Goal: Task Accomplishment & Management: Manage account settings

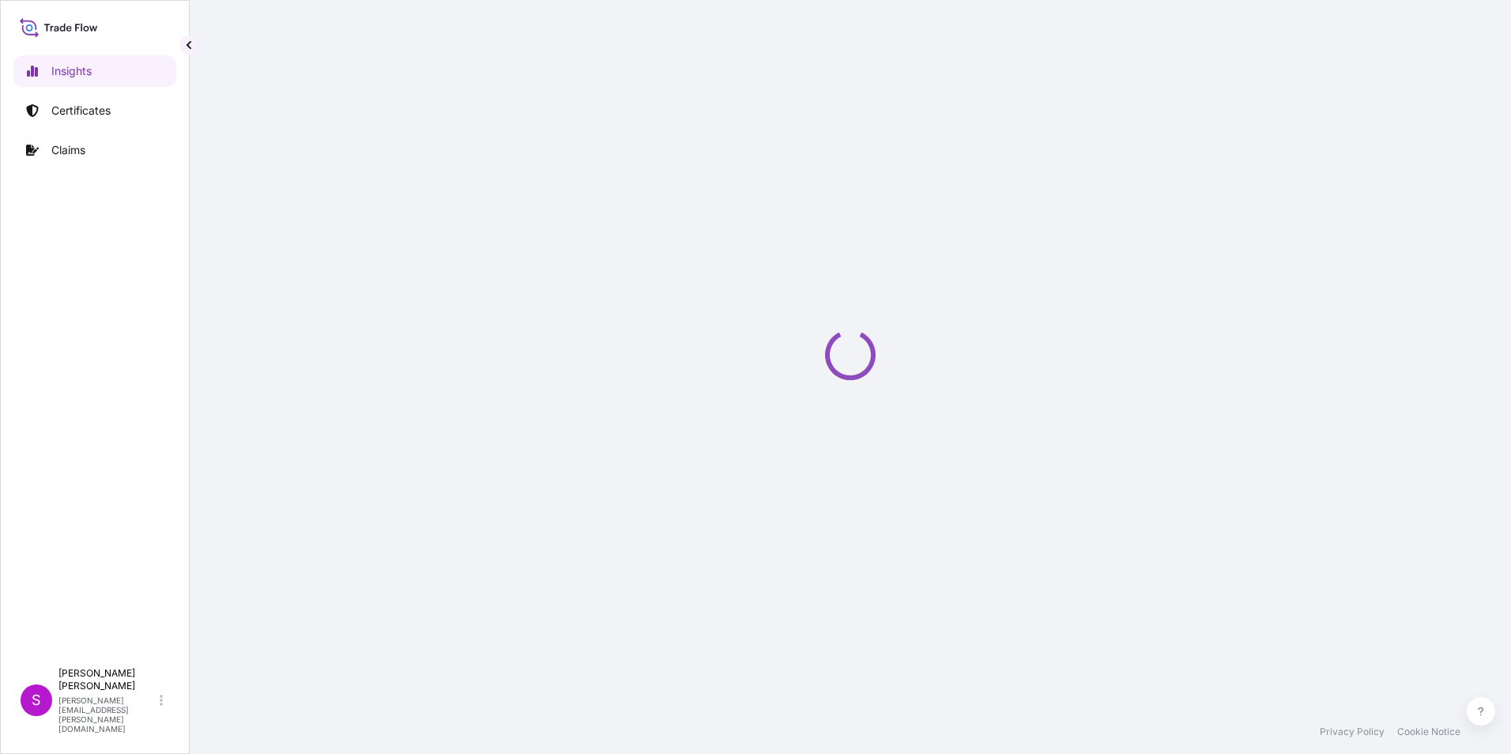
select select "2025"
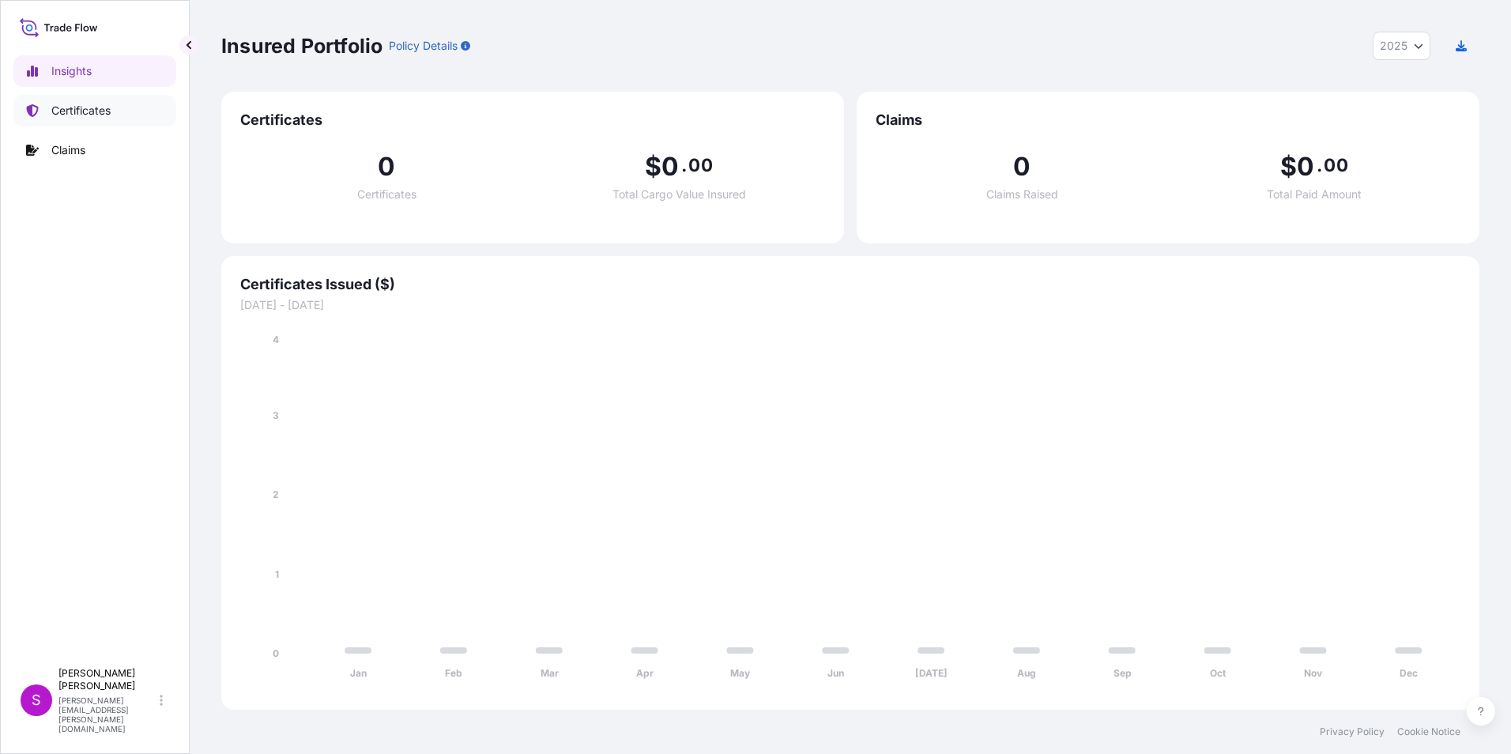
click at [73, 107] on p "Certificates" at bounding box center [80, 111] width 59 height 16
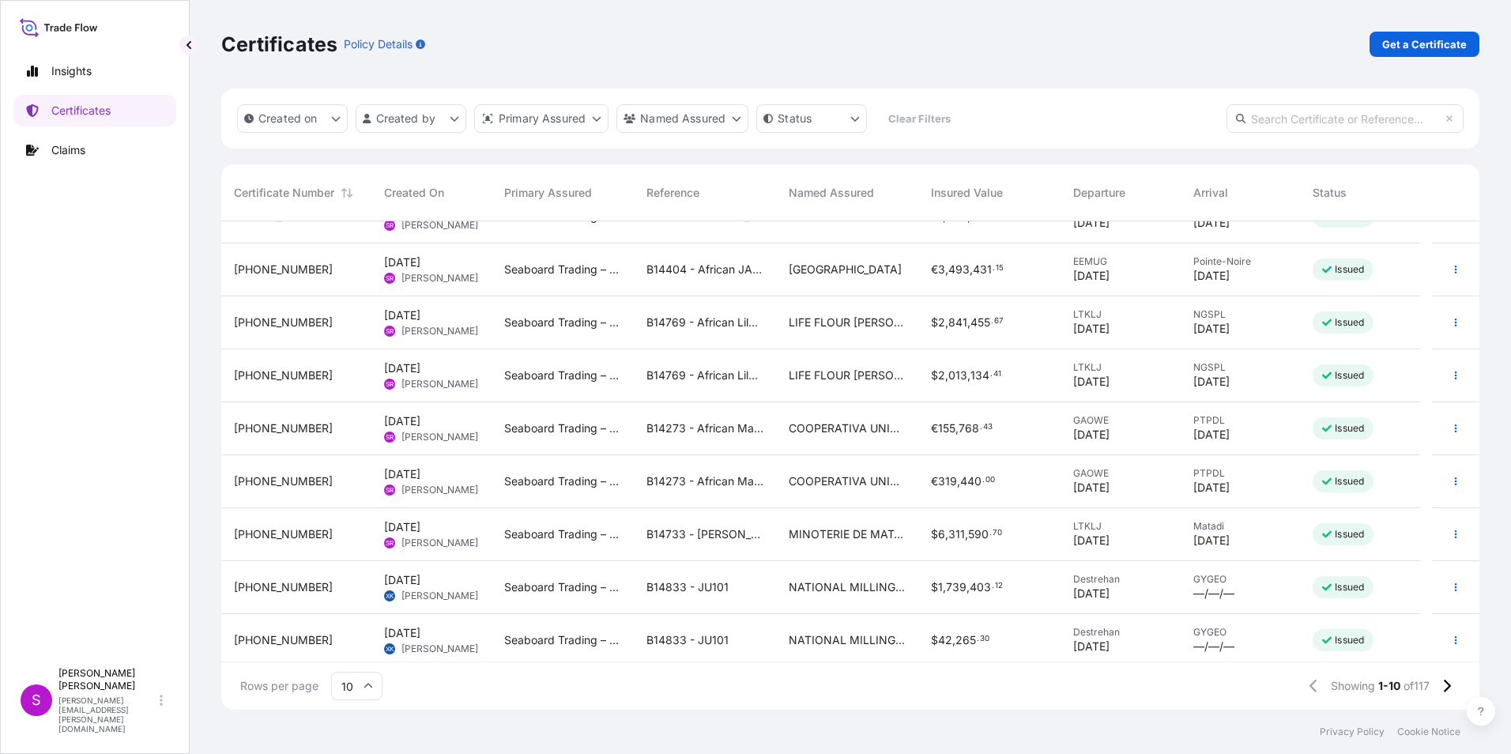
scroll to position [89, 0]
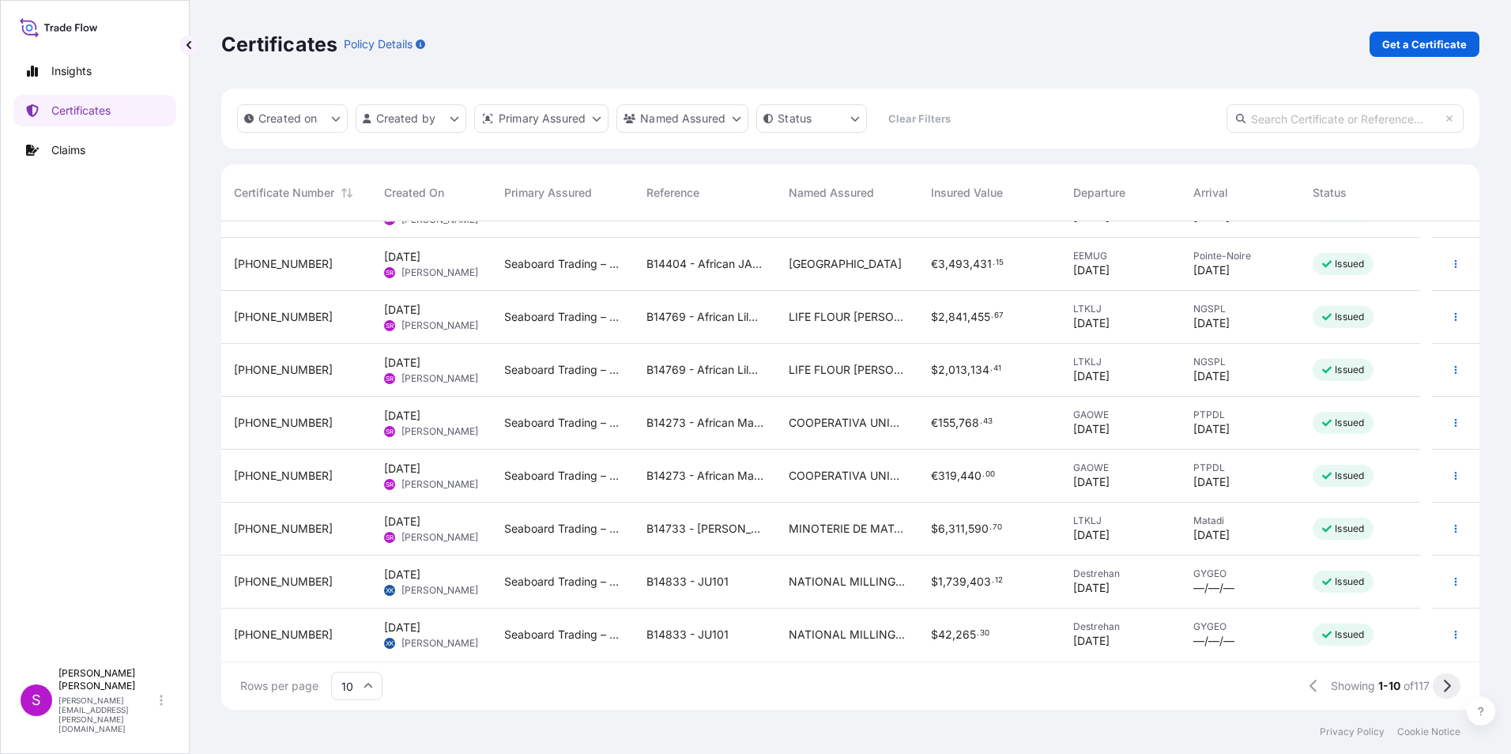
click at [1451, 680] on button at bounding box center [1447, 686] width 28 height 25
click at [1449, 677] on button at bounding box center [1447, 686] width 28 height 25
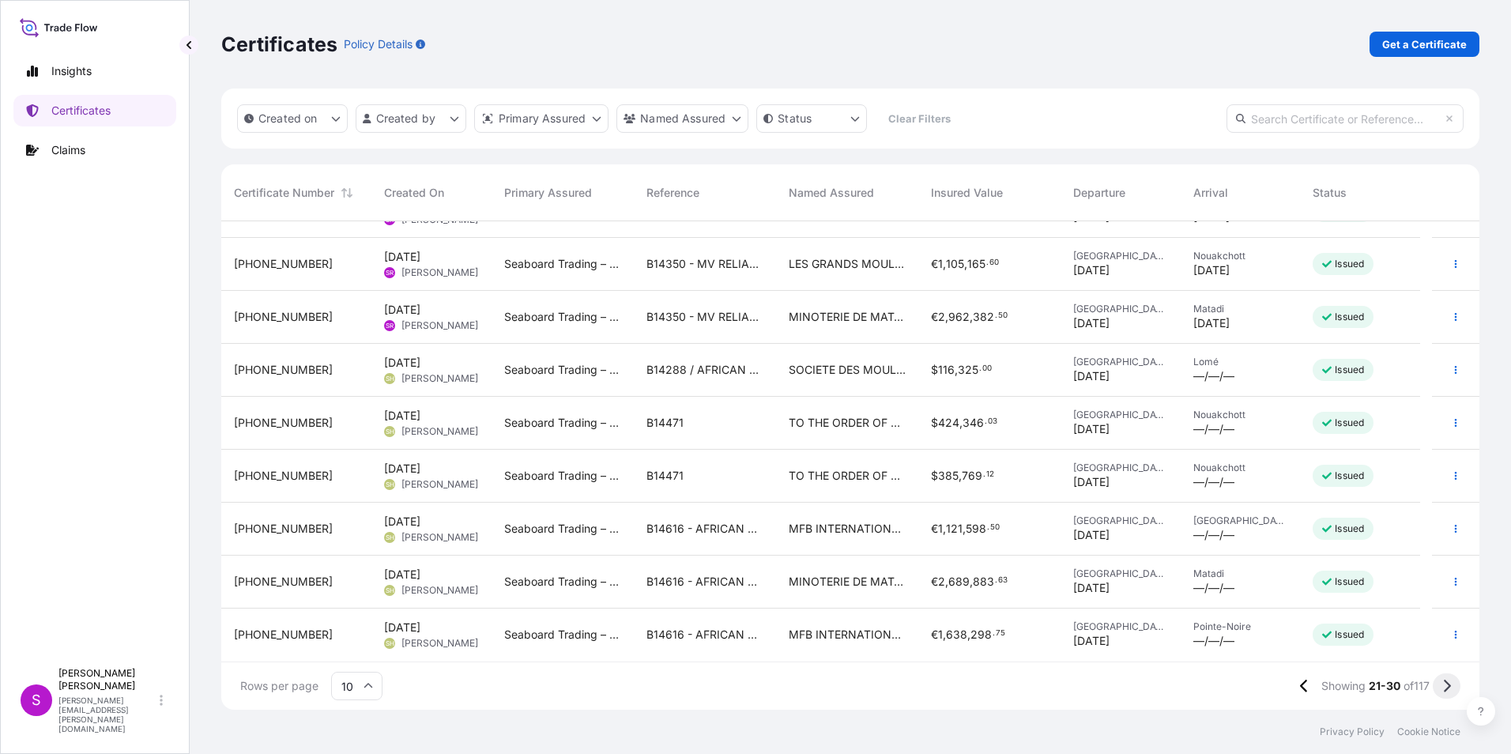
click at [1446, 680] on icon at bounding box center [1447, 686] width 9 height 14
click at [1447, 677] on button at bounding box center [1447, 686] width 28 height 25
click at [1446, 682] on icon at bounding box center [1447, 686] width 7 height 13
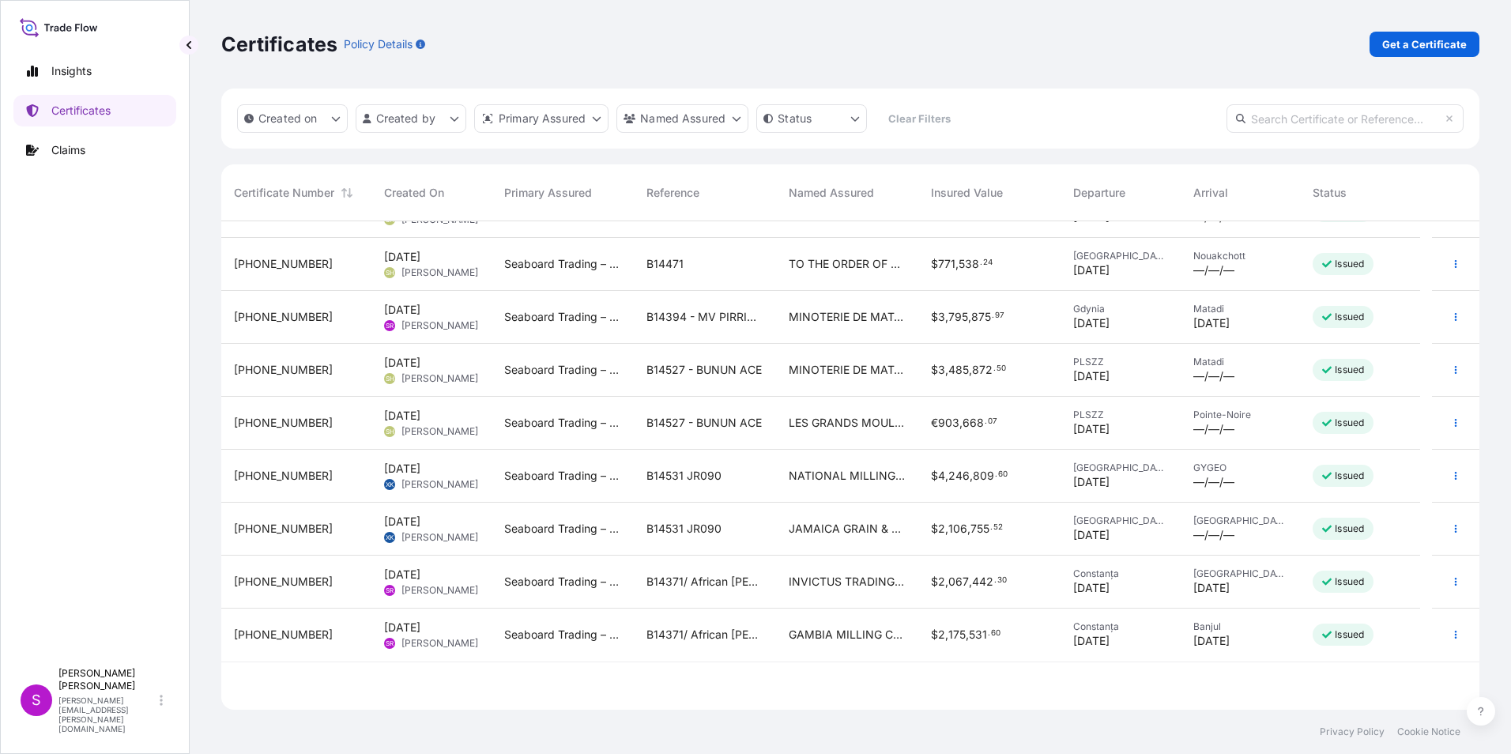
scroll to position [0, 0]
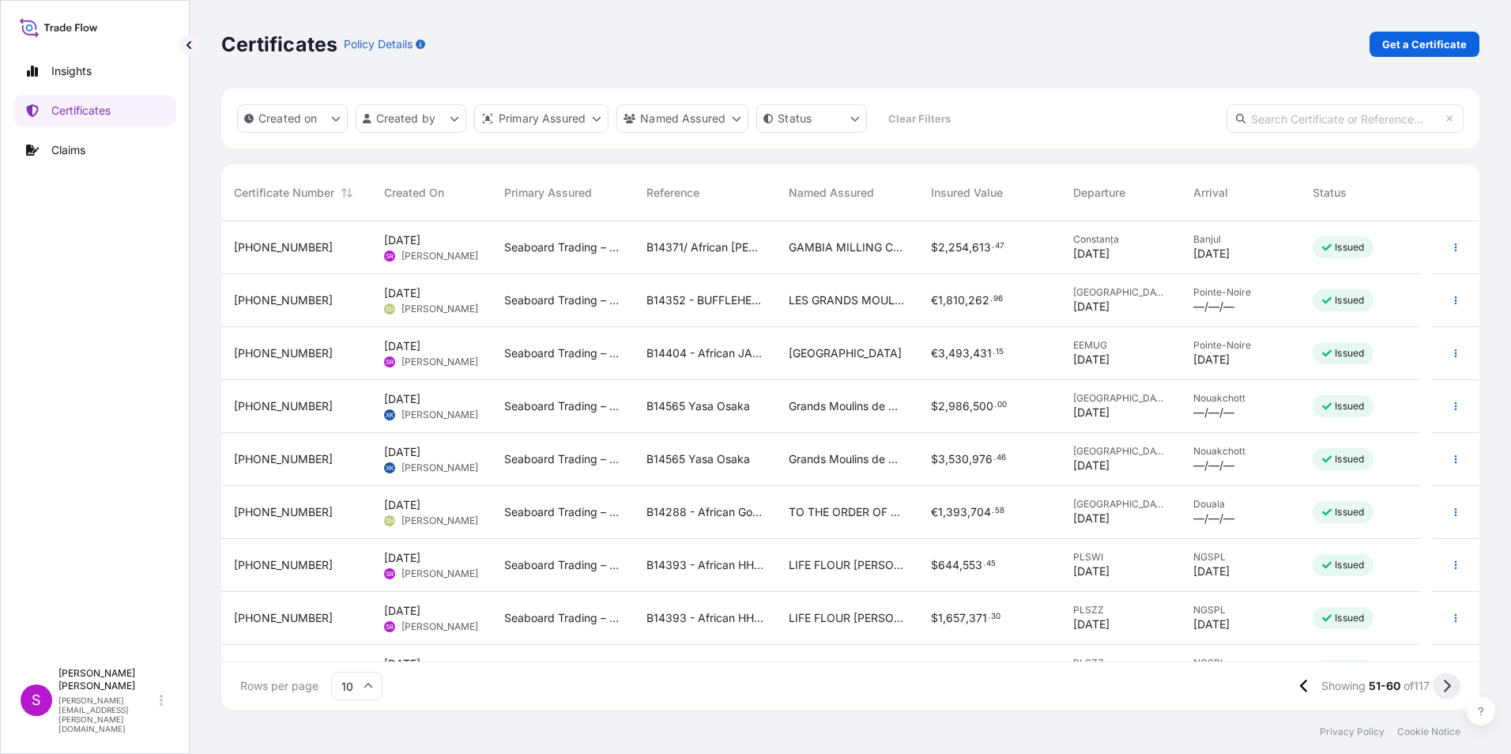
click at [1447, 679] on icon at bounding box center [1447, 686] width 9 height 14
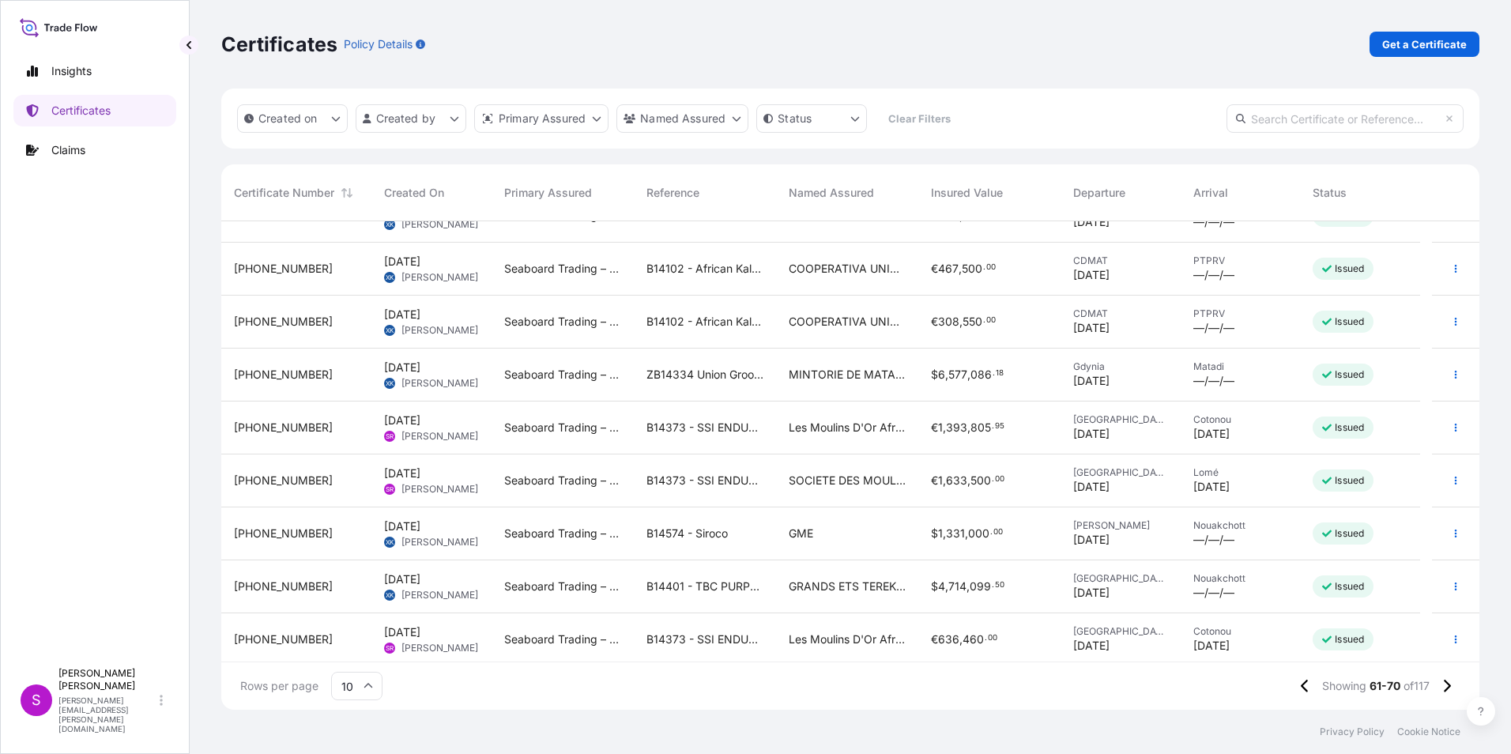
scroll to position [89, 0]
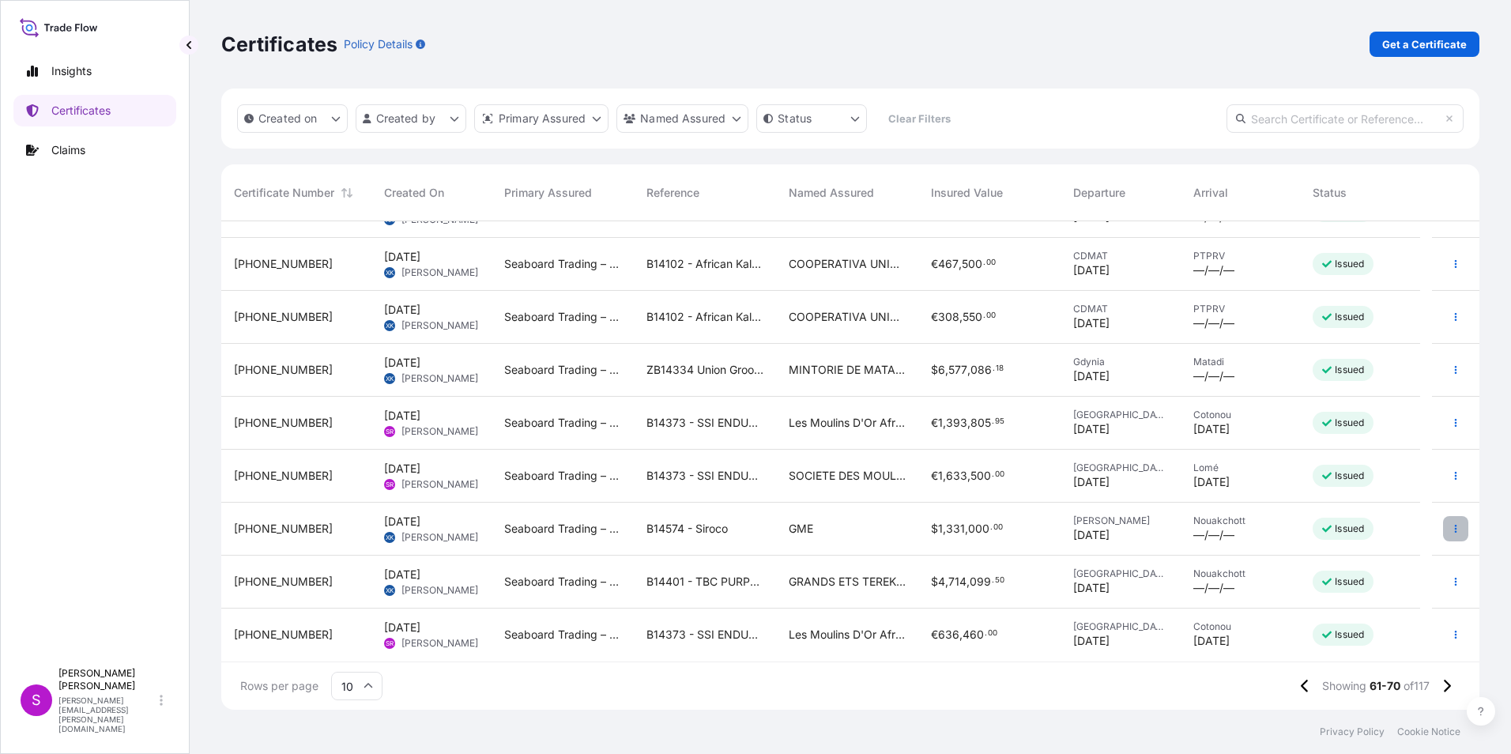
click at [1444, 523] on button "button" at bounding box center [1456, 528] width 25 height 25
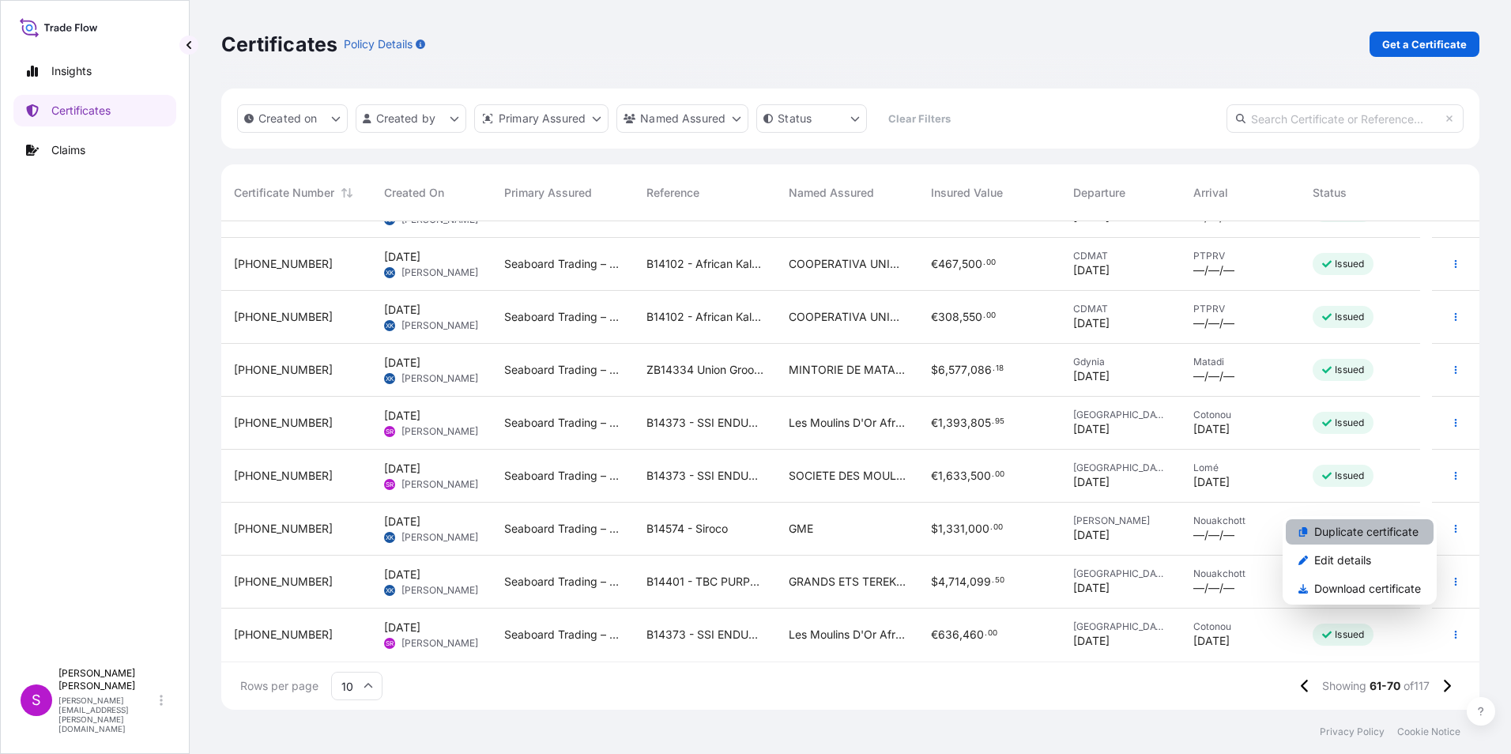
click at [1372, 526] on p "Duplicate certificate" at bounding box center [1367, 532] width 104 height 16
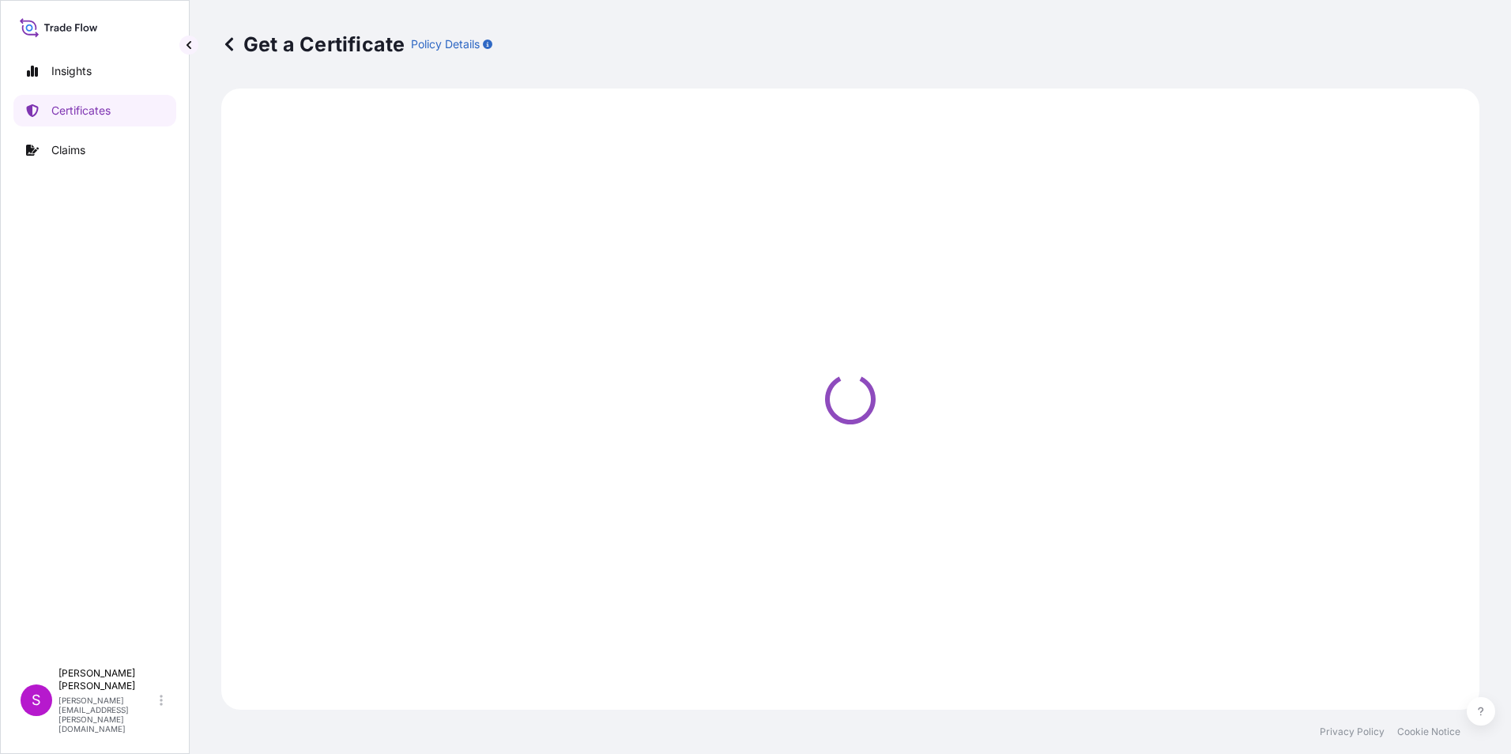
select select "Ocean Vessel"
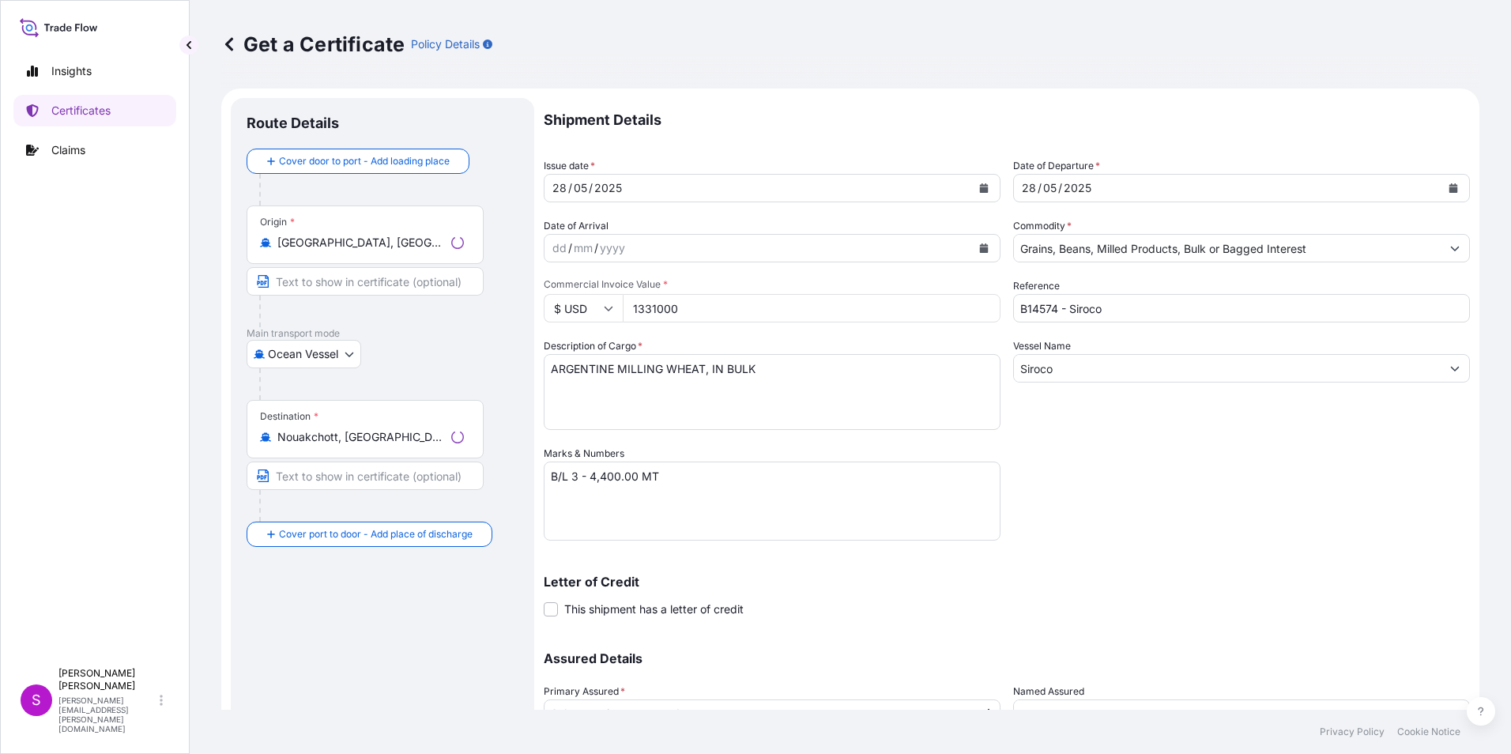
select select "31640"
click at [316, 241] on input "Rosario, Santa Fe Province, Argentina" at bounding box center [370, 243] width 187 height 16
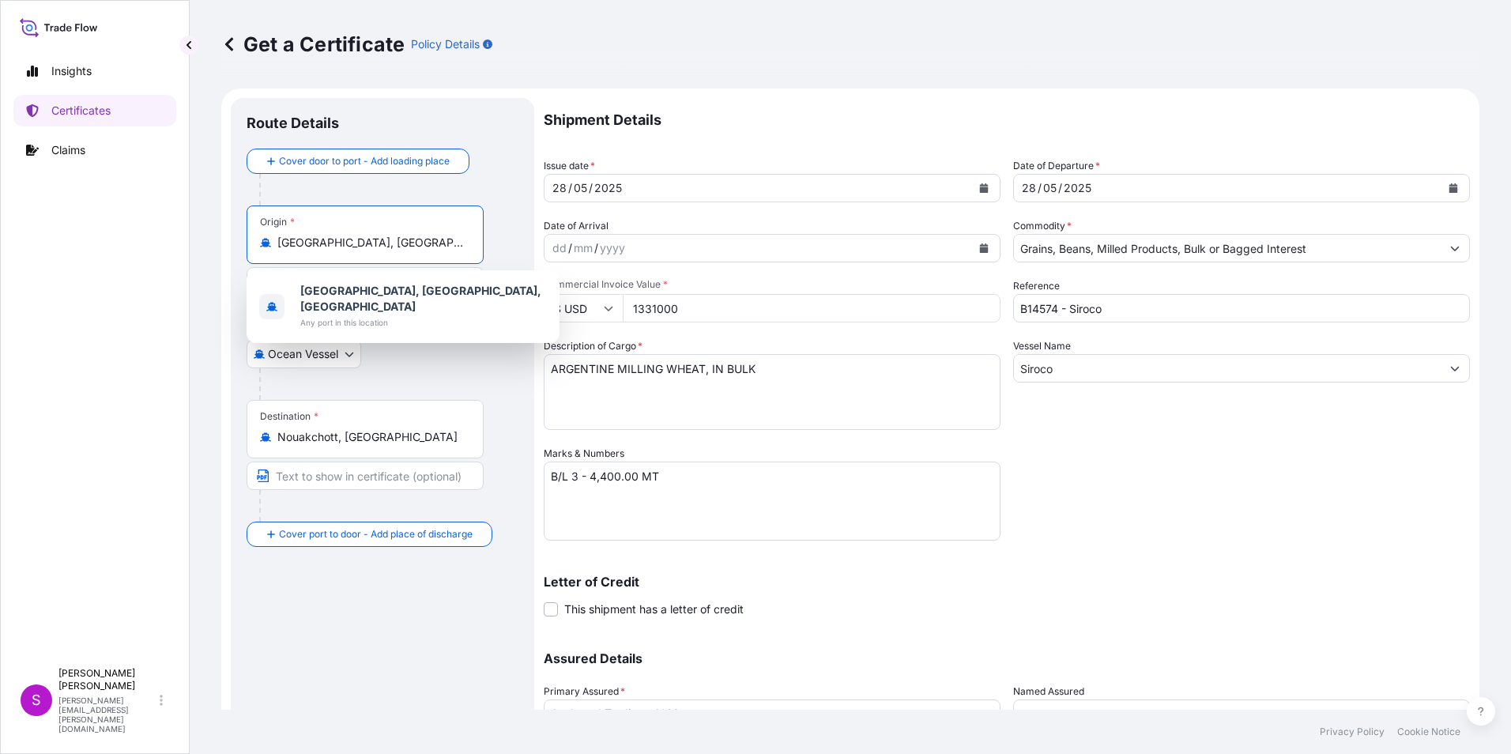
drag, startPoint x: 418, startPoint y: 241, endPoint x: 211, endPoint y: 232, distance: 207.3
click at [211, 233] on div "Get a Certificate Policy Details Route Details Cover door to port - Add loading…" at bounding box center [851, 355] width 1322 height 710
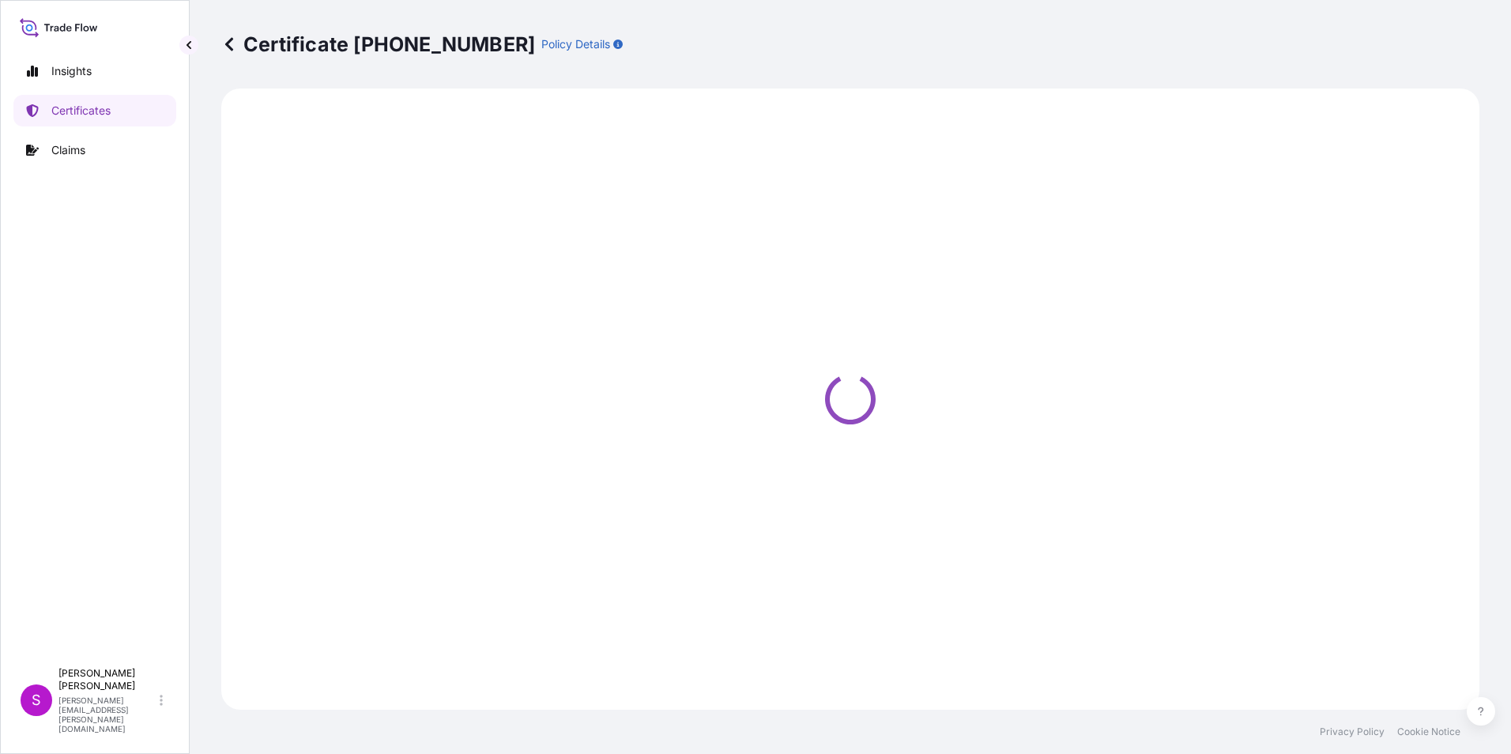
select select "Ocean Vessel"
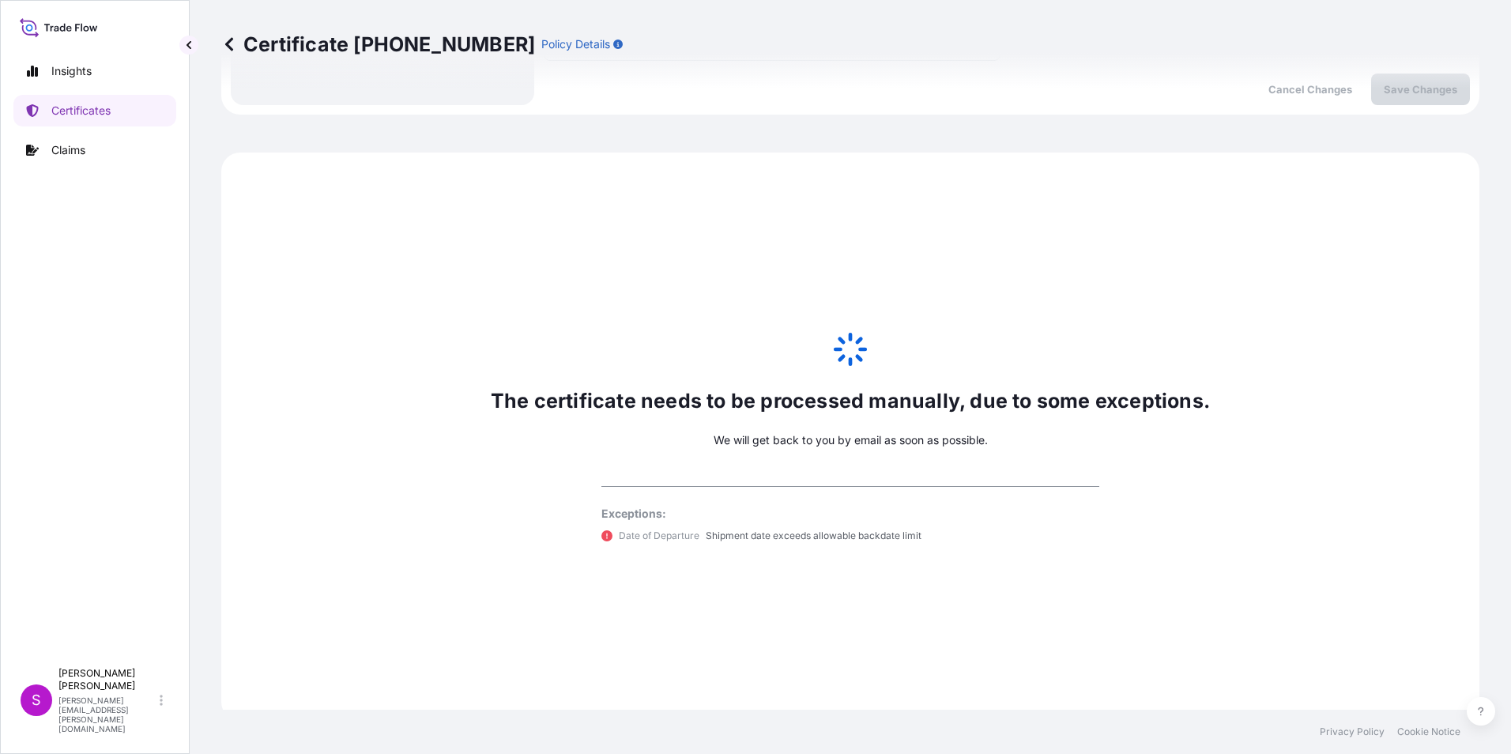
scroll to position [742, 0]
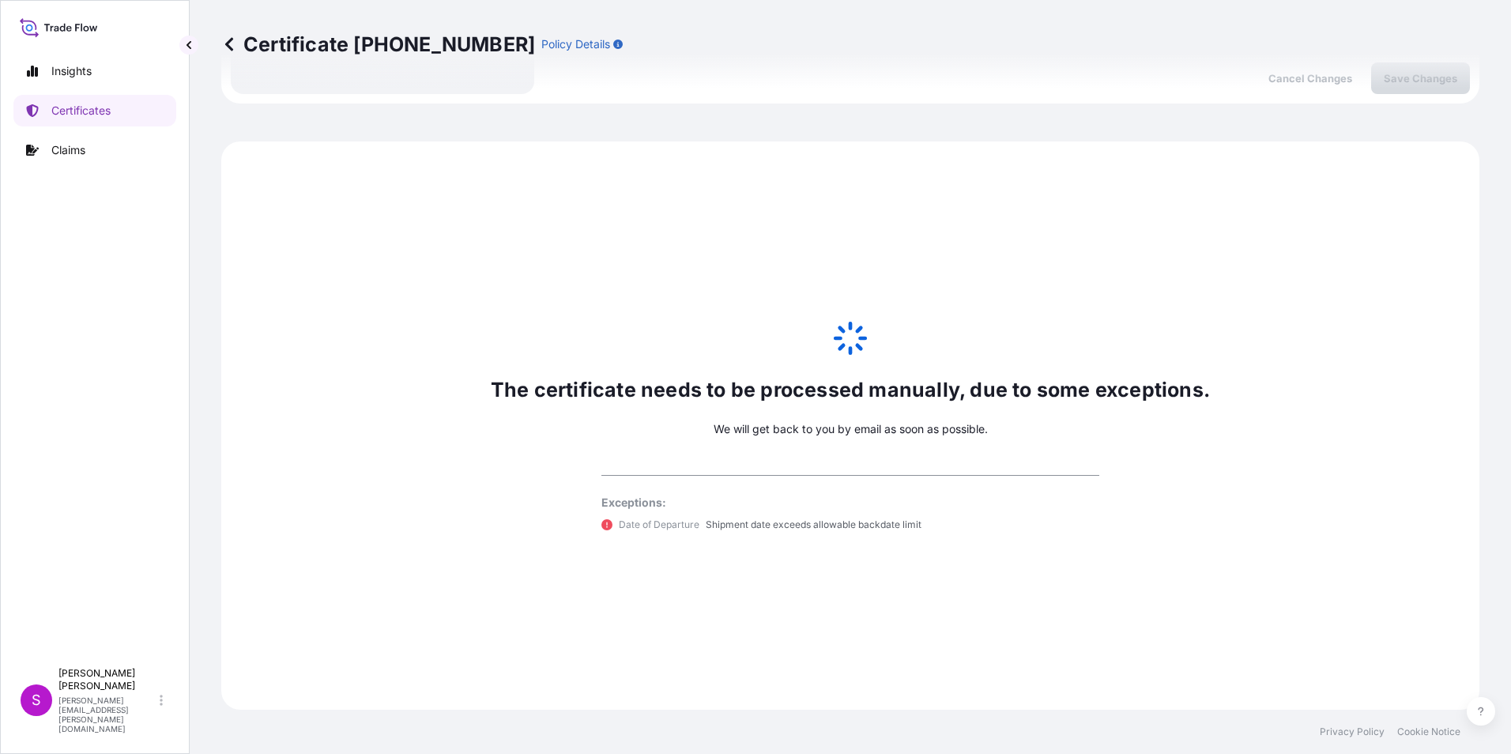
select select "31640"
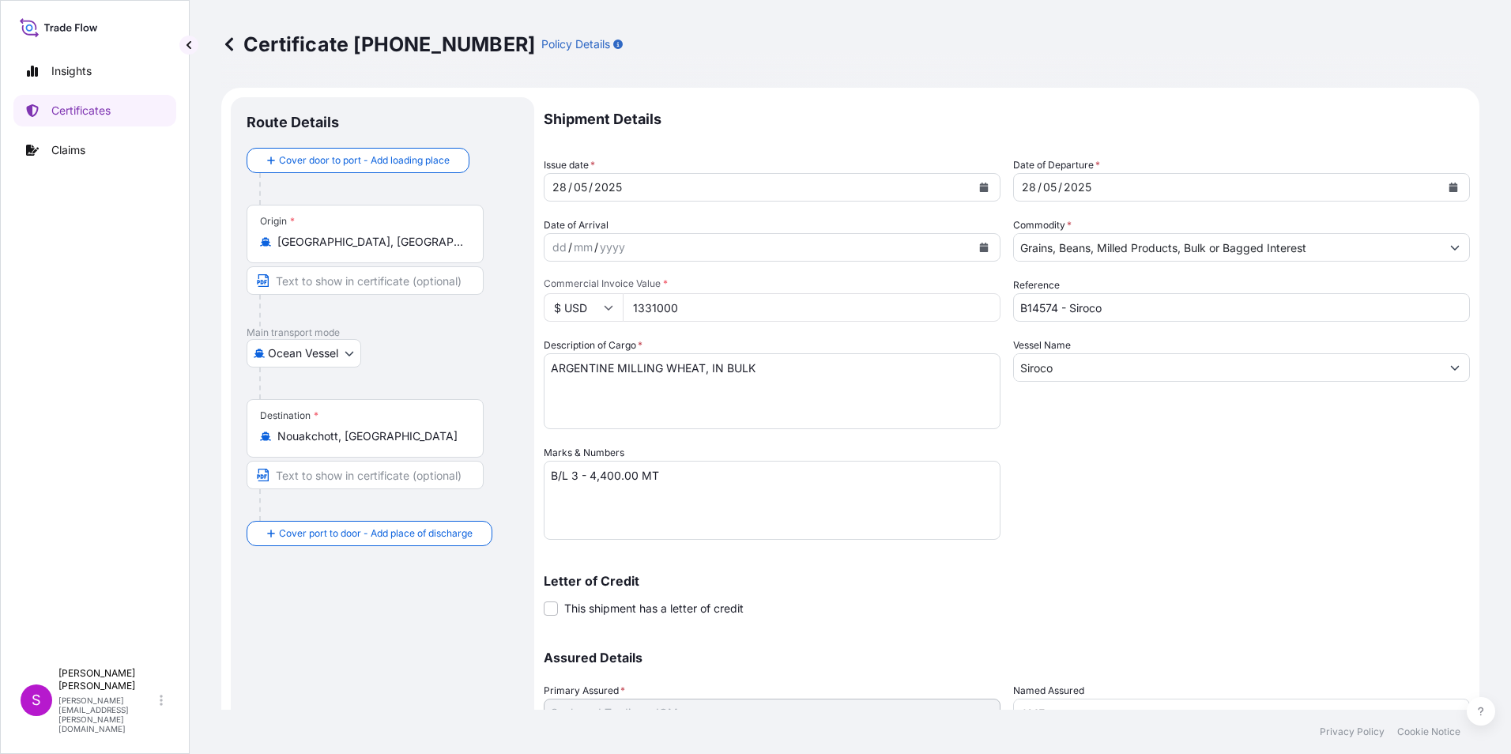
scroll to position [0, 0]
click at [60, 100] on link "Certificates" at bounding box center [94, 111] width 163 height 32
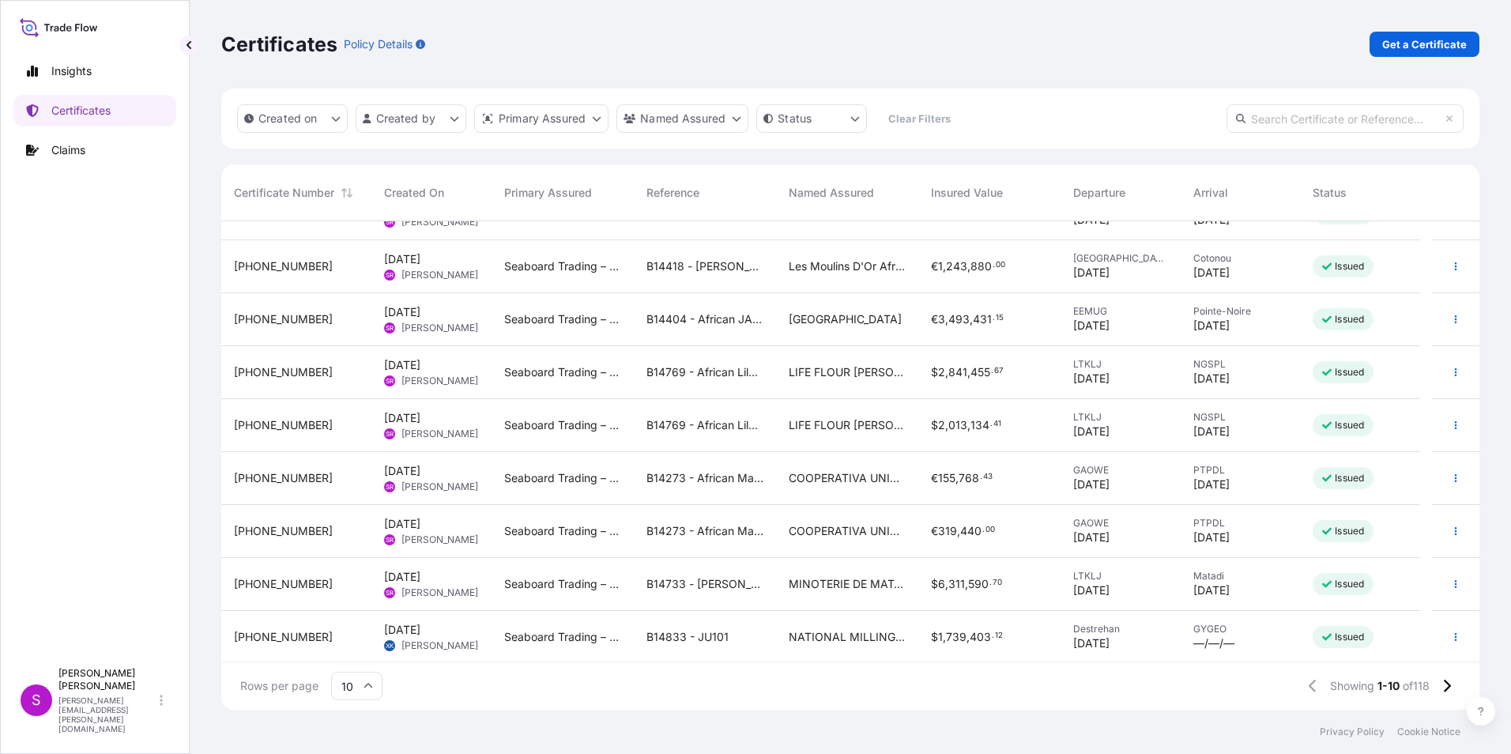
scroll to position [89, 0]
click at [683, 118] on html "Insights Certificates Claims S Sandy Rundle sandy.rundle@seaboardtrade.com Cert…" at bounding box center [755, 377] width 1511 height 754
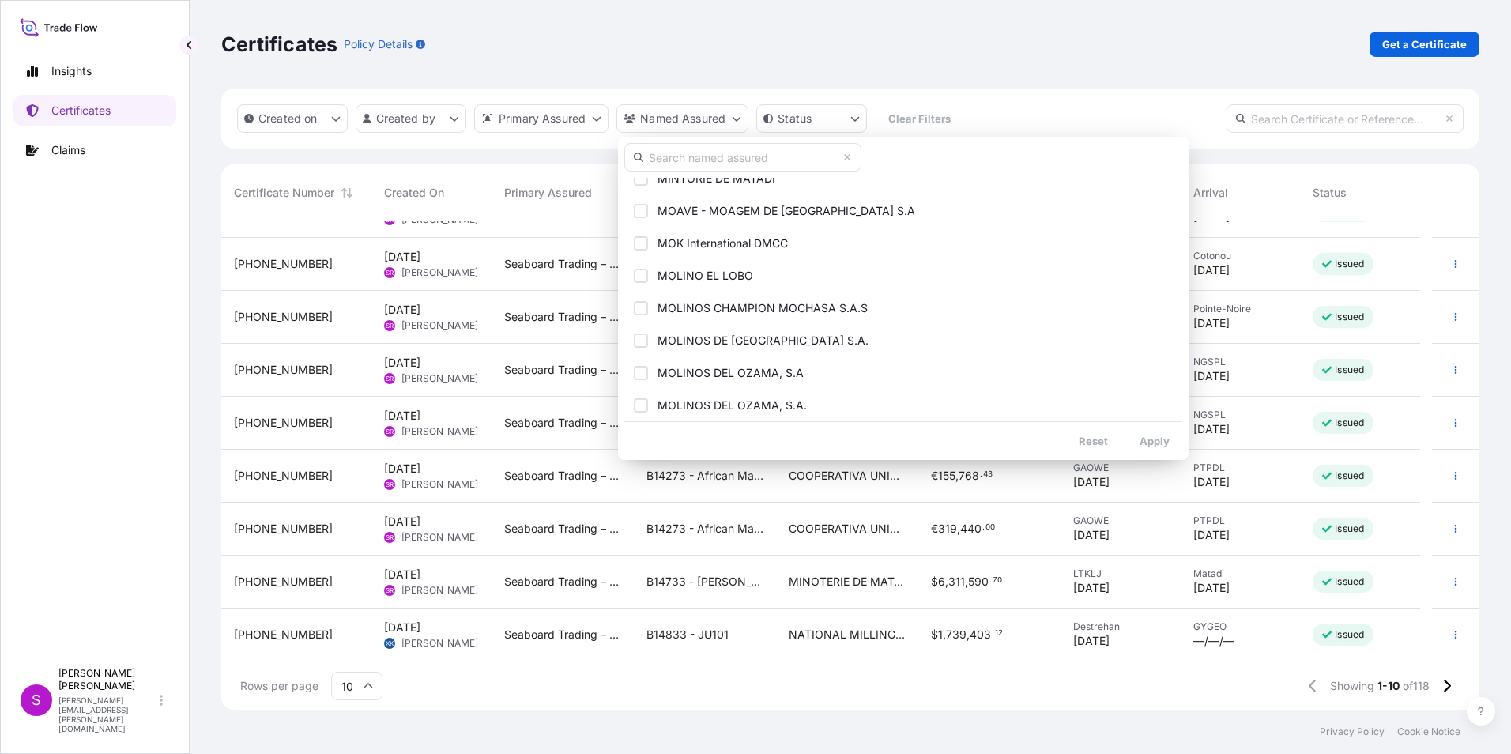
scroll to position [3001, 0]
click at [659, 154] on input "text" at bounding box center [743, 157] width 237 height 28
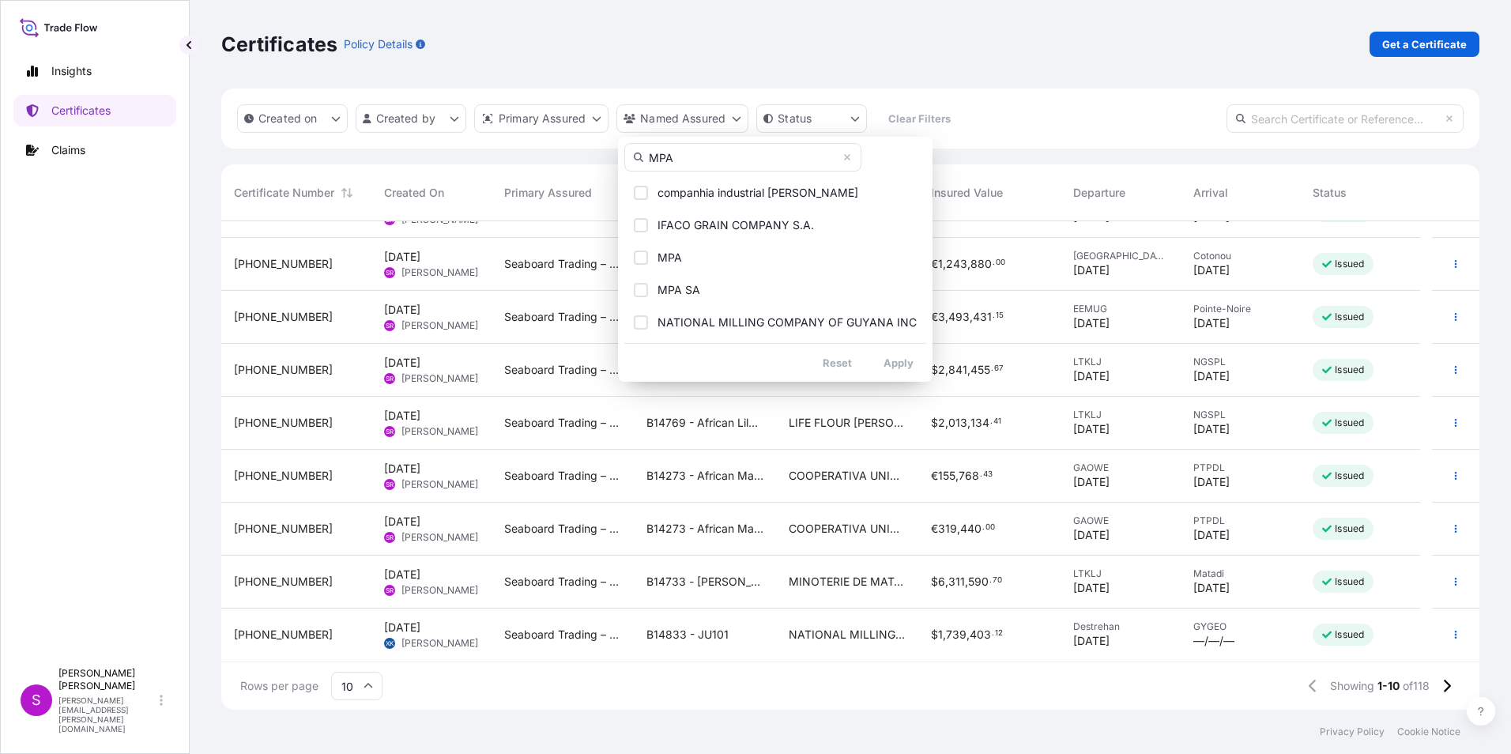
type input "MPA"
click at [636, 292] on div "Select Option" at bounding box center [641, 290] width 14 height 14
click at [687, 167] on input "MPA" at bounding box center [743, 157] width 237 height 28
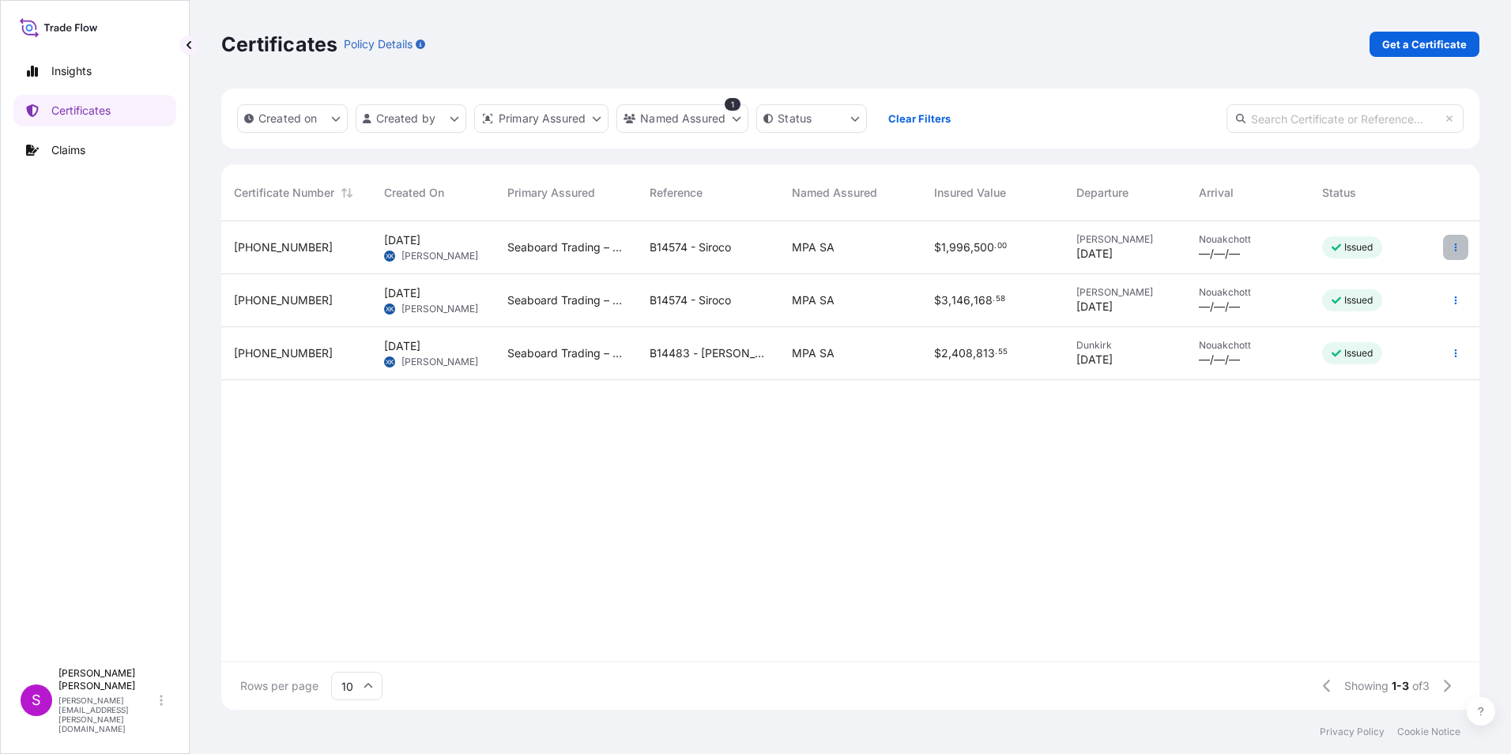
click at [1452, 243] on icon "button" at bounding box center [1455, 247] width 9 height 9
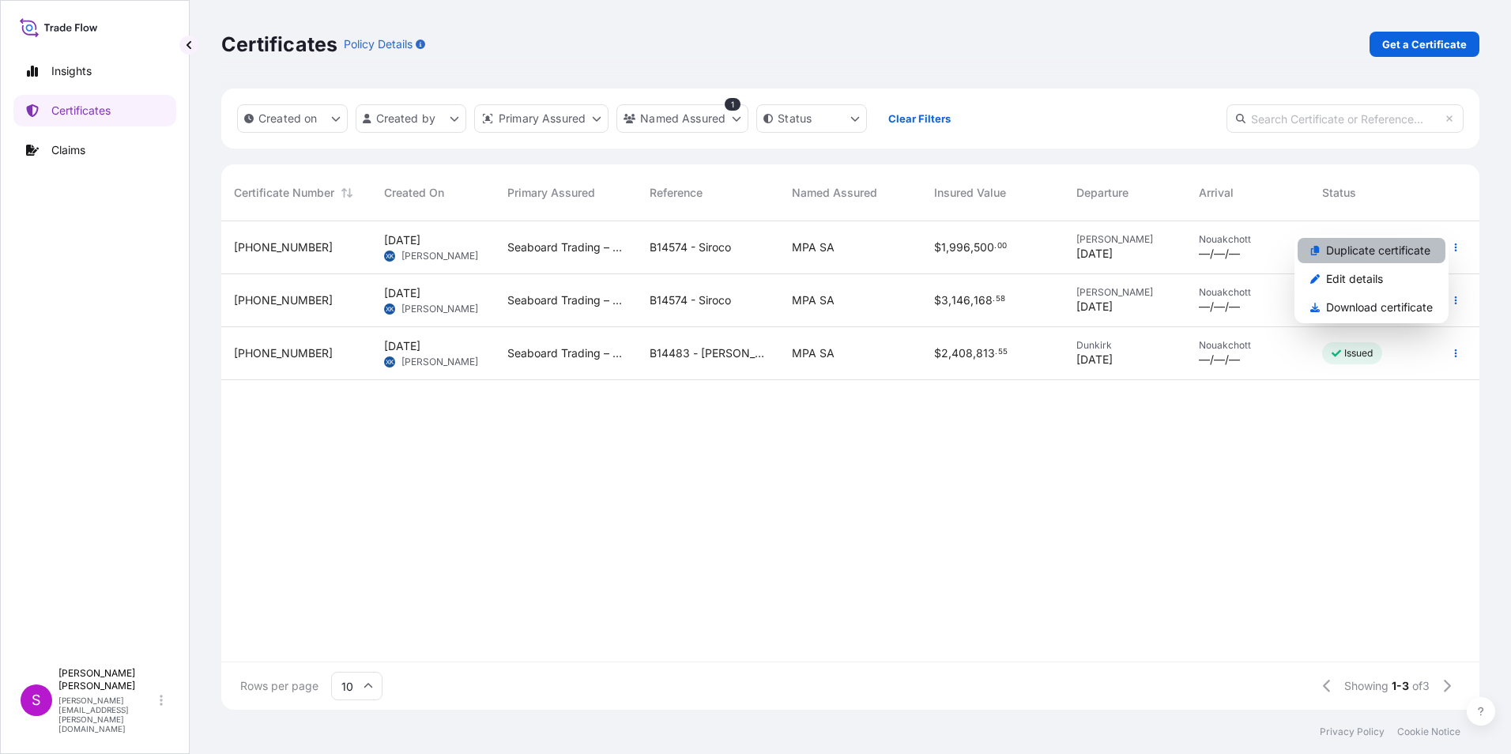
click at [1359, 251] on p "Duplicate certificate" at bounding box center [1379, 251] width 104 height 16
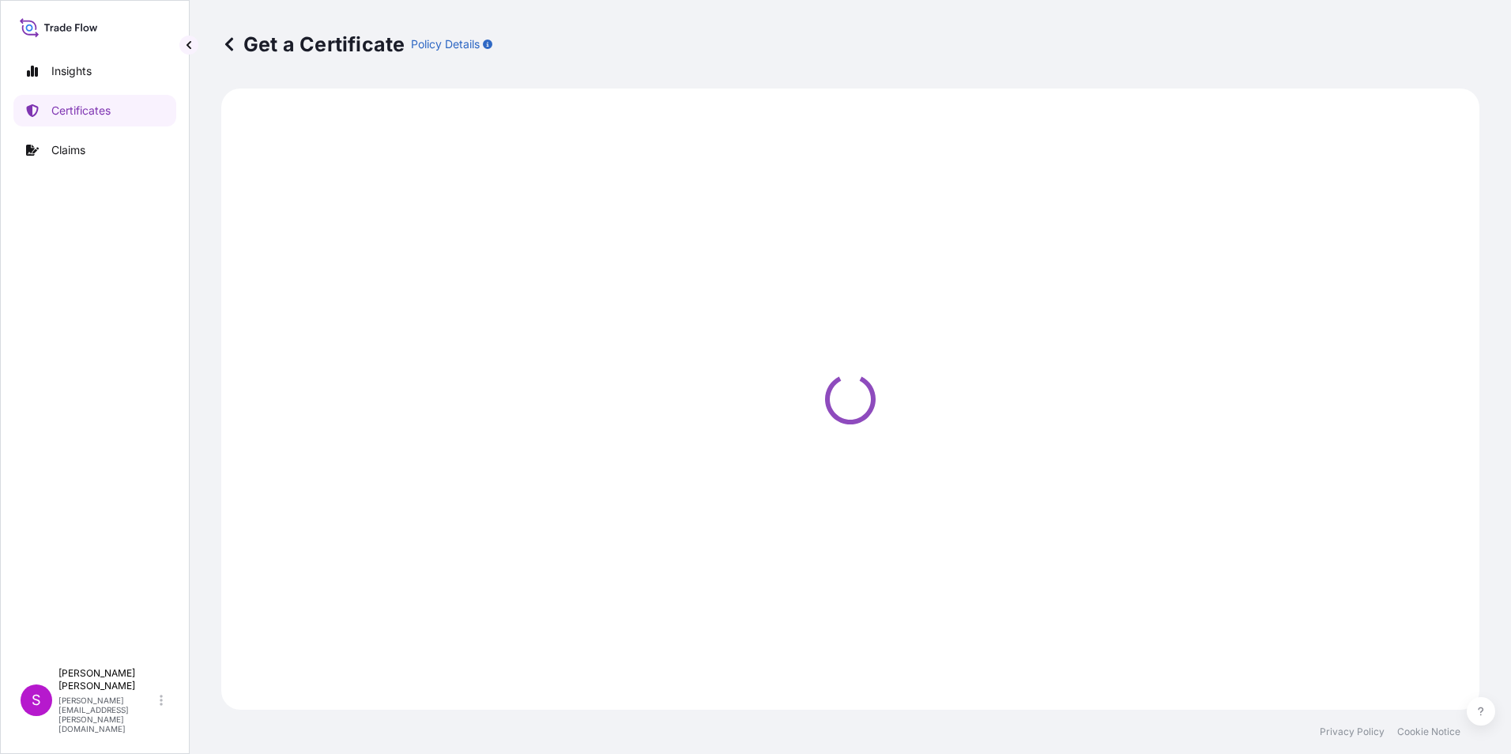
select select "Ocean Vessel"
select select "31640"
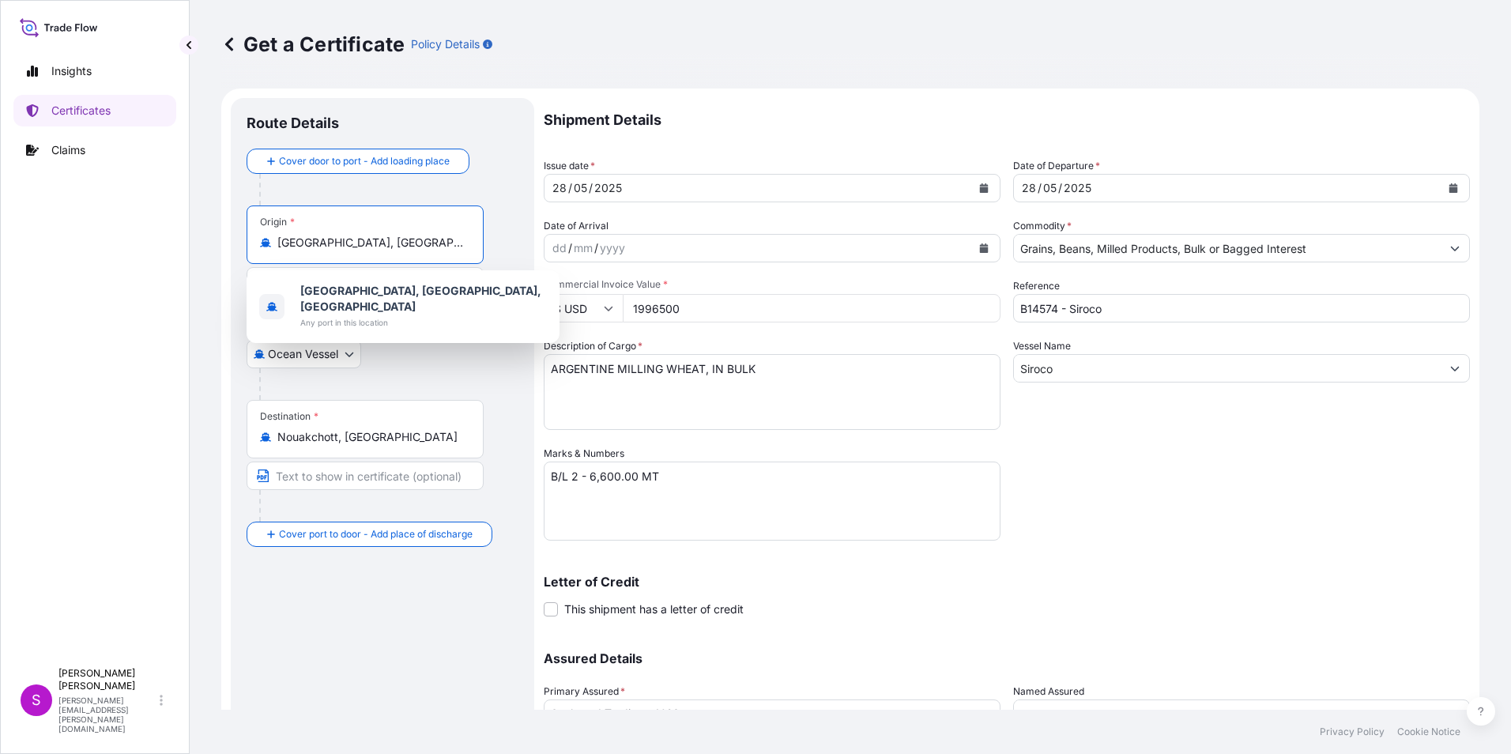
click at [354, 241] on input "Rosario, Santa Fe Province, Argentina" at bounding box center [370, 243] width 187 height 16
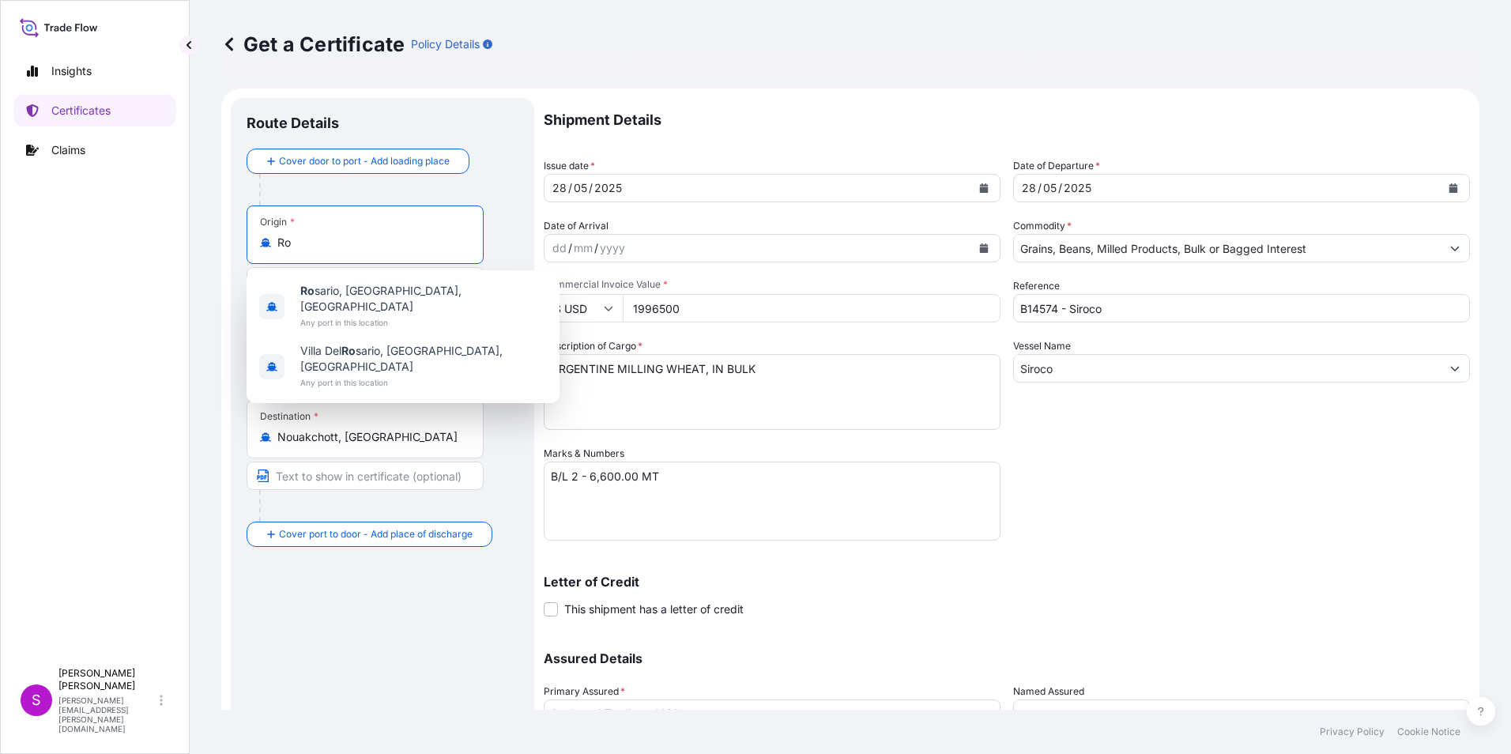
type input "R"
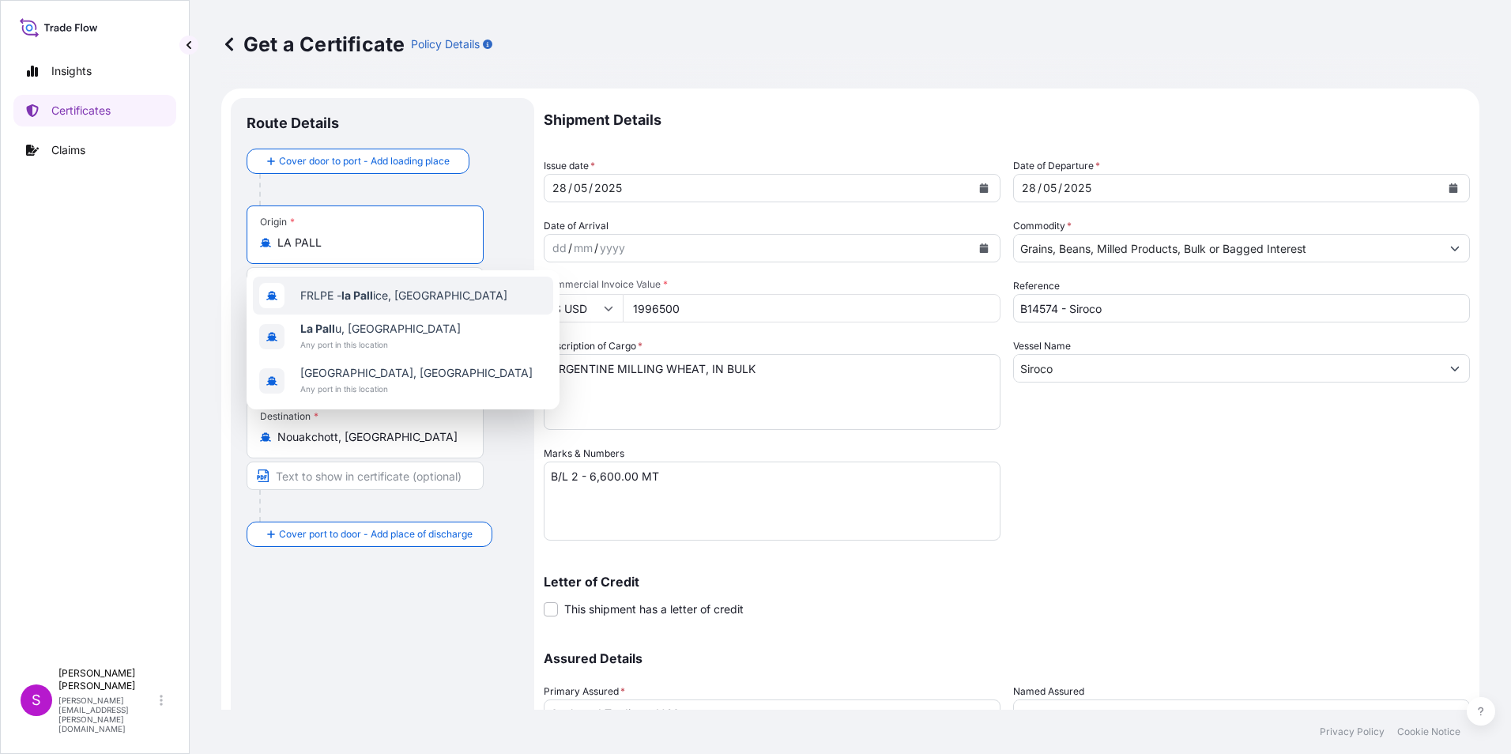
click at [357, 286] on div "FRLPE - la Pall ice, France" at bounding box center [403, 296] width 300 height 38
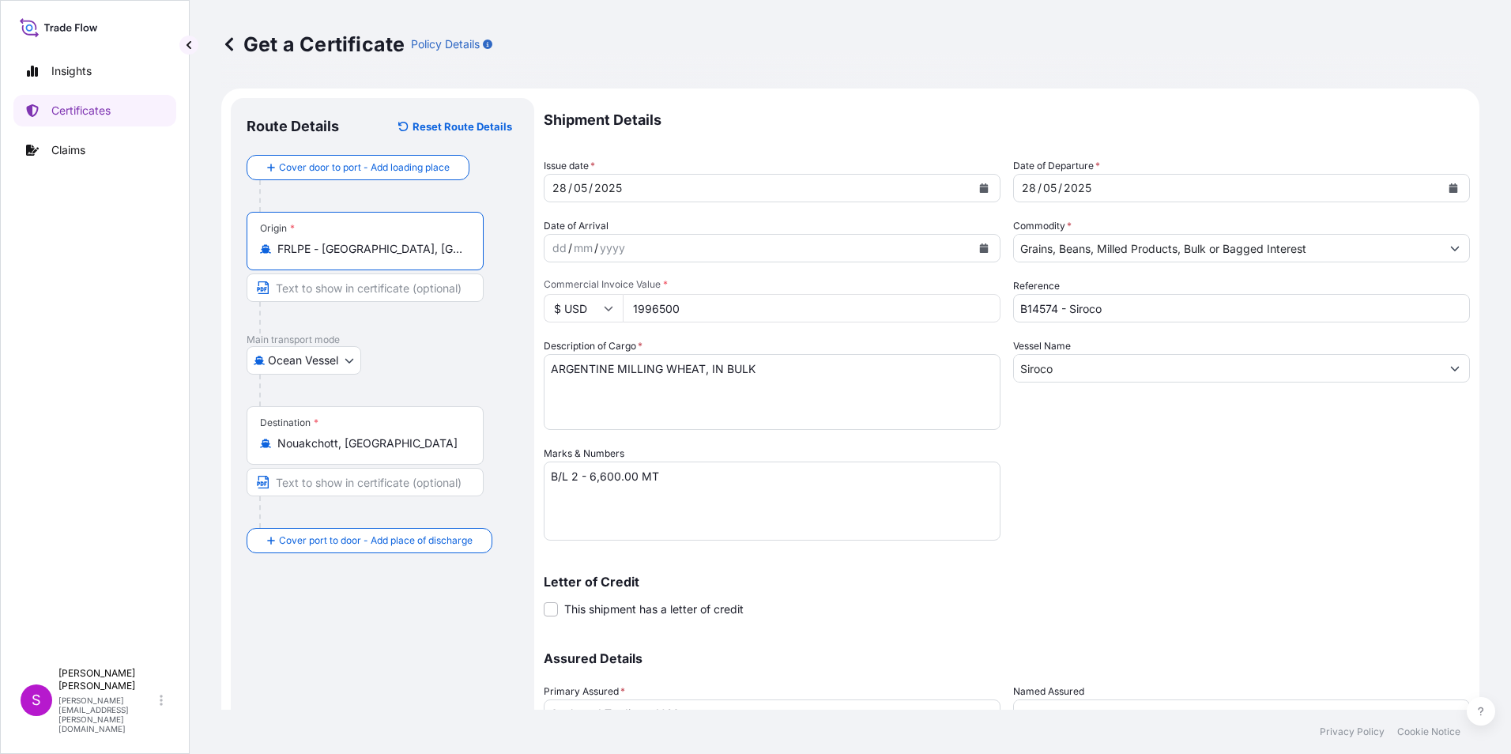
type input "FRLPE - la Pallice, France"
click at [554, 187] on div "28" at bounding box center [559, 188] width 17 height 19
click at [980, 190] on icon "Calendar" at bounding box center [984, 187] width 9 height 9
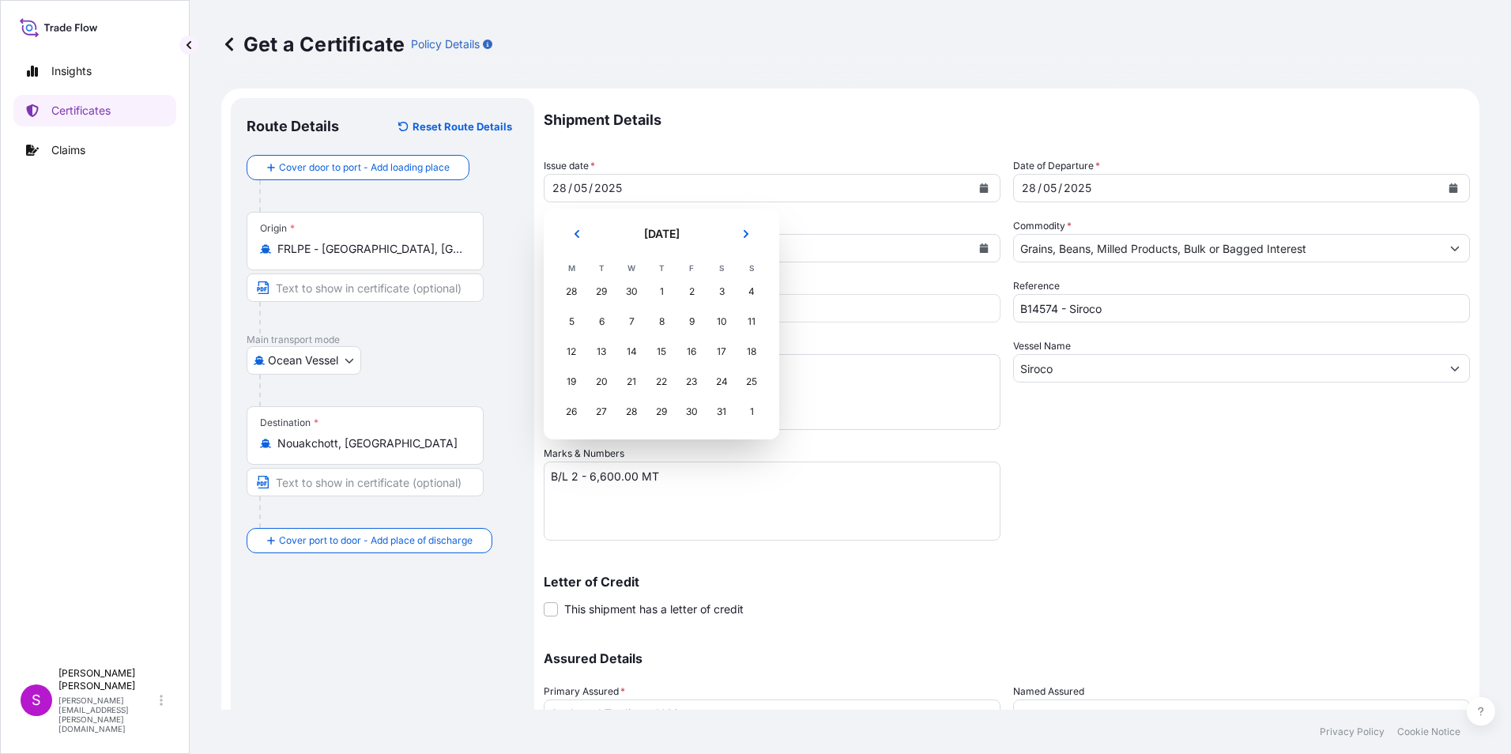
click at [746, 410] on div "1" at bounding box center [752, 412] width 28 height 28
click at [744, 232] on icon "Next" at bounding box center [746, 233] width 9 height 9
click at [750, 228] on button "Next" at bounding box center [746, 233] width 35 height 25
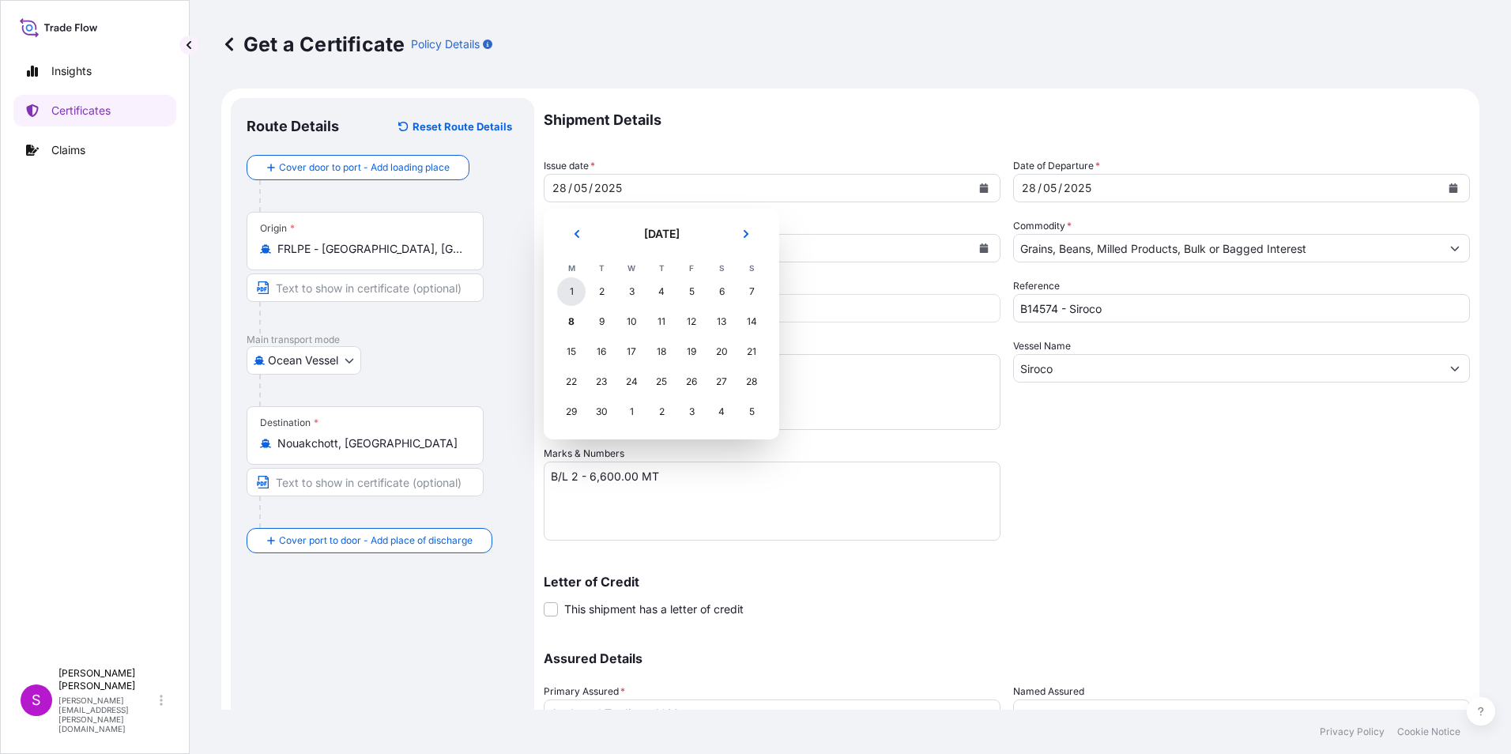
click at [571, 286] on div "1" at bounding box center [571, 291] width 28 height 28
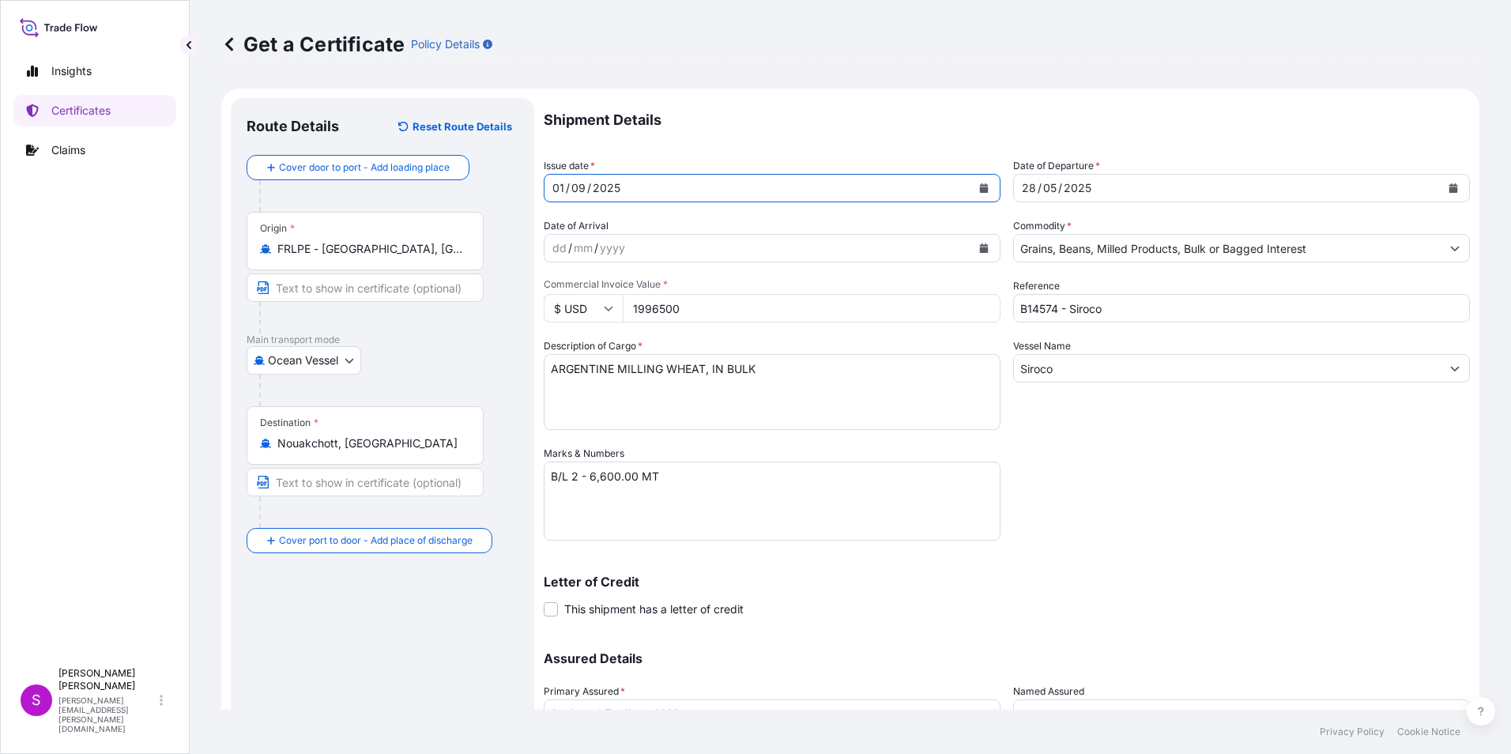
click at [1445, 182] on button "Calendar" at bounding box center [1453, 187] width 25 height 25
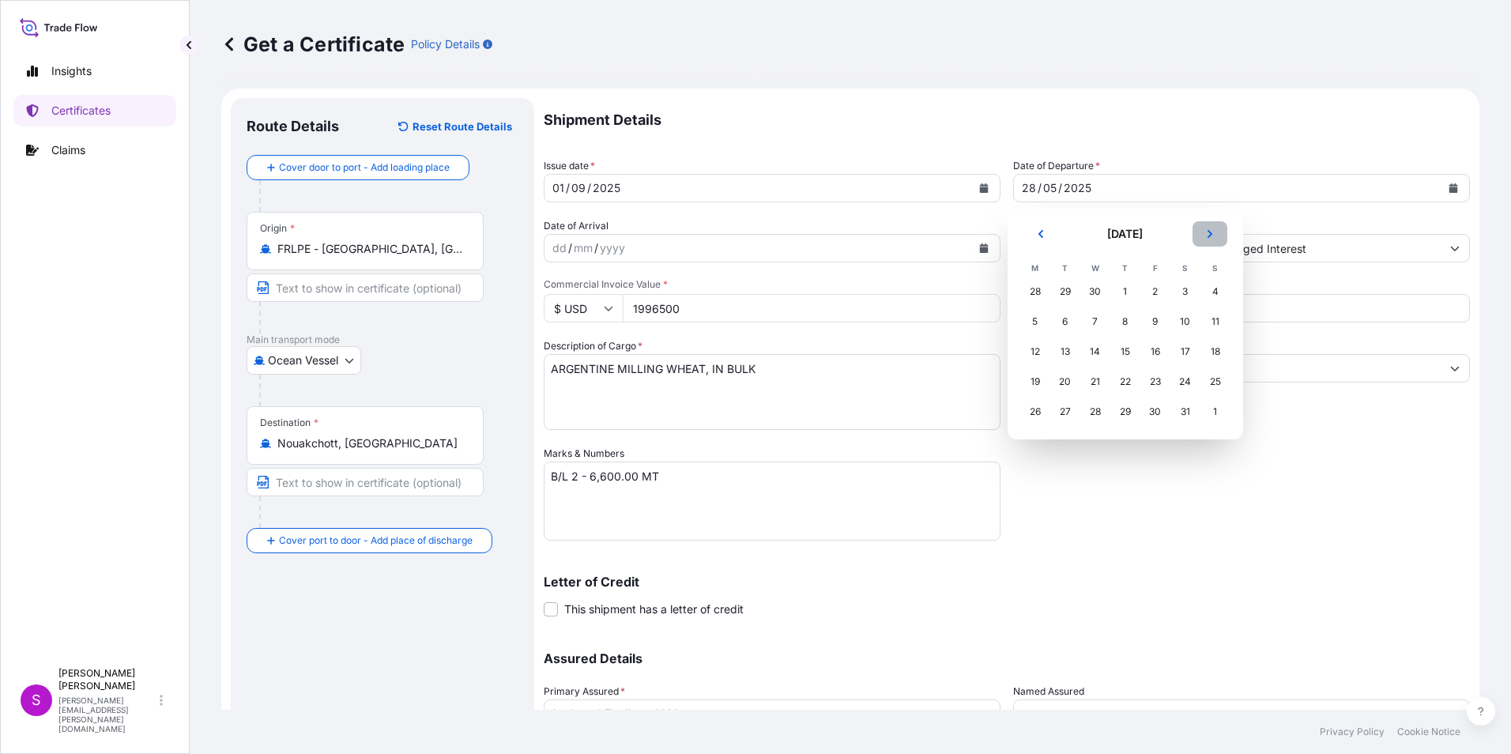
click at [1215, 228] on button "Next" at bounding box center [1210, 233] width 35 height 25
click at [1210, 228] on button "Next" at bounding box center [1210, 233] width 35 height 25
click at [1031, 285] on div "1" at bounding box center [1035, 291] width 28 height 28
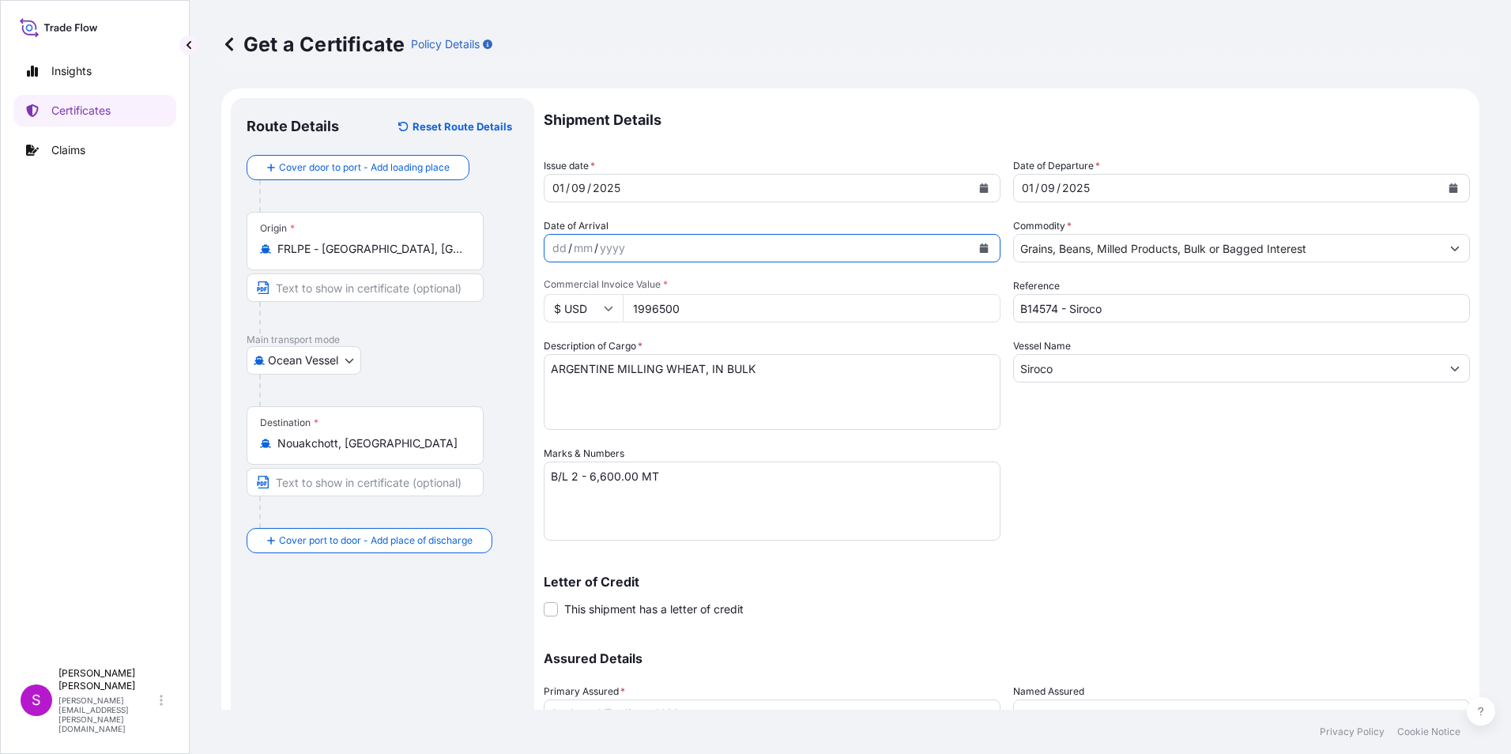
click at [981, 250] on icon "Calendar" at bounding box center [984, 247] width 9 height 9
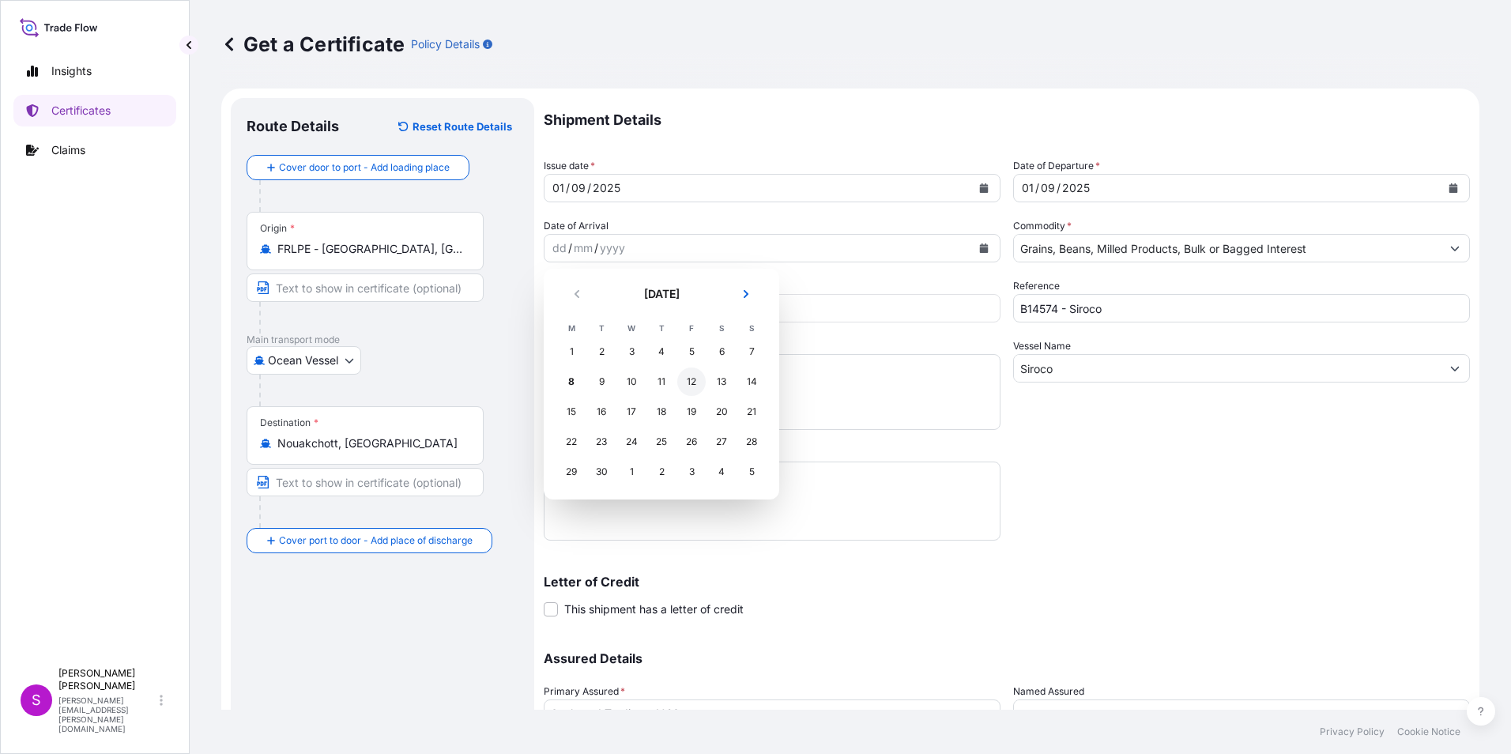
click at [693, 379] on div "12" at bounding box center [691, 382] width 28 height 28
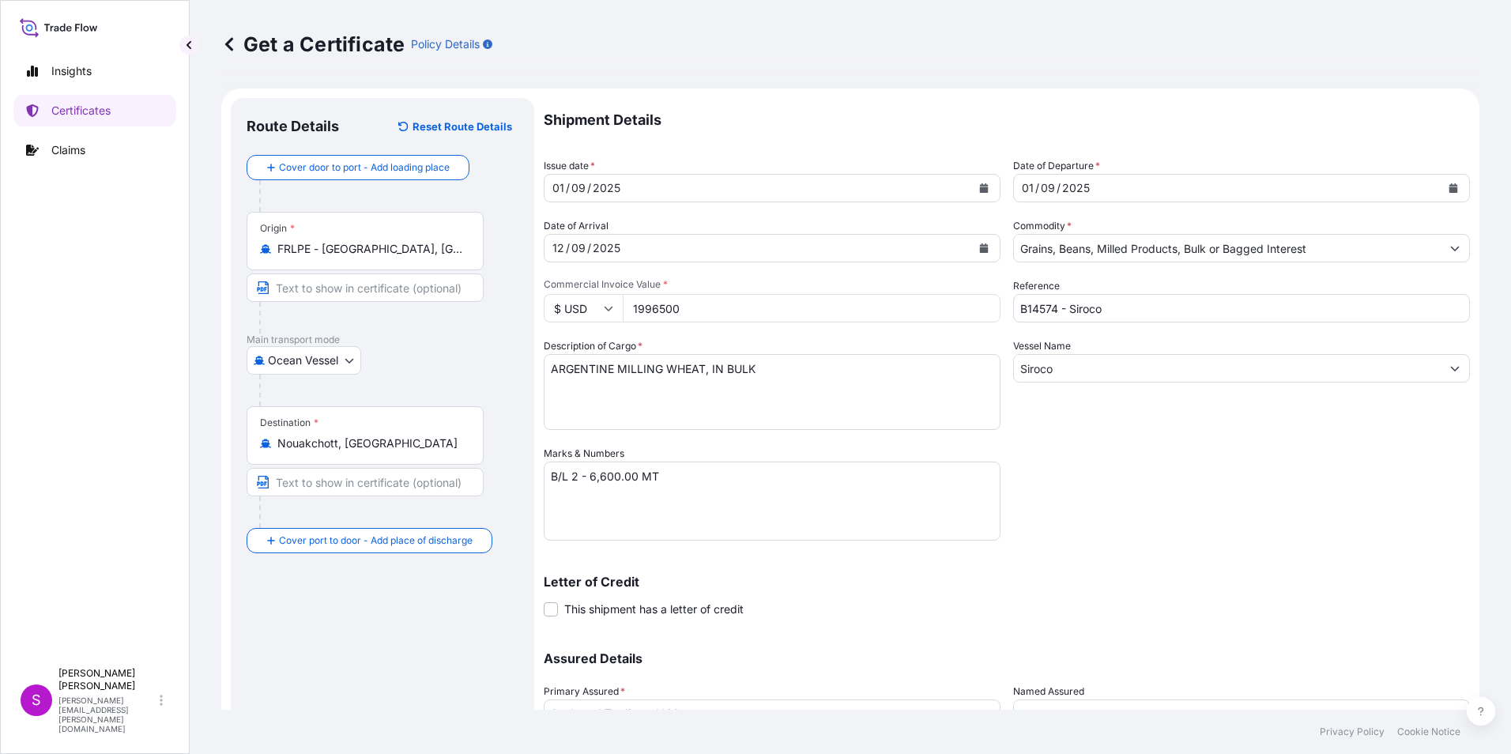
click at [705, 304] on input "1996500" at bounding box center [812, 308] width 378 height 28
drag, startPoint x: 700, startPoint y: 309, endPoint x: 621, endPoint y: 308, distance: 79.1
click at [621, 308] on div "$ USD 1996500" at bounding box center [772, 308] width 457 height 28
type input "3143533.54"
click at [1053, 312] on input "B14574 - Siroco" at bounding box center [1241, 308] width 457 height 28
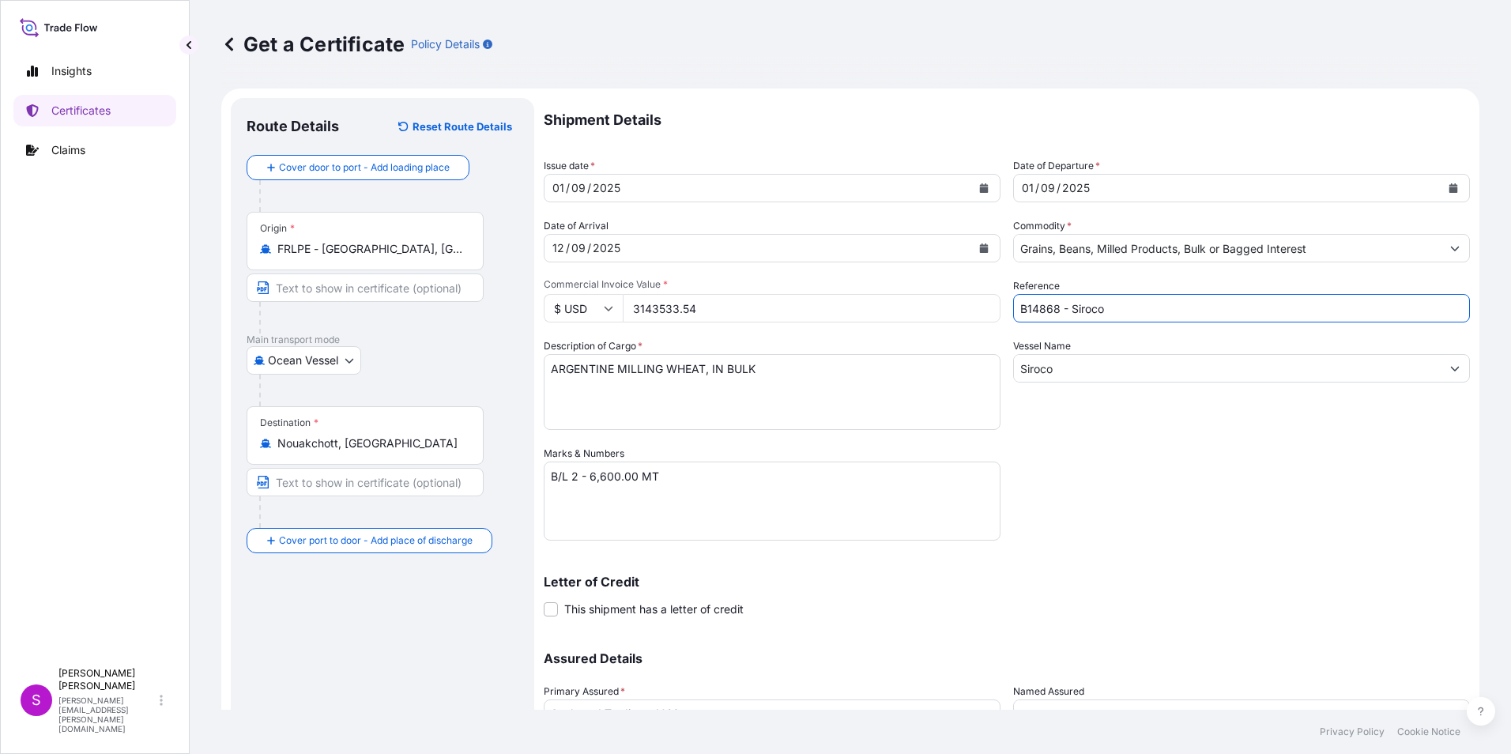
click at [1127, 306] on input "B14868 - Siroco" at bounding box center [1241, 308] width 457 height 28
type input "B14868 - FEDERAL INDIANA"
drag, startPoint x: 1081, startPoint y: 377, endPoint x: 991, endPoint y: 371, distance: 89.6
click at [999, 372] on div "Shipment Details Issue date * 01 / 09 / 2025 Date of Departure * 01 / 09 / 2025…" at bounding box center [1007, 444] width 927 height 693
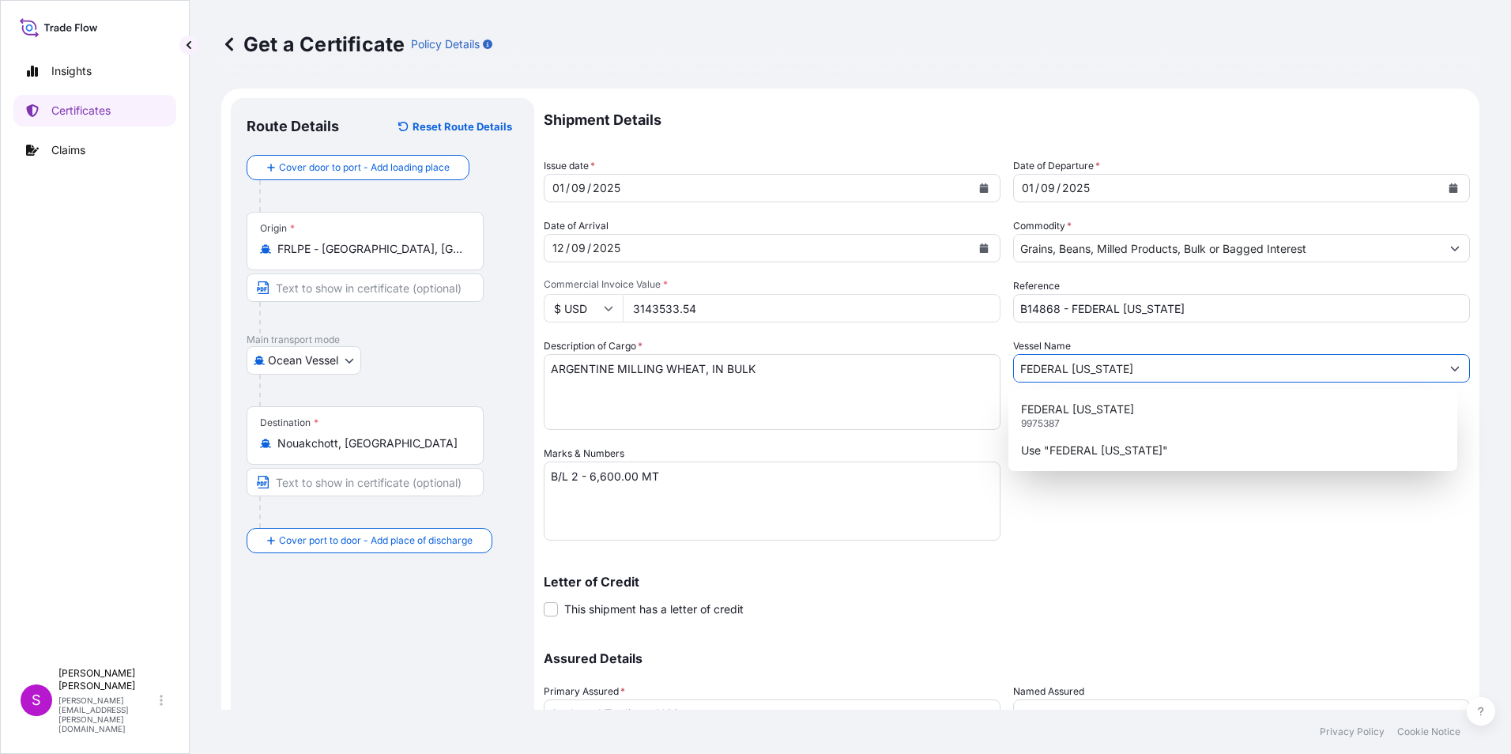
type input "FEDERAL INDIANA"
click at [577, 477] on textarea "B/L 2 - 6,600.00 MT" at bounding box center [772, 501] width 457 height 79
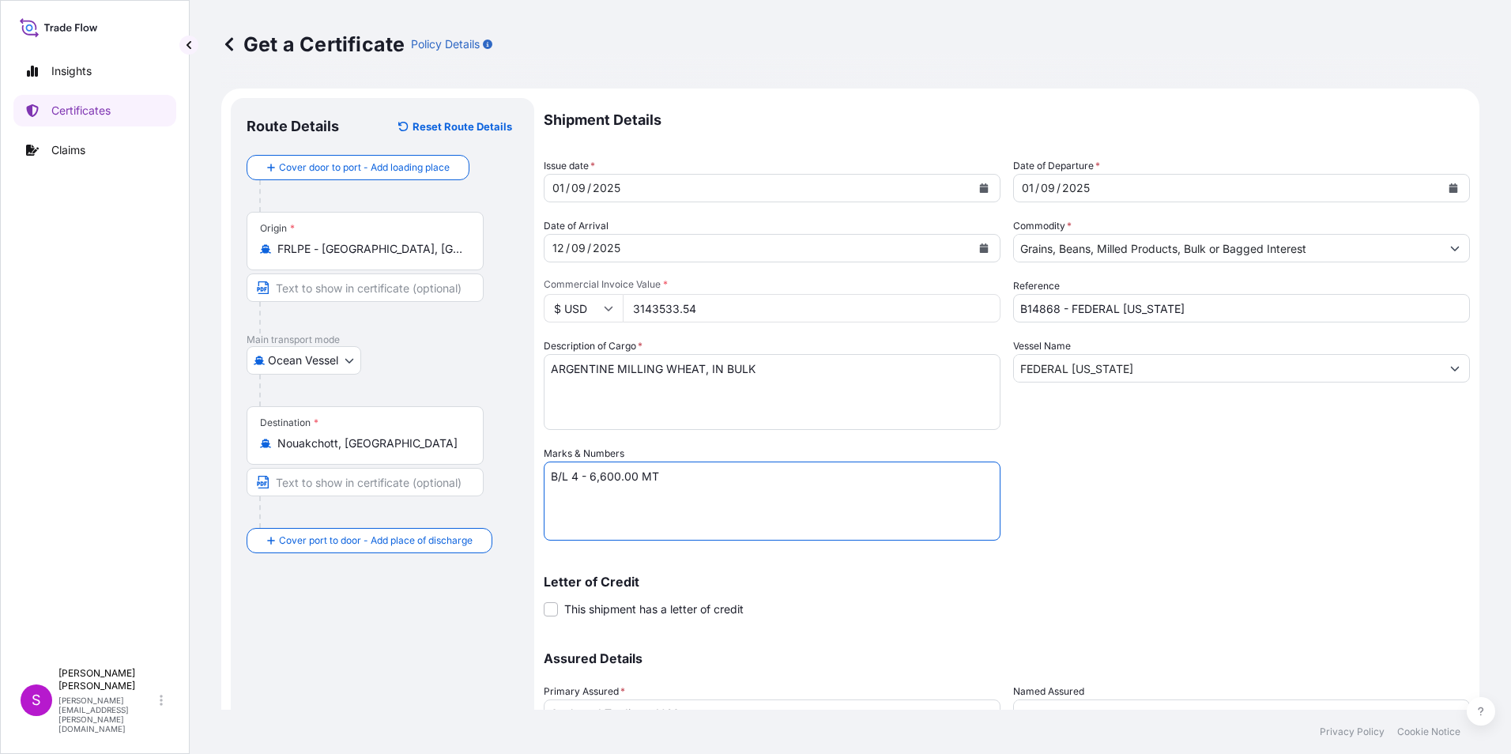
click at [590, 467] on textarea "B/L 2 - 6,600.00 MT" at bounding box center [772, 501] width 457 height 79
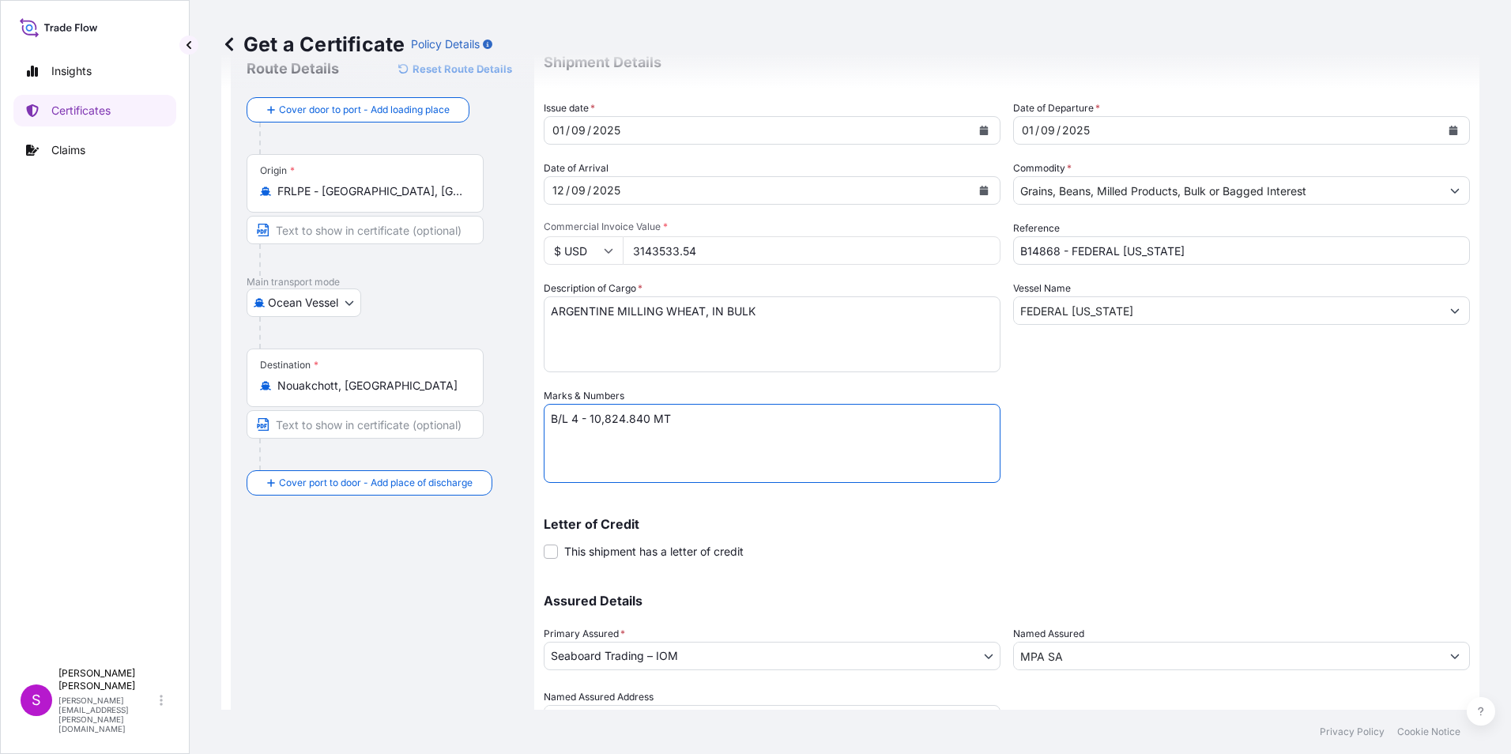
scroll to position [135, 0]
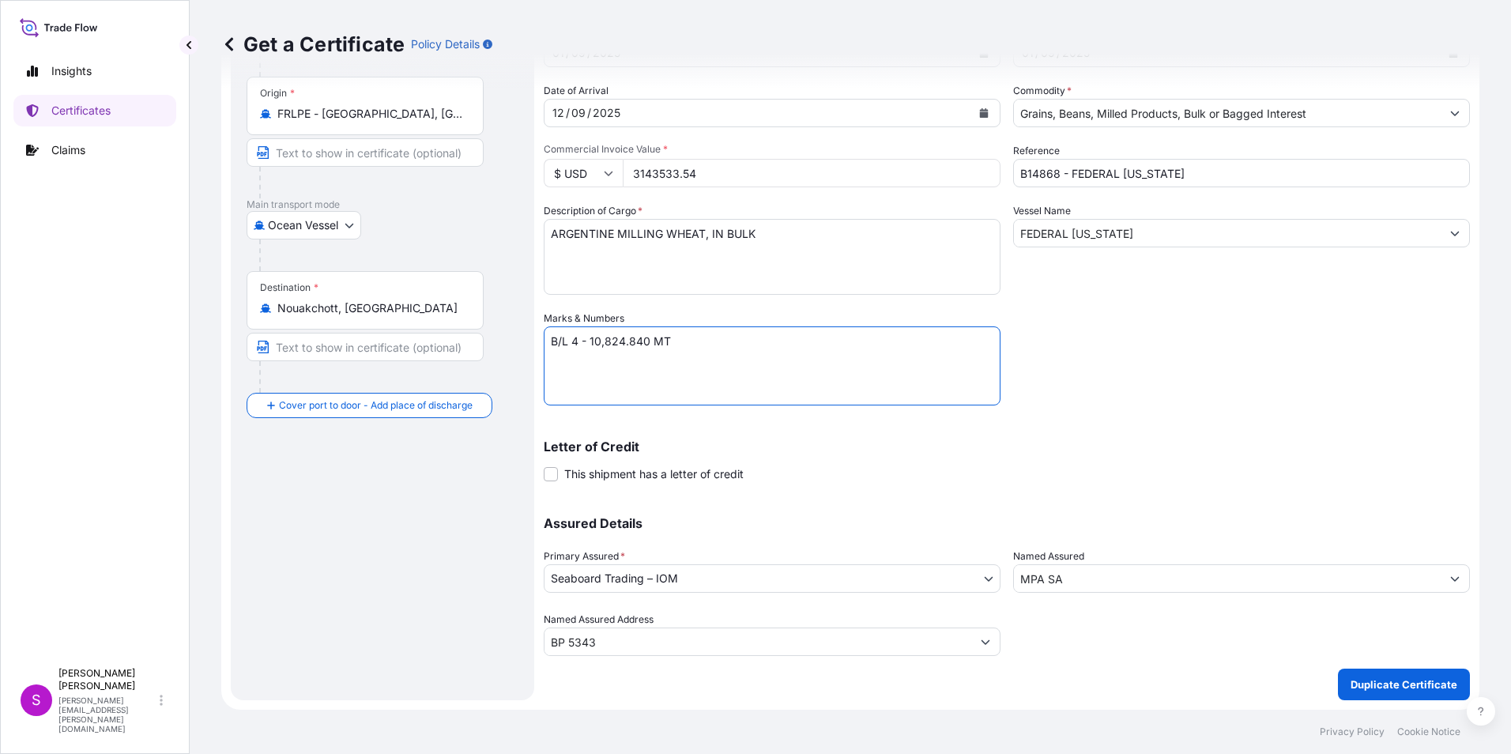
type textarea "B/L 4 - 10,824.840 MT"
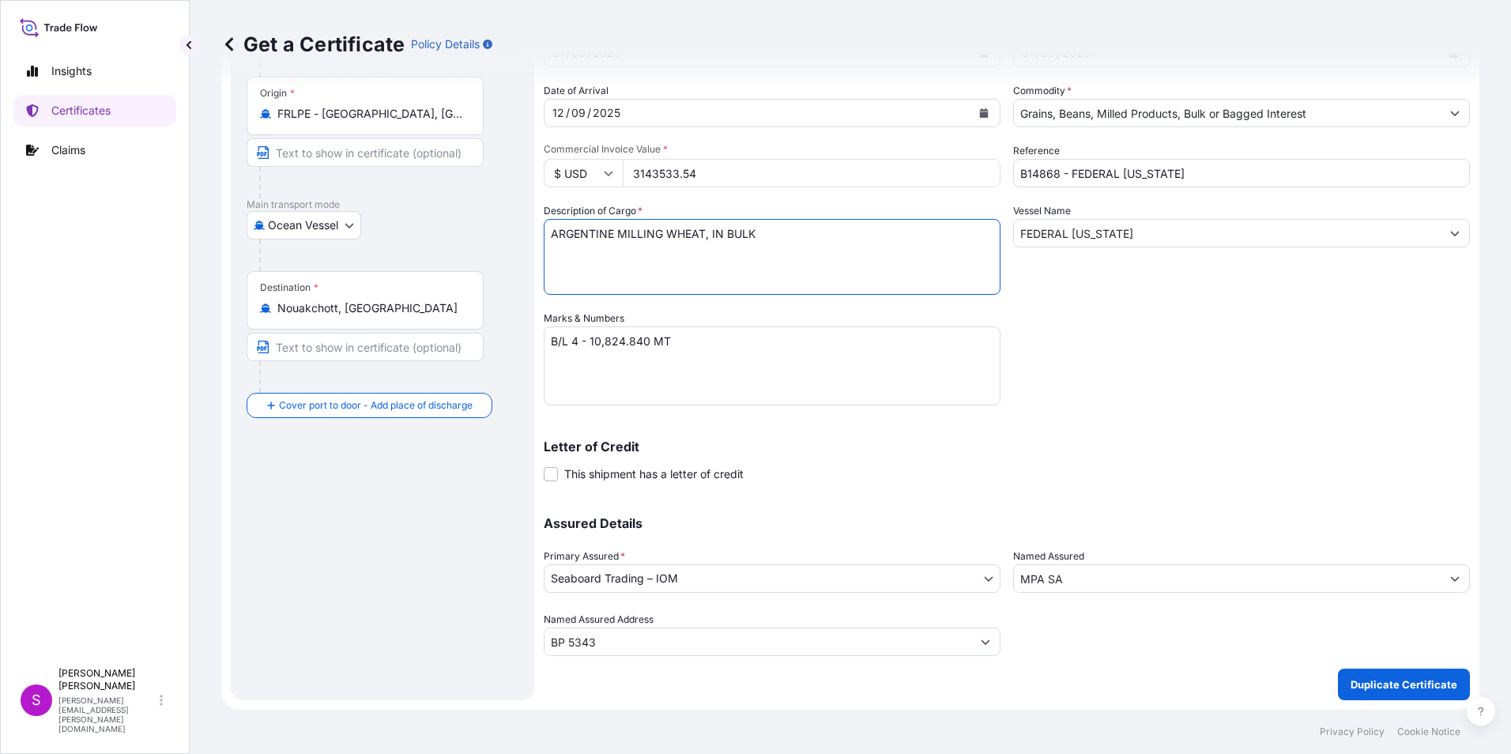
click at [553, 228] on textarea "ARGENTINE MILLING WHEAT, IN BULK" at bounding box center [772, 257] width 457 height 76
type textarea "FRENCH MILLING WHEAT, IN BULK"
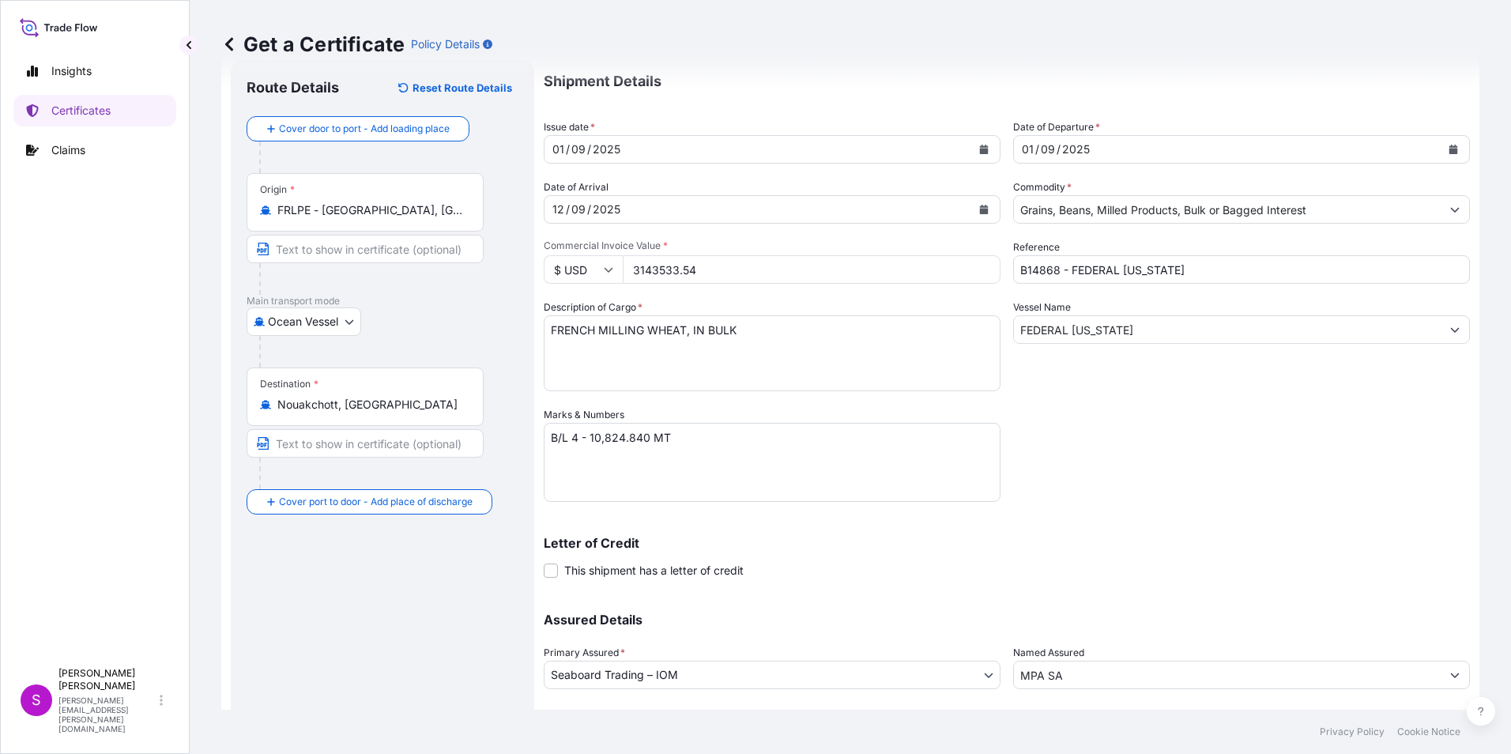
scroll to position [0, 0]
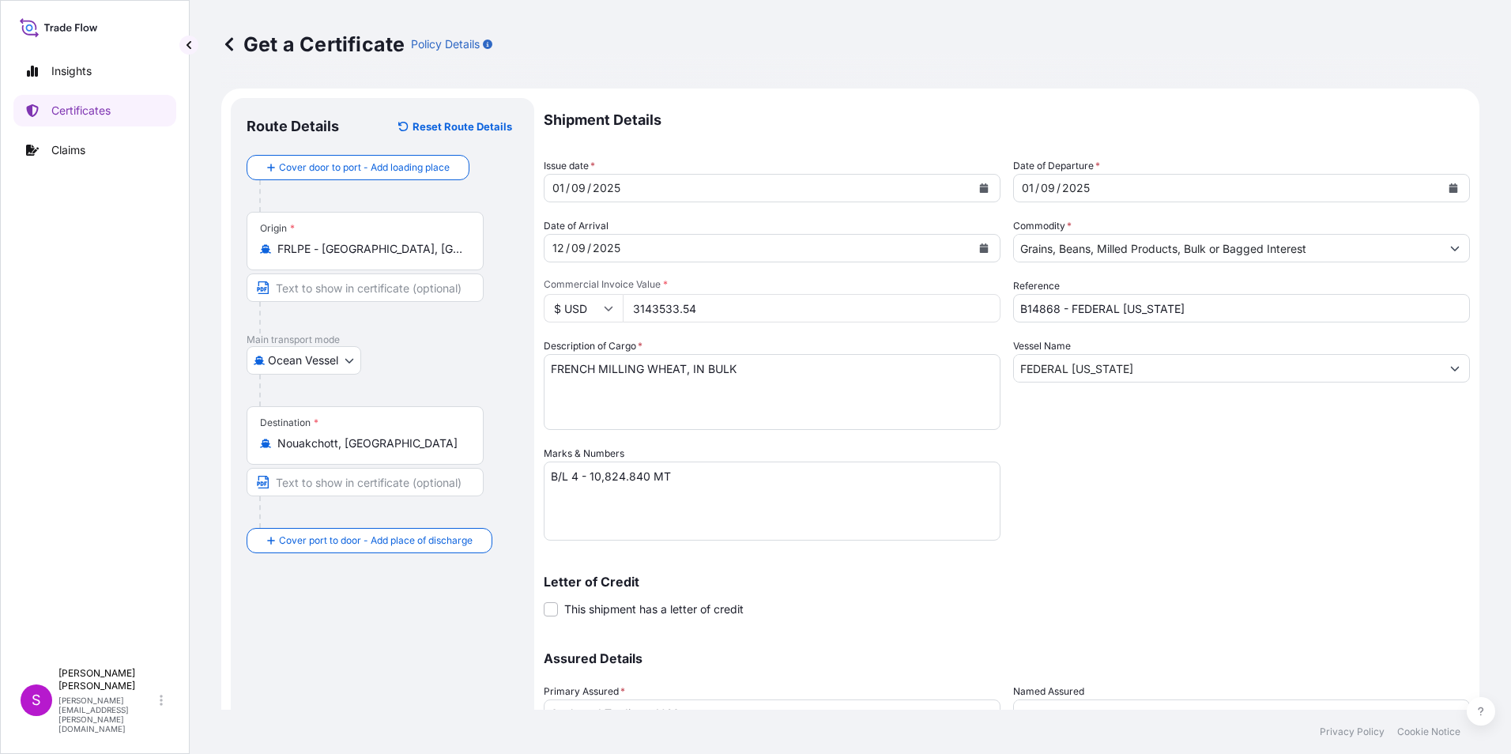
click at [972, 183] on button "Calendar" at bounding box center [984, 187] width 25 height 25
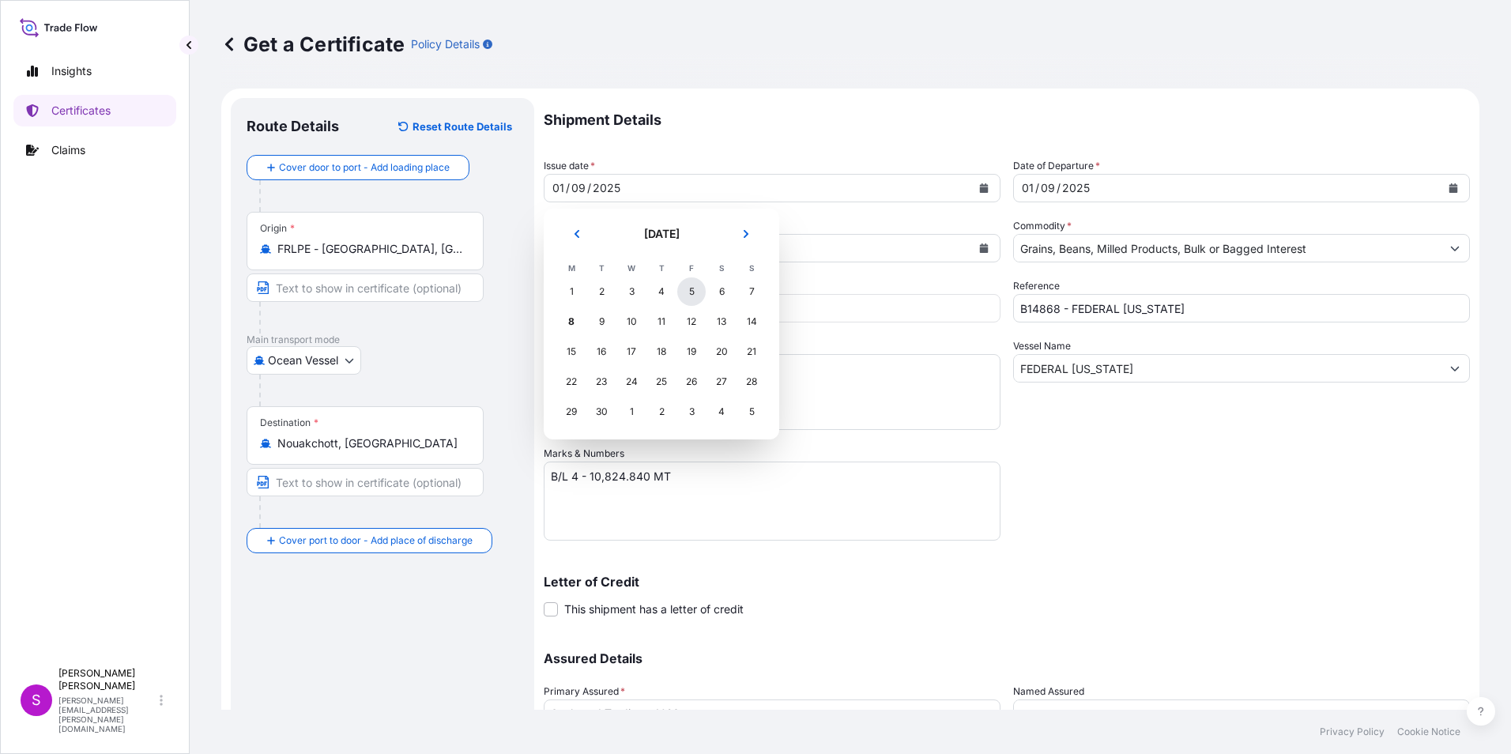
click at [701, 285] on div "5" at bounding box center [691, 291] width 28 height 28
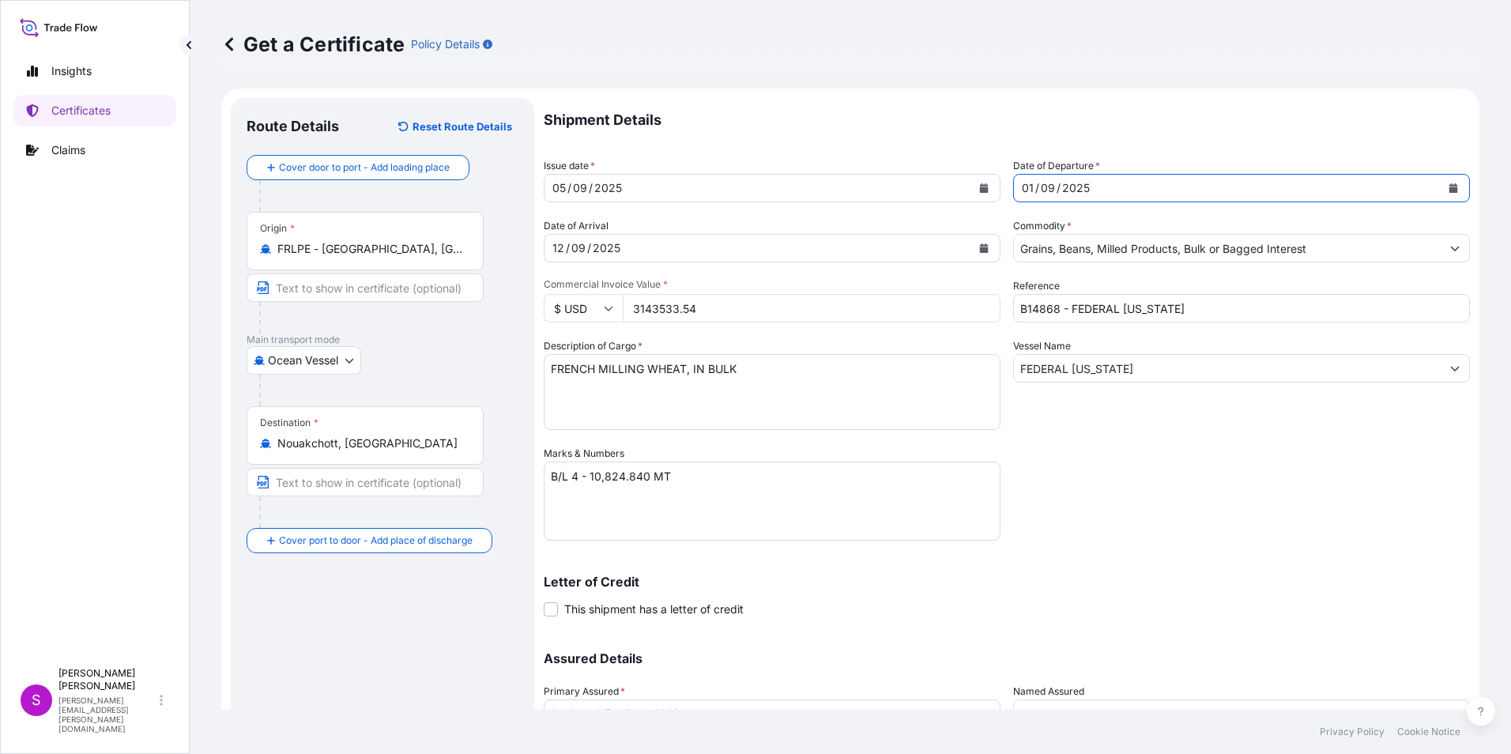
click at [1445, 179] on button "Calendar" at bounding box center [1453, 187] width 25 height 25
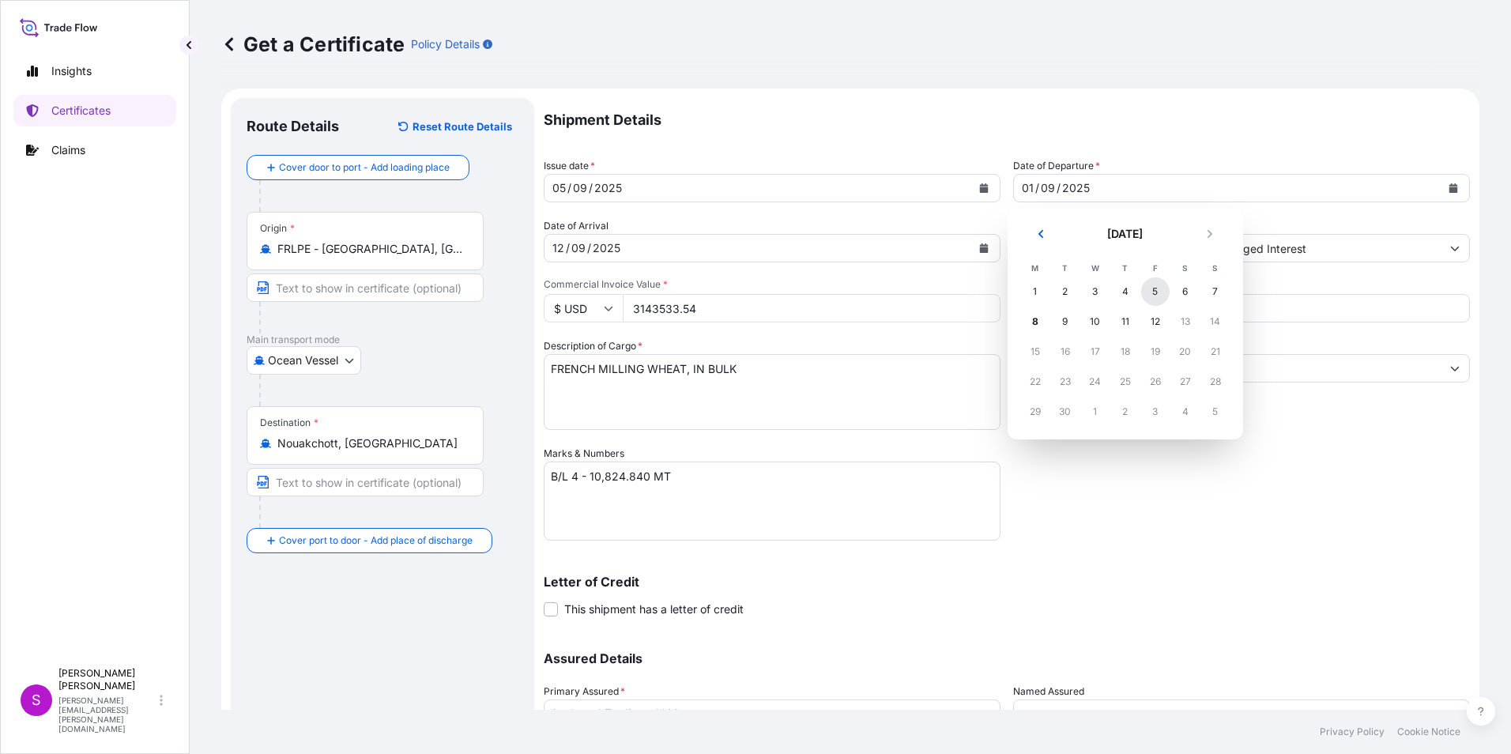
click at [1153, 289] on div "5" at bounding box center [1156, 291] width 28 height 28
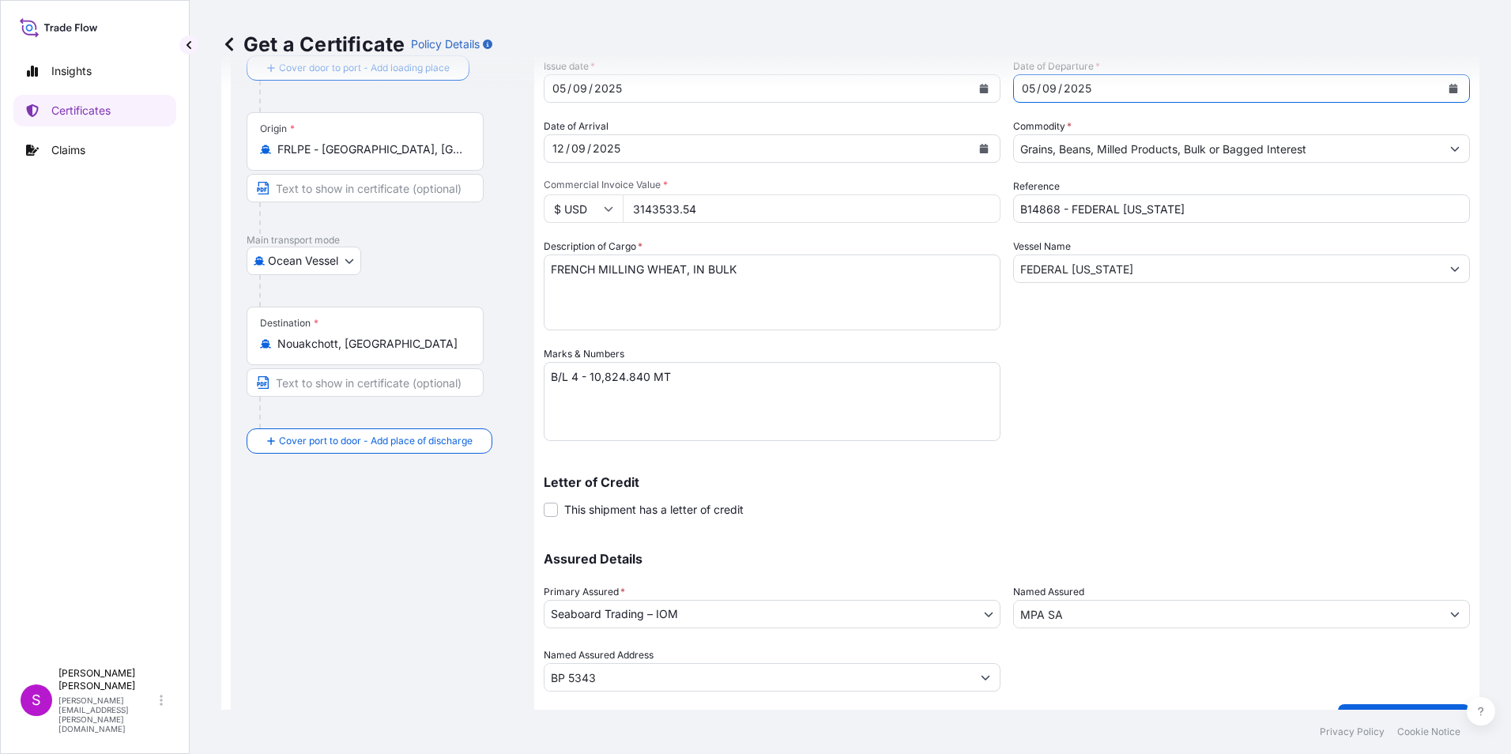
scroll to position [135, 0]
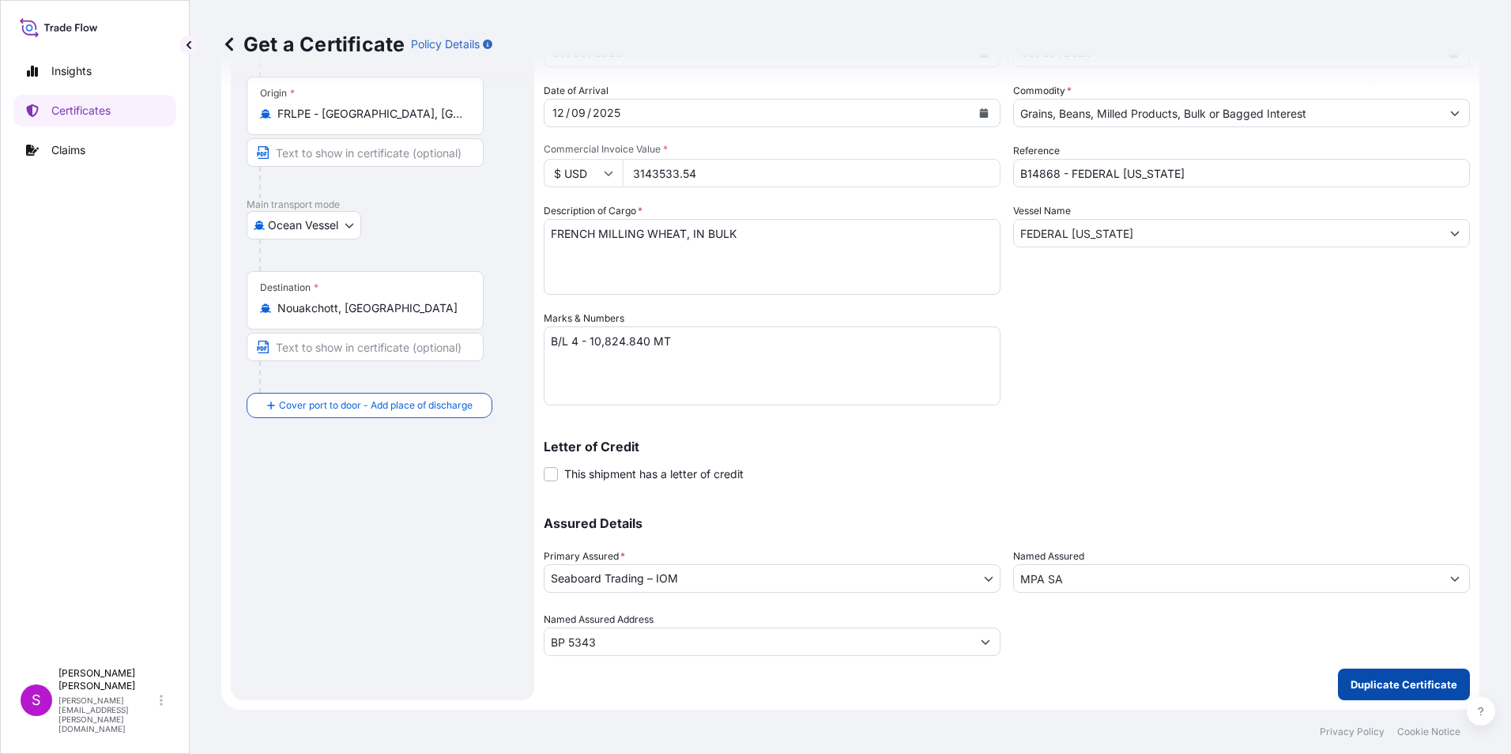
click at [1368, 676] on button "Duplicate Certificate" at bounding box center [1404, 685] width 132 height 32
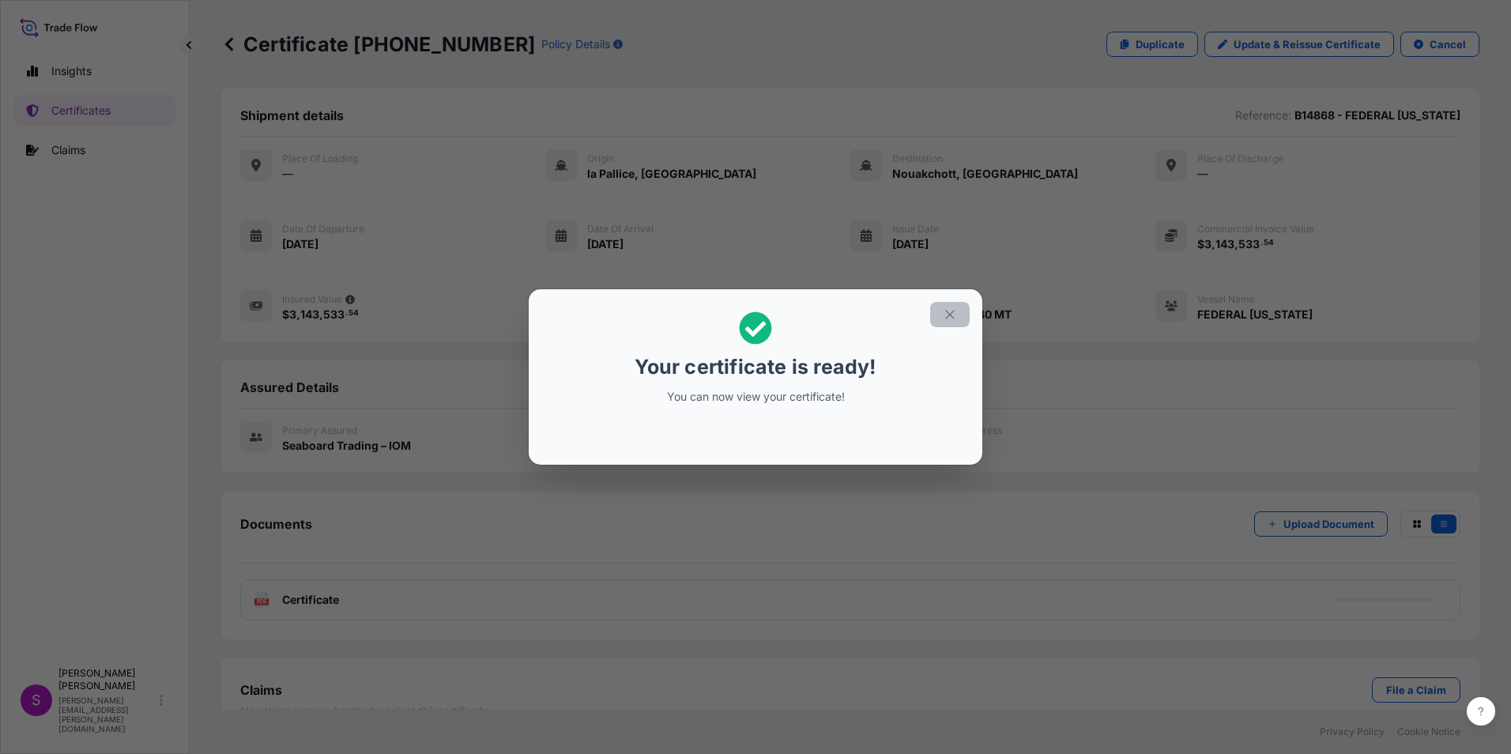
click at [947, 307] on button "button" at bounding box center [950, 314] width 40 height 25
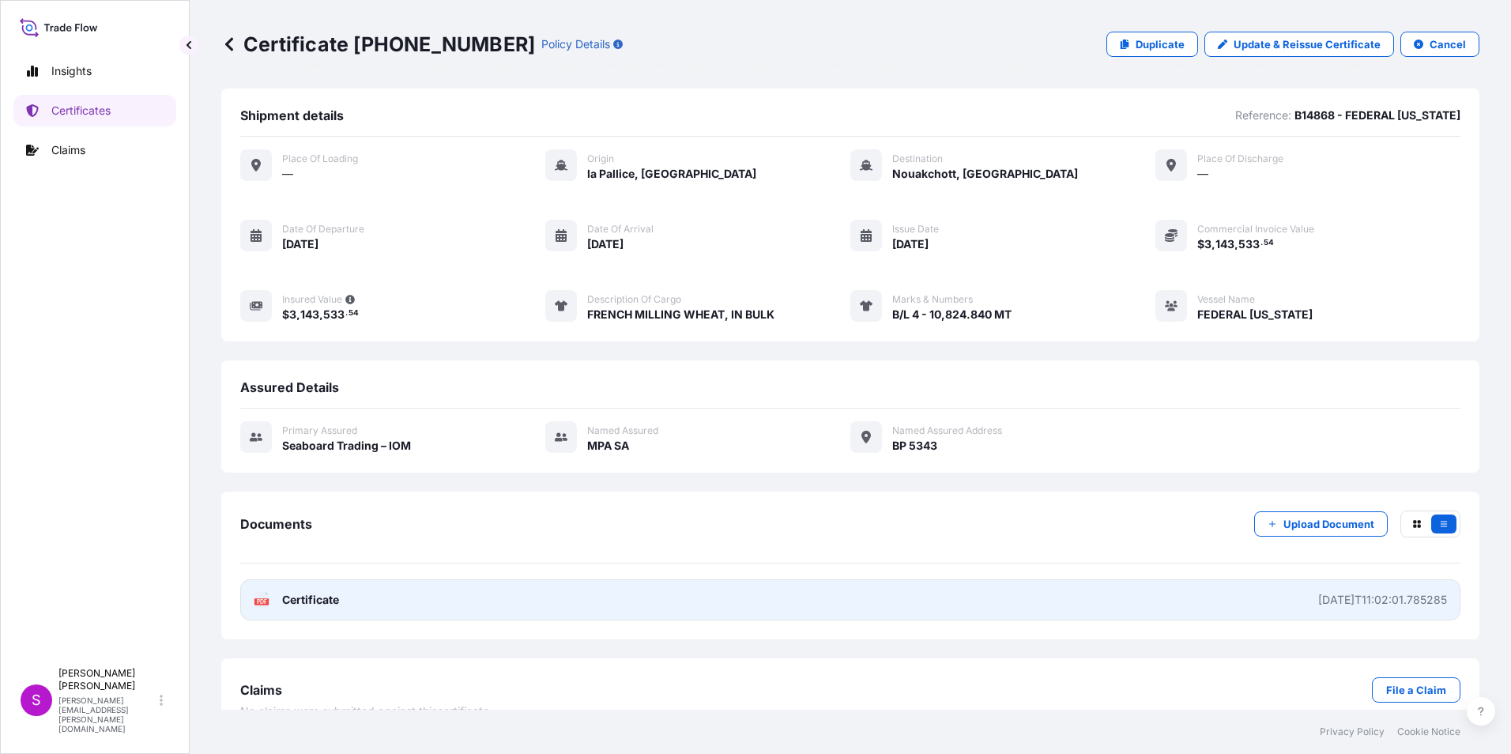
click at [1250, 596] on link "PDF Certificate 2025-09-08T11:02:01.785285" at bounding box center [850, 599] width 1221 height 41
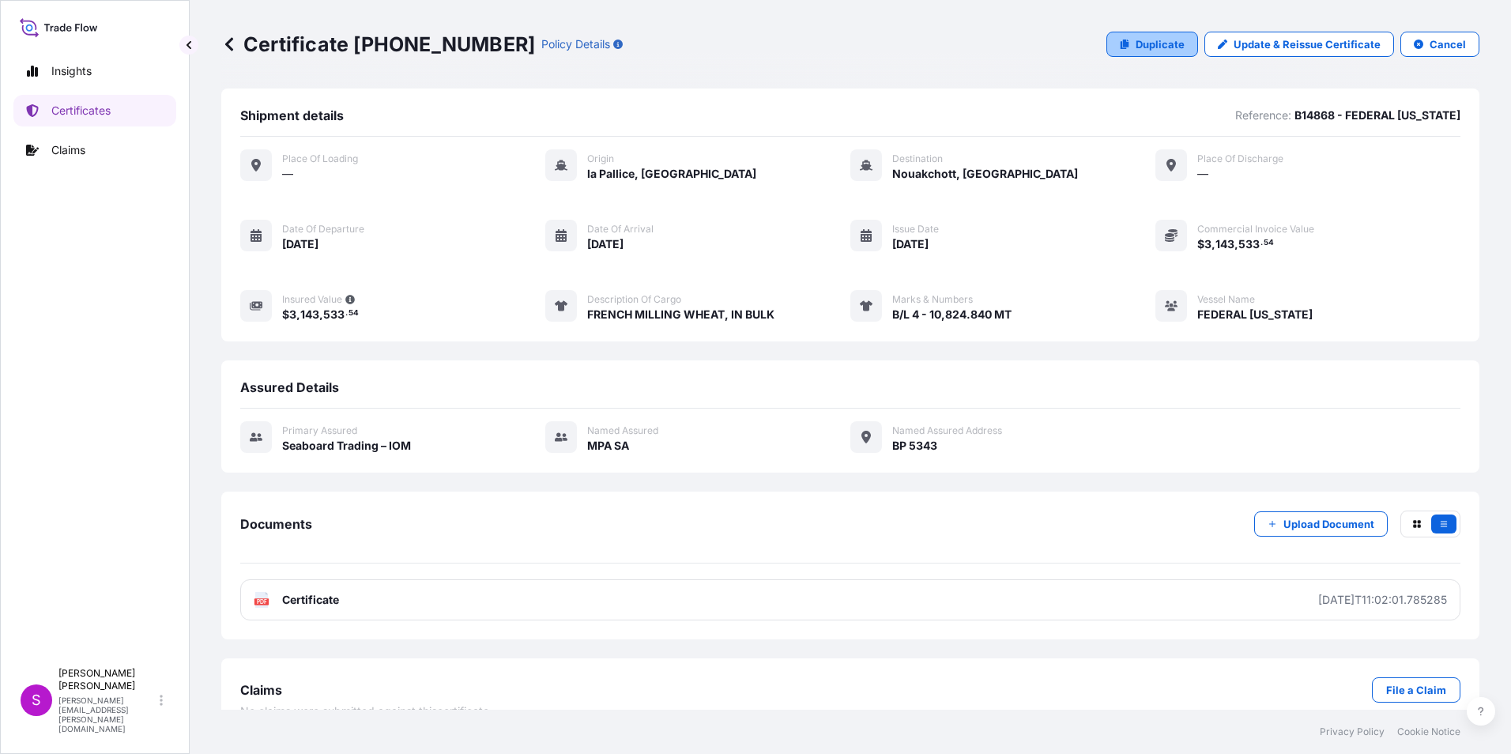
click at [1149, 41] on p "Duplicate" at bounding box center [1160, 44] width 49 height 16
select select "Ocean Vessel"
select select "31640"
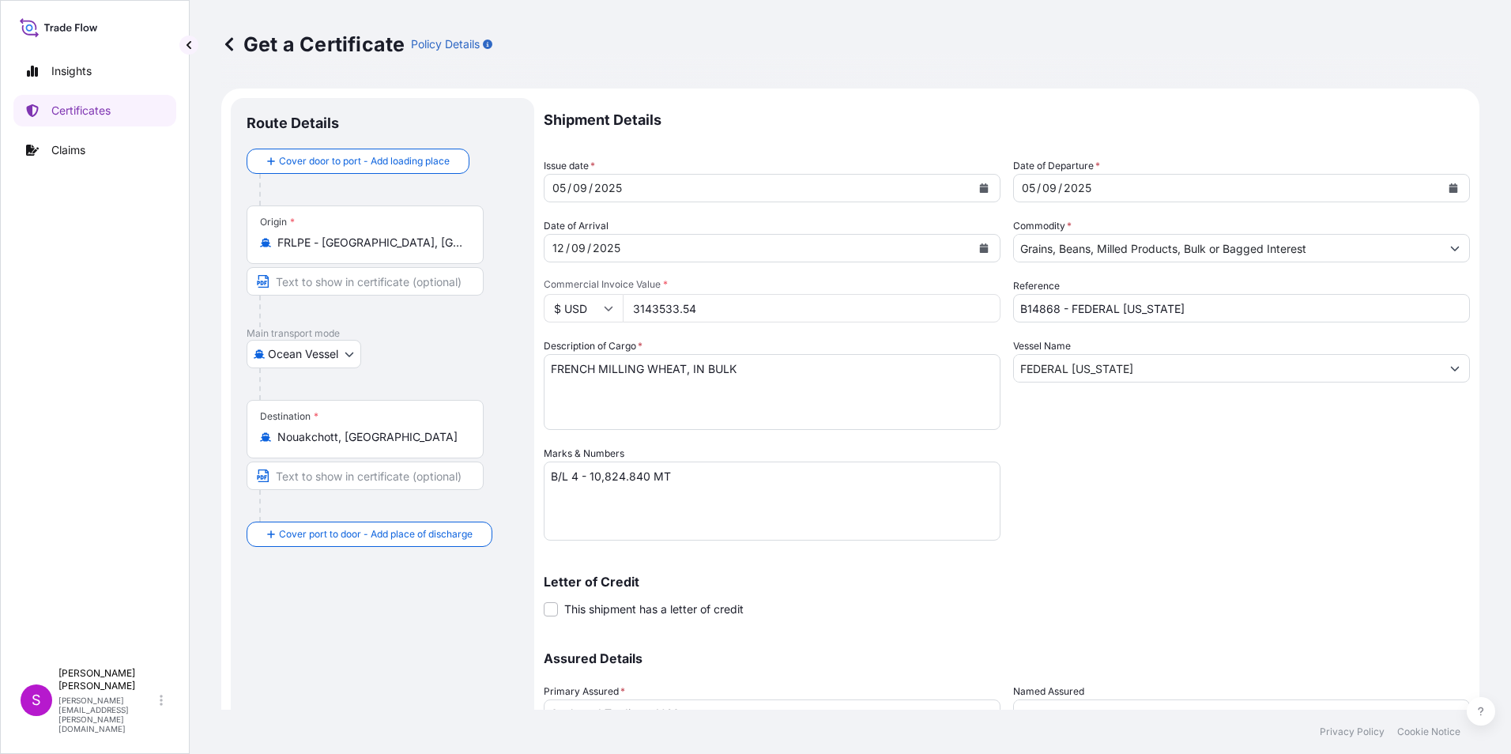
click at [604, 372] on textarea "FRENCH MILLING WHEAT, IN BULK" at bounding box center [772, 392] width 457 height 76
type textarea "FRENCH DURUM WHEAT, IN BULK"
click at [574, 477] on textarea "B/L 4 - 10,824.840 MT" at bounding box center [772, 501] width 457 height 79
click at [591, 477] on textarea "B/L 4 - 10,824.840 MT" at bounding box center [772, 501] width 457 height 79
type textarea "B/L 2 - 5,109.000MT"
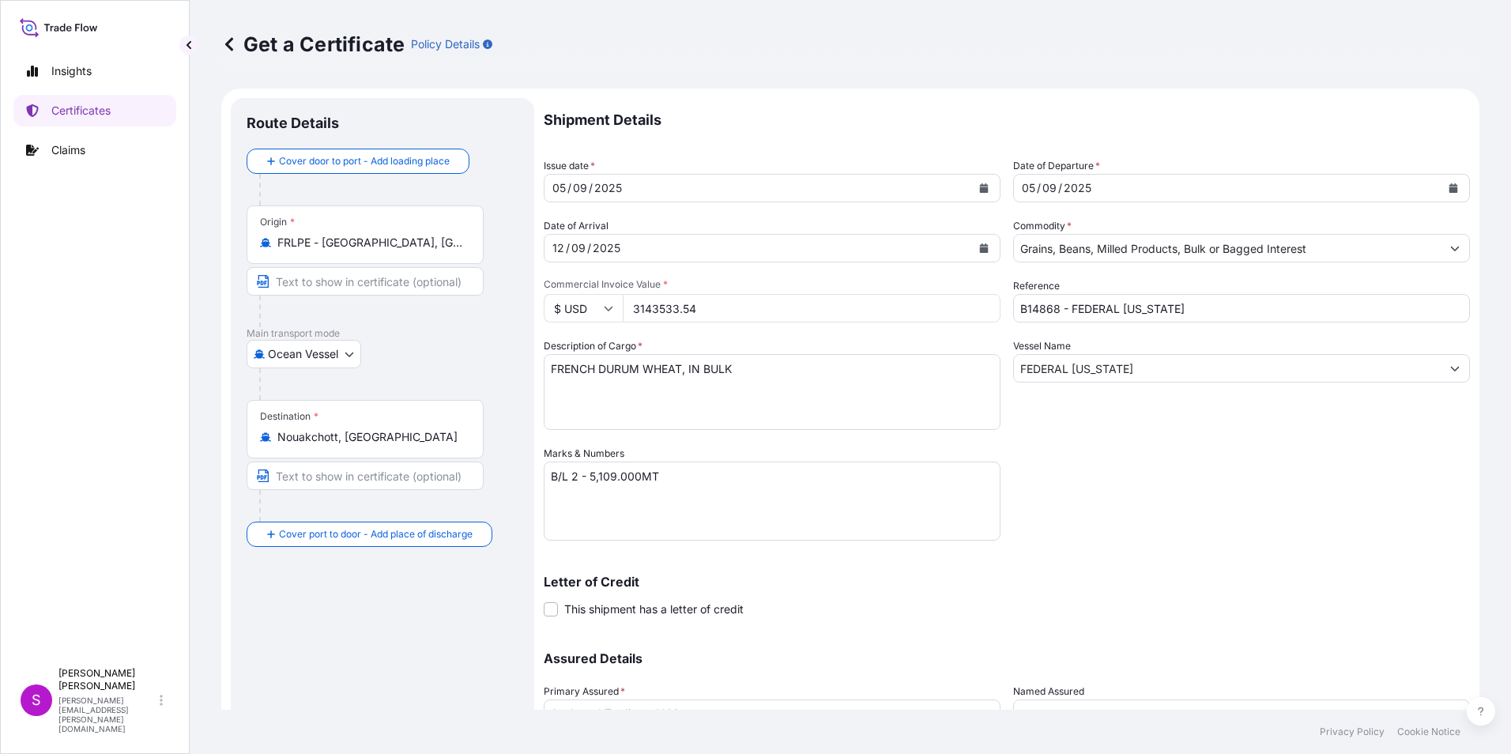
drag, startPoint x: 704, startPoint y: 308, endPoint x: 628, endPoint y: 306, distance: 75.9
click at [628, 306] on input "3143533.54" at bounding box center [812, 308] width 378 height 28
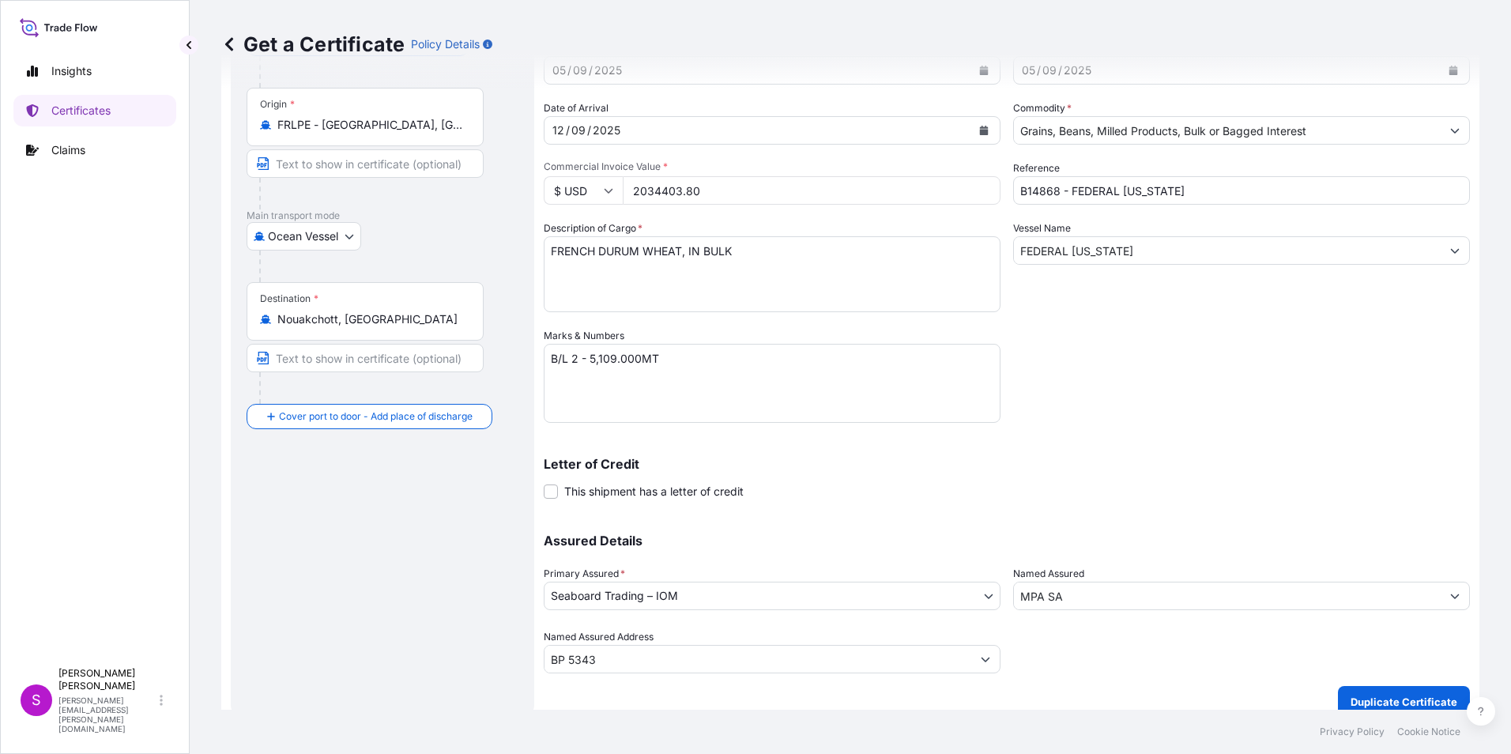
scroll to position [135, 0]
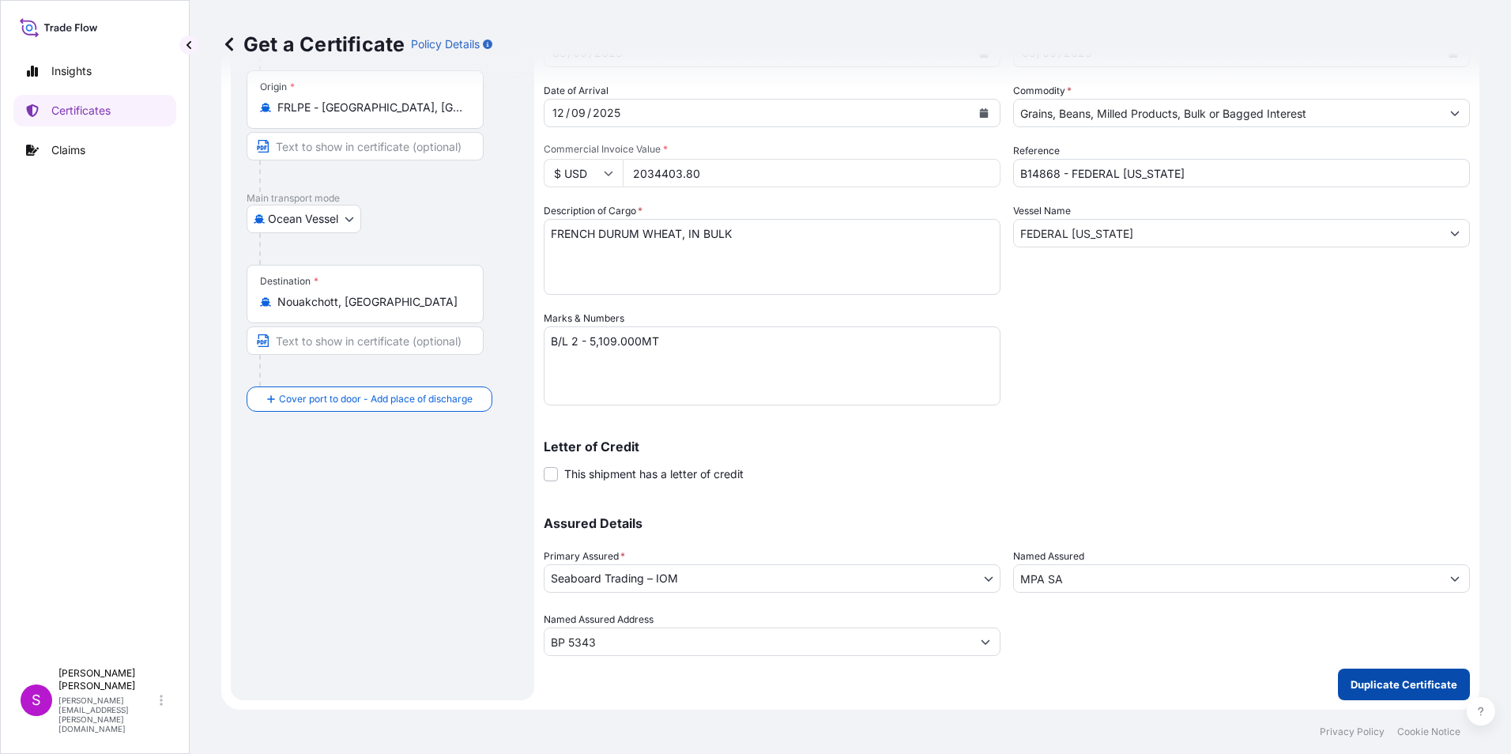
type input "2034403.80"
click at [1378, 678] on p "Duplicate Certificate" at bounding box center [1404, 685] width 107 height 16
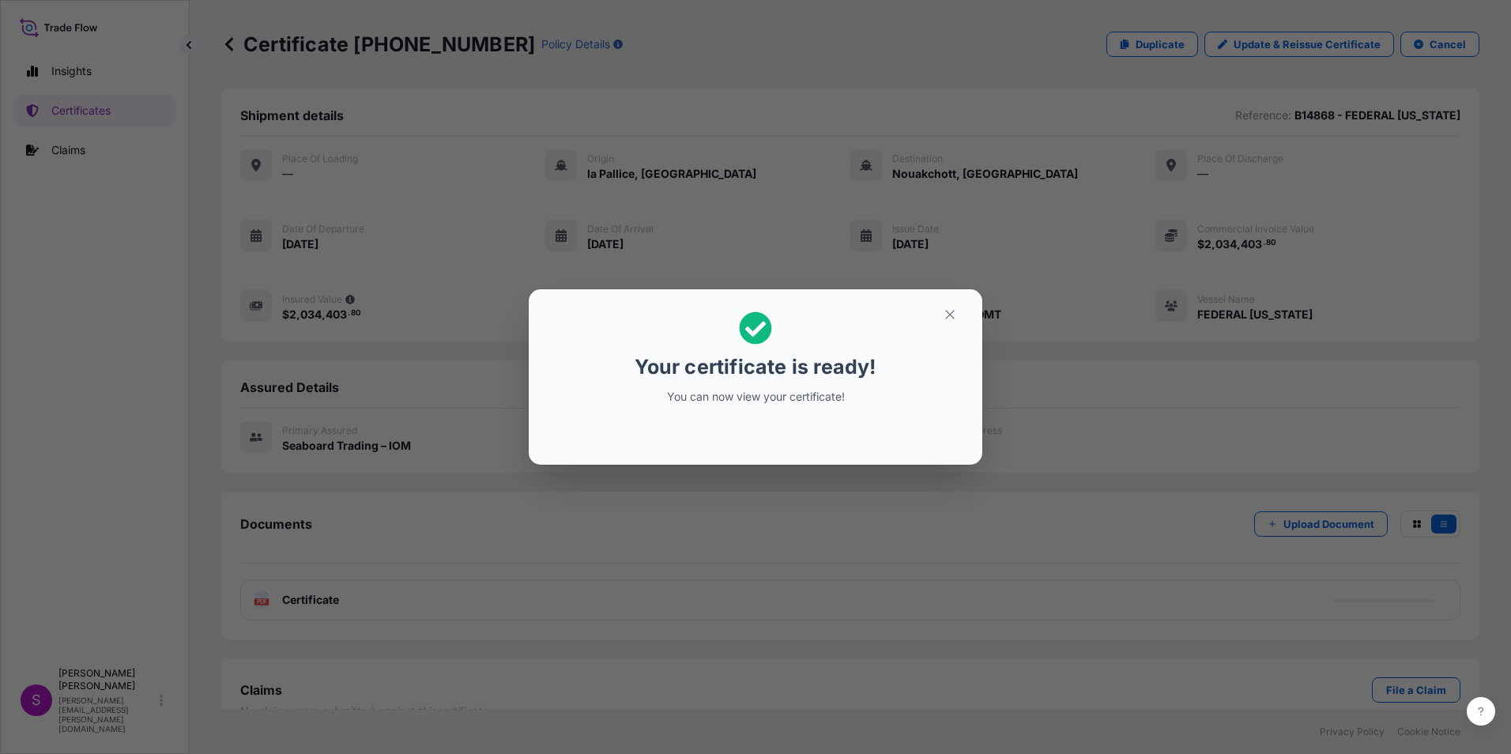
click at [807, 377] on p "Your certificate is ready!" at bounding box center [755, 366] width 241 height 25
click at [813, 345] on div "Your certificate is ready! You can now view your certificate!" at bounding box center [755, 358] width 243 height 112
click at [945, 305] on button "button" at bounding box center [950, 314] width 40 height 25
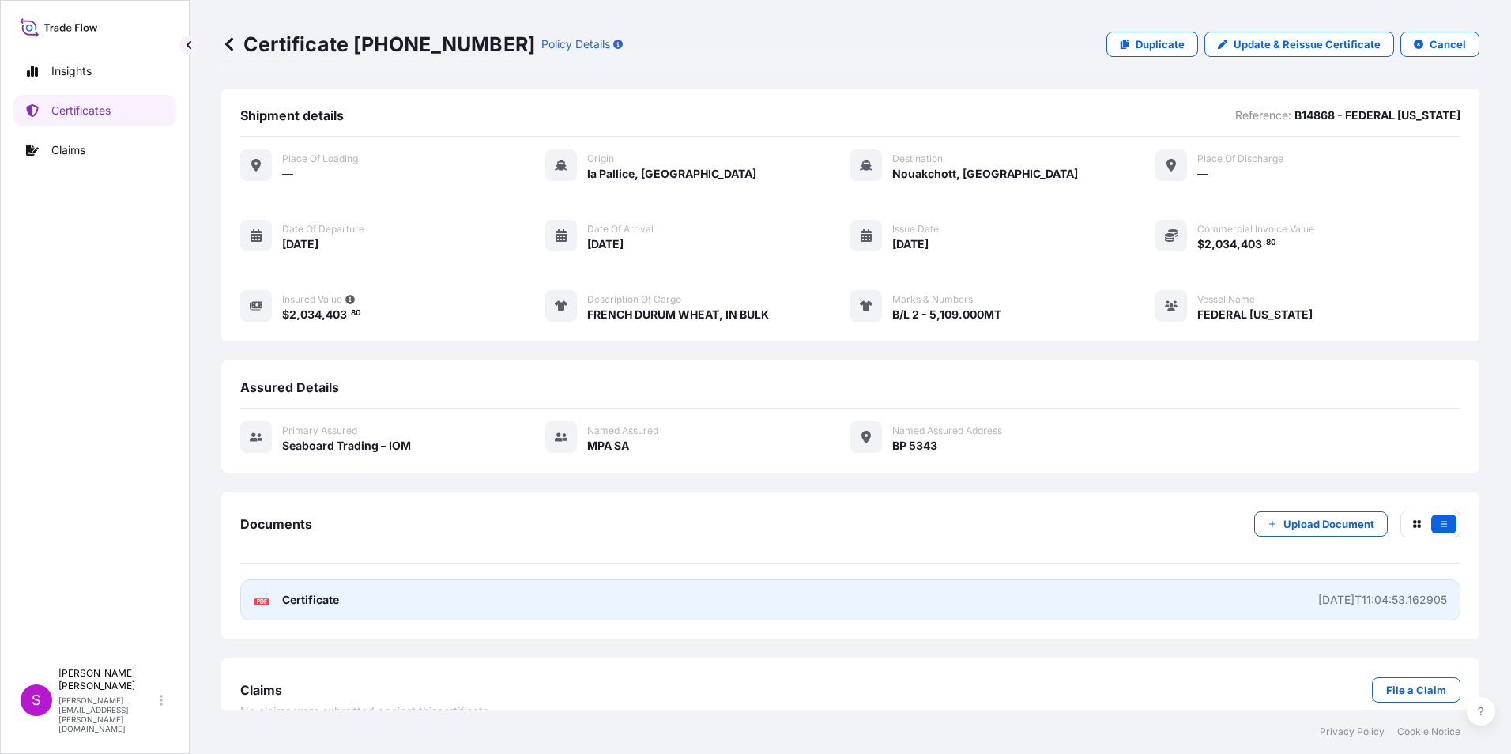
click at [535, 598] on link "PDF Certificate 2025-09-08T11:04:53.162905" at bounding box center [850, 599] width 1221 height 41
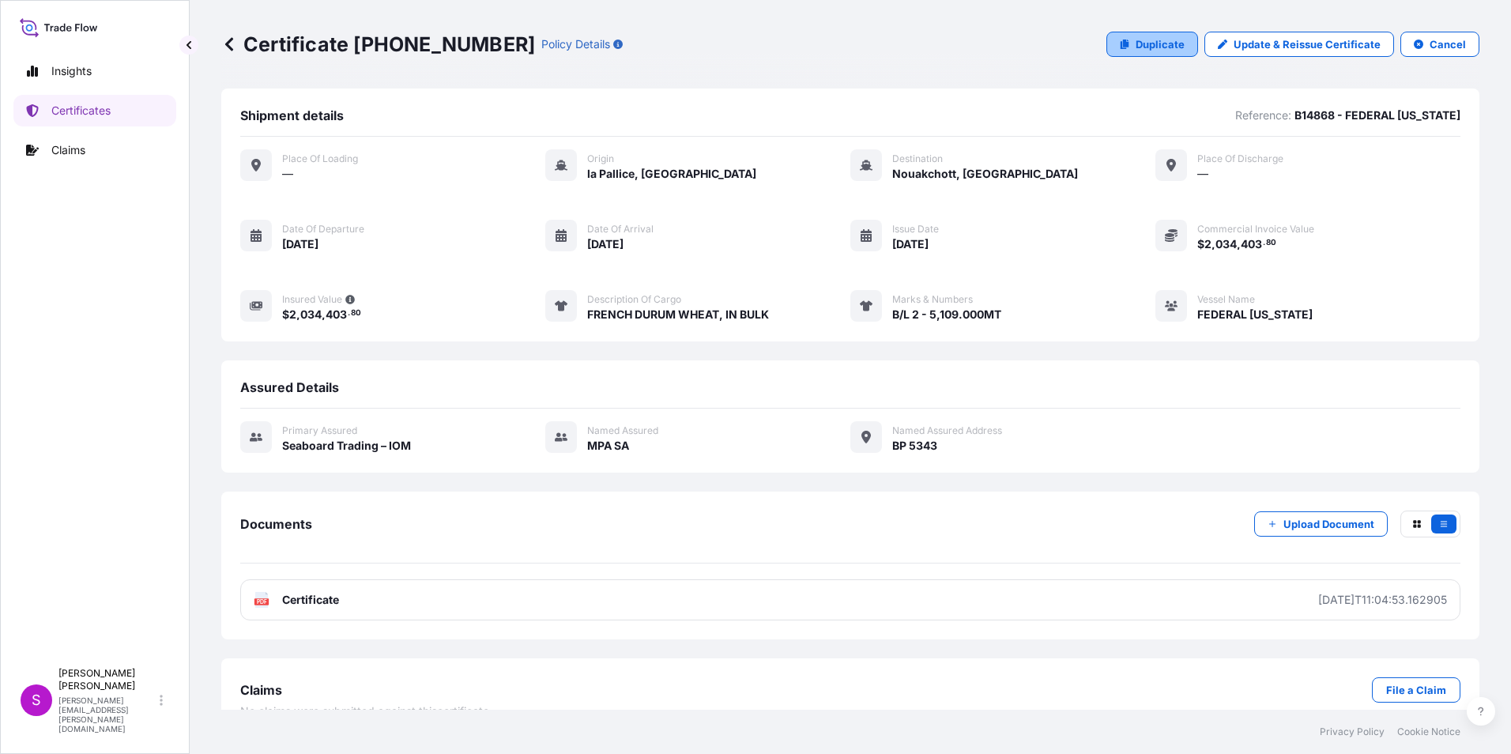
click at [1146, 41] on p "Duplicate" at bounding box center [1160, 44] width 49 height 16
select select "Ocean Vessel"
select select "31640"
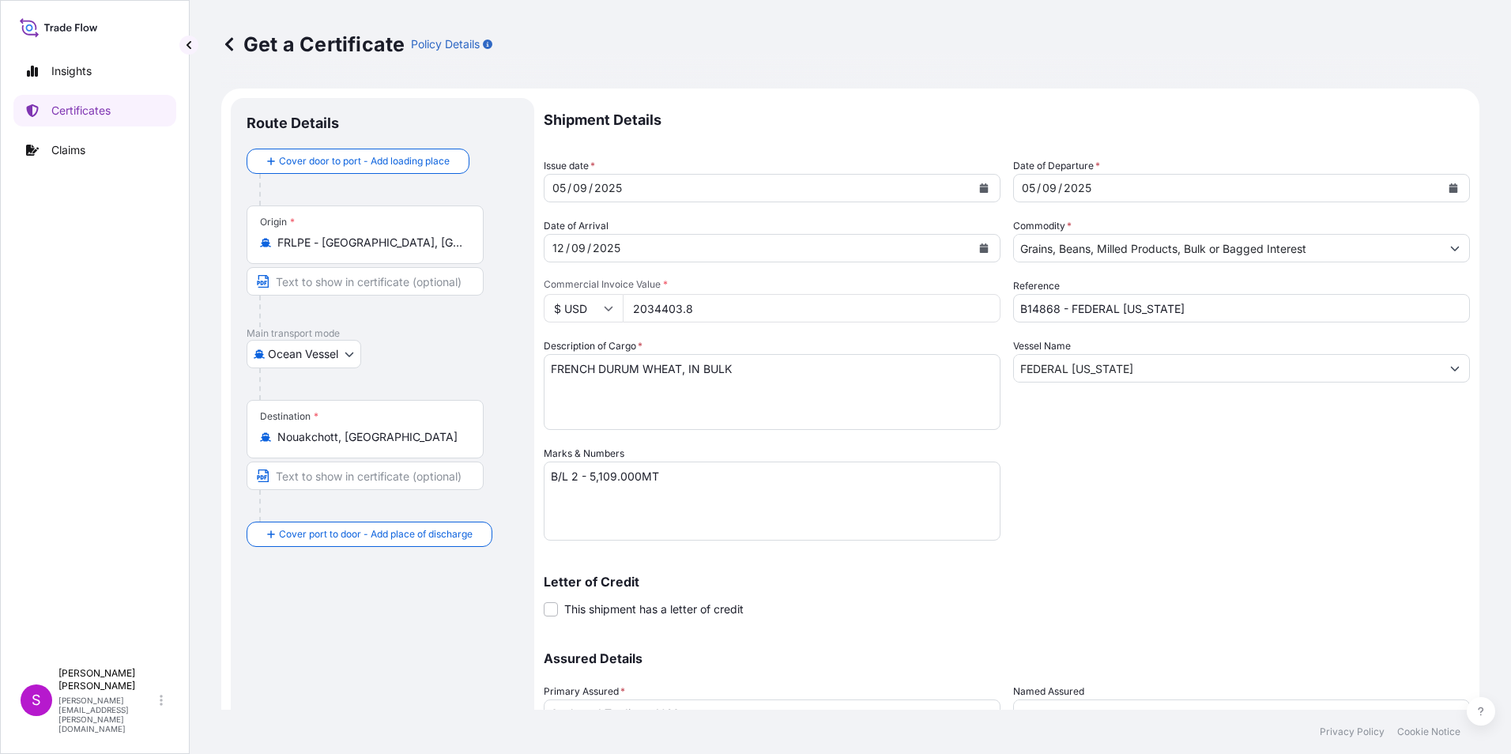
drag, startPoint x: 700, startPoint y: 309, endPoint x: 642, endPoint y: 315, distance: 58.0
click at [634, 309] on input "2034403.8" at bounding box center [812, 308] width 378 height 28
type input "250045.80"
click at [572, 474] on textarea "B/L 2 - 5,109.000MT" at bounding box center [772, 501] width 457 height 79
click at [589, 477] on textarea "B/L 2 - 5,109.000MT" at bounding box center [772, 501] width 457 height 79
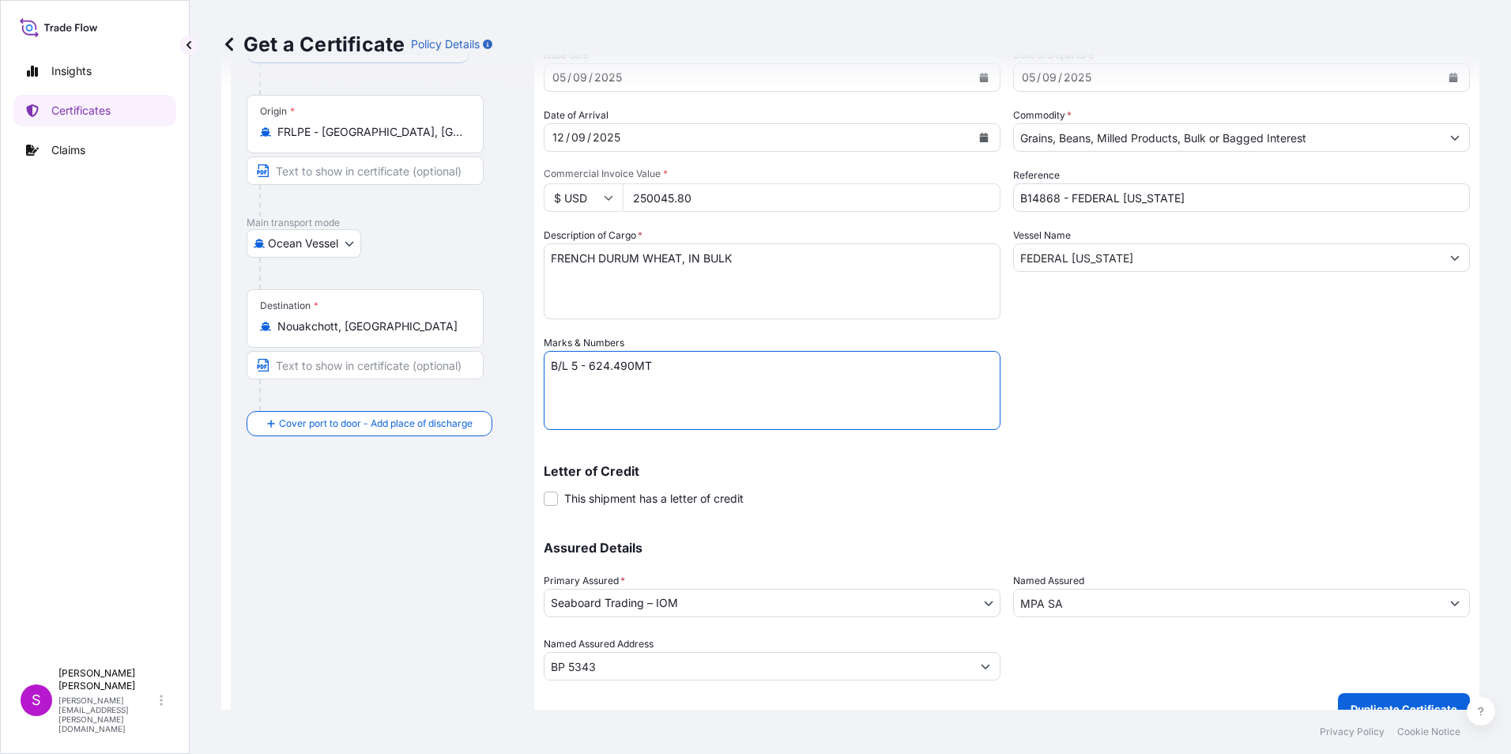
scroll to position [135, 0]
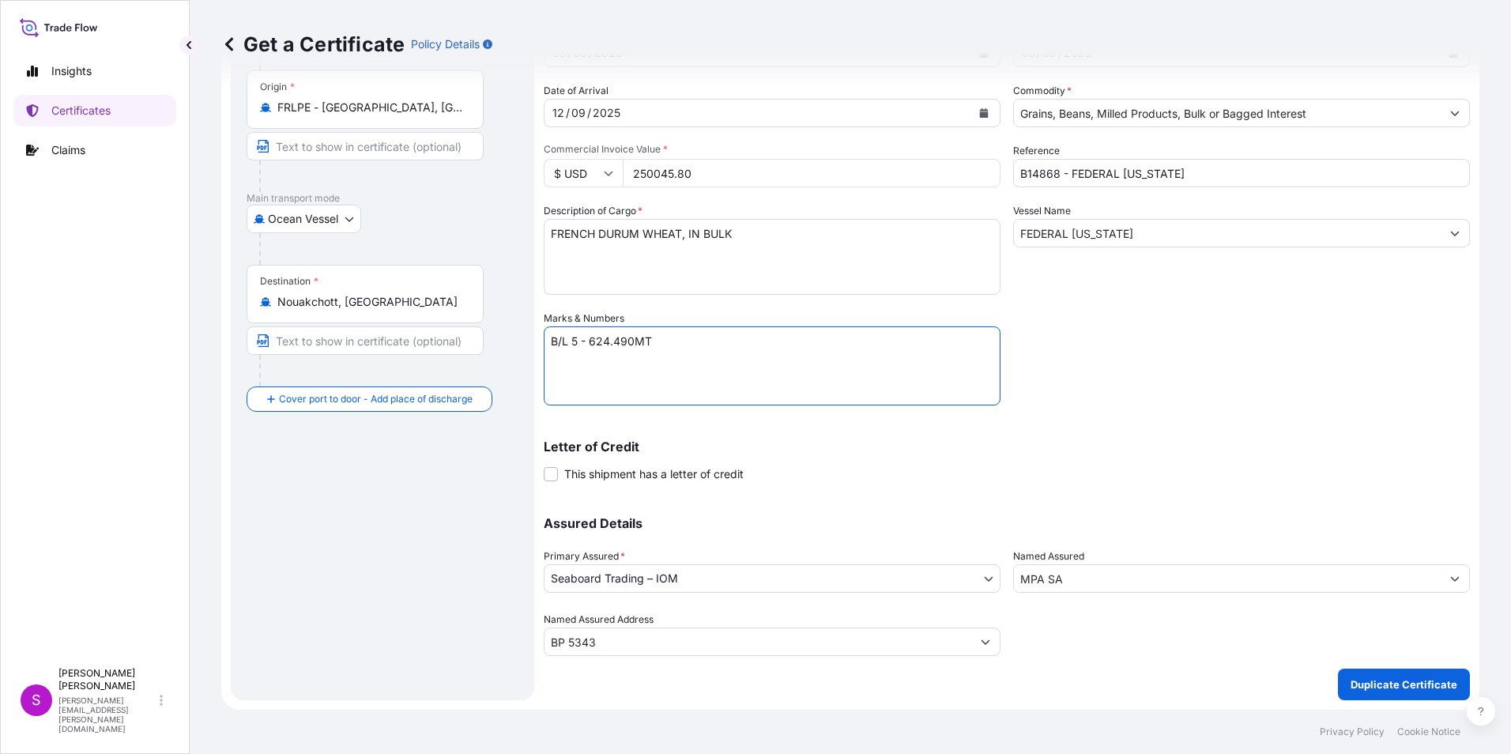
type textarea "B/L 5 - 624.490MT"
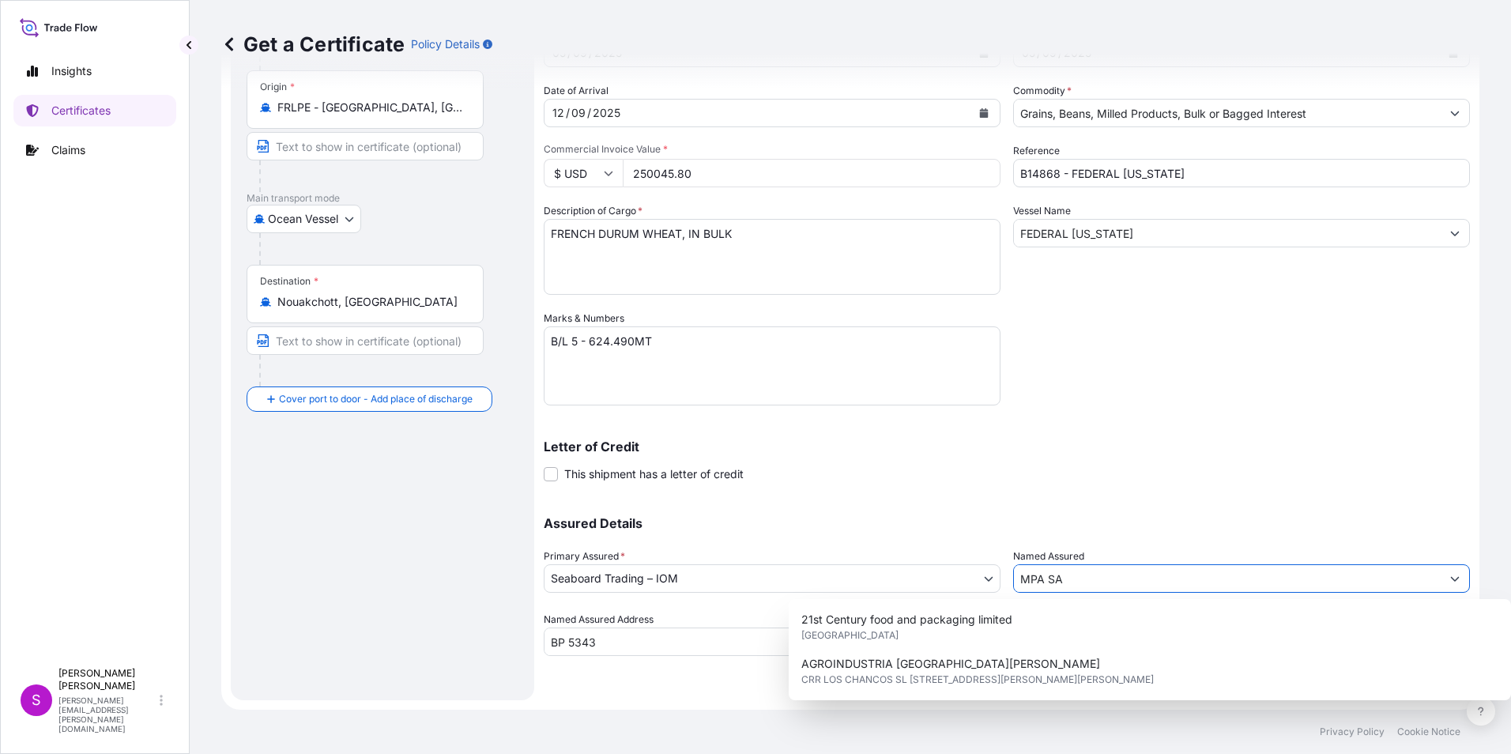
click at [1135, 576] on input "MPA SA" at bounding box center [1227, 578] width 427 height 28
drag, startPoint x: 1098, startPoint y: 580, endPoint x: 945, endPoint y: 578, distance: 152.6
click at [945, 578] on div "Assured Details Primary Assured * Seaboard Trading – IOM Seaboard Trading – IOM…" at bounding box center [1007, 577] width 927 height 158
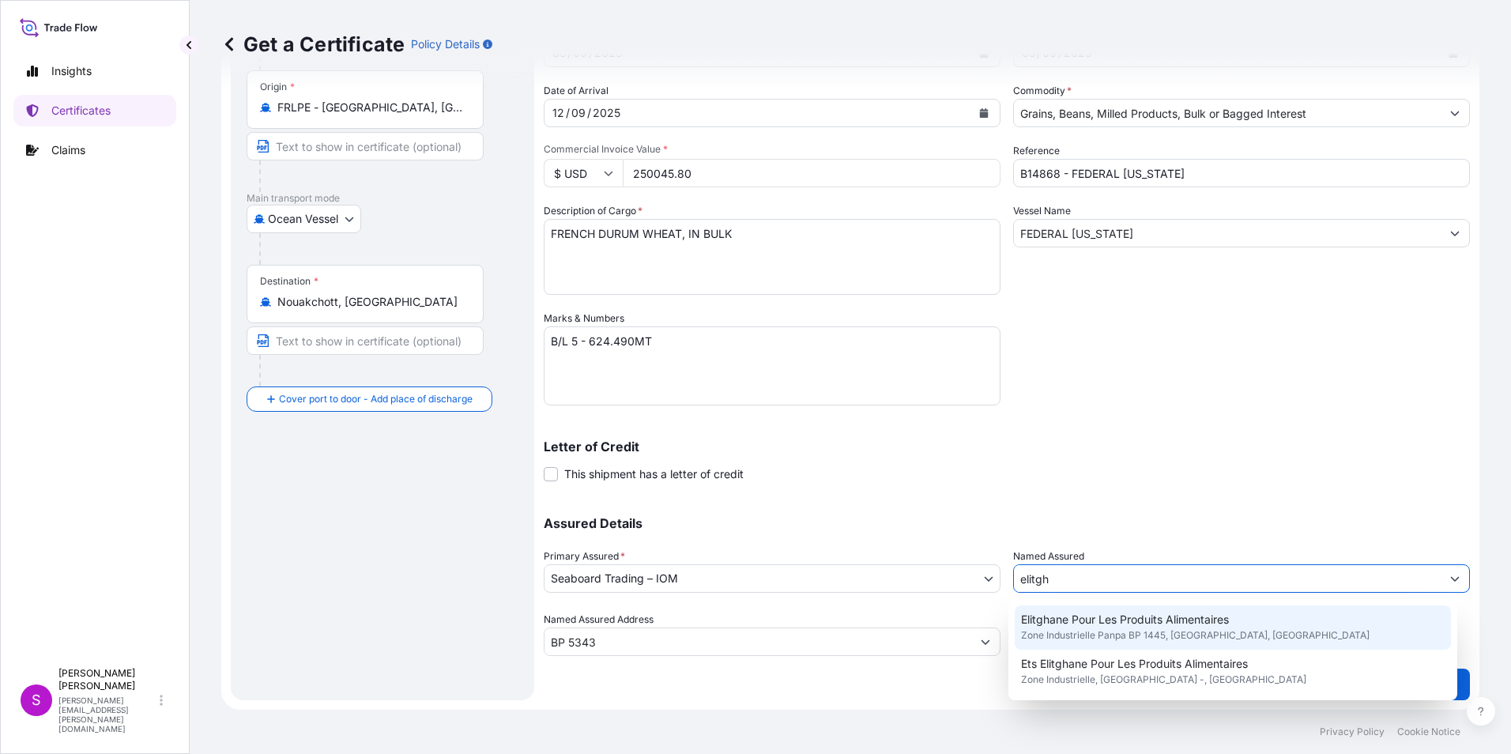
click at [1067, 617] on span "Elitghane Pour Les Produits Alimentaires" at bounding box center [1125, 620] width 208 height 16
type input "Elitghane Pour Les Produits Alimentaires"
type input "Zone Industrielle Panpa BP 1445"
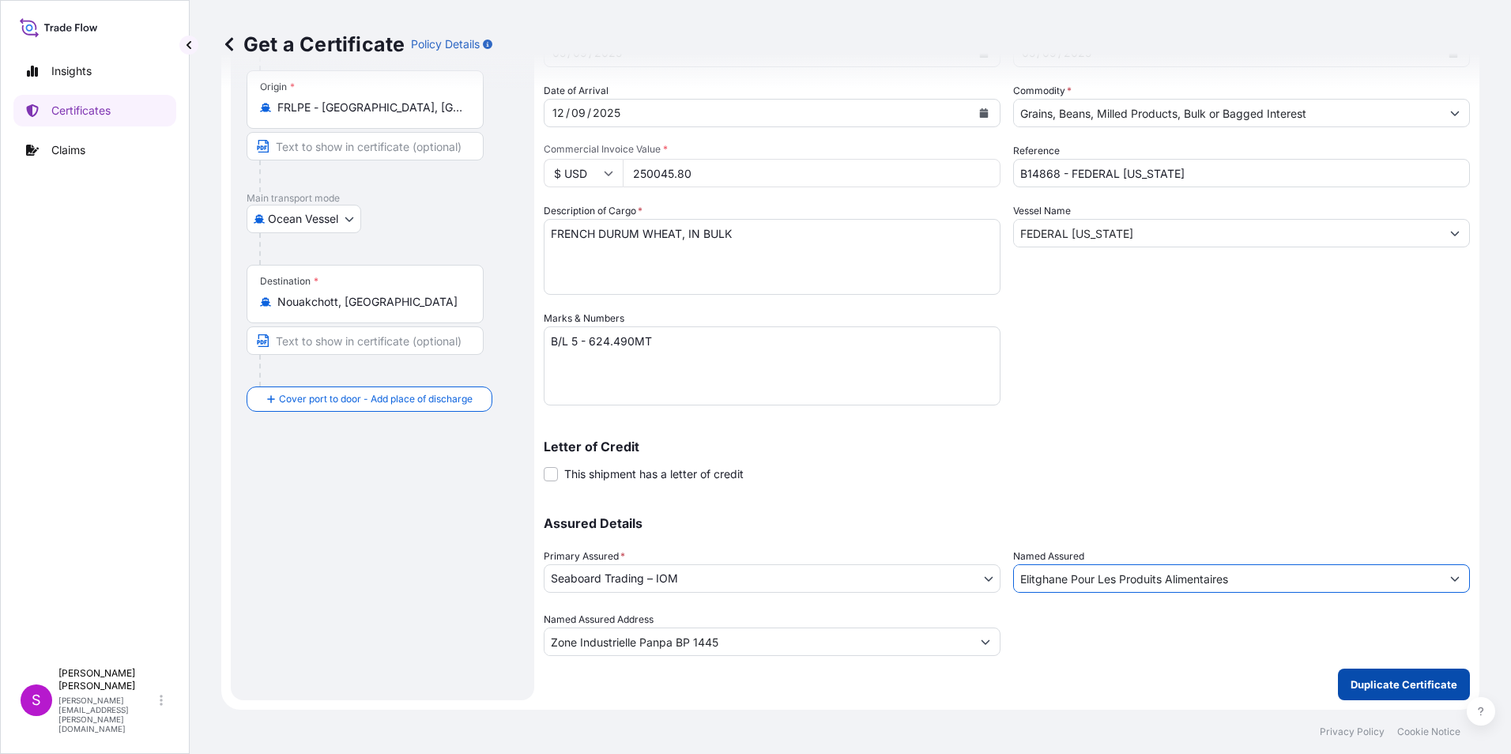
type input "Elitghane Pour Les Produits Alimentaires"
click at [1396, 682] on p "Duplicate Certificate" at bounding box center [1404, 685] width 107 height 16
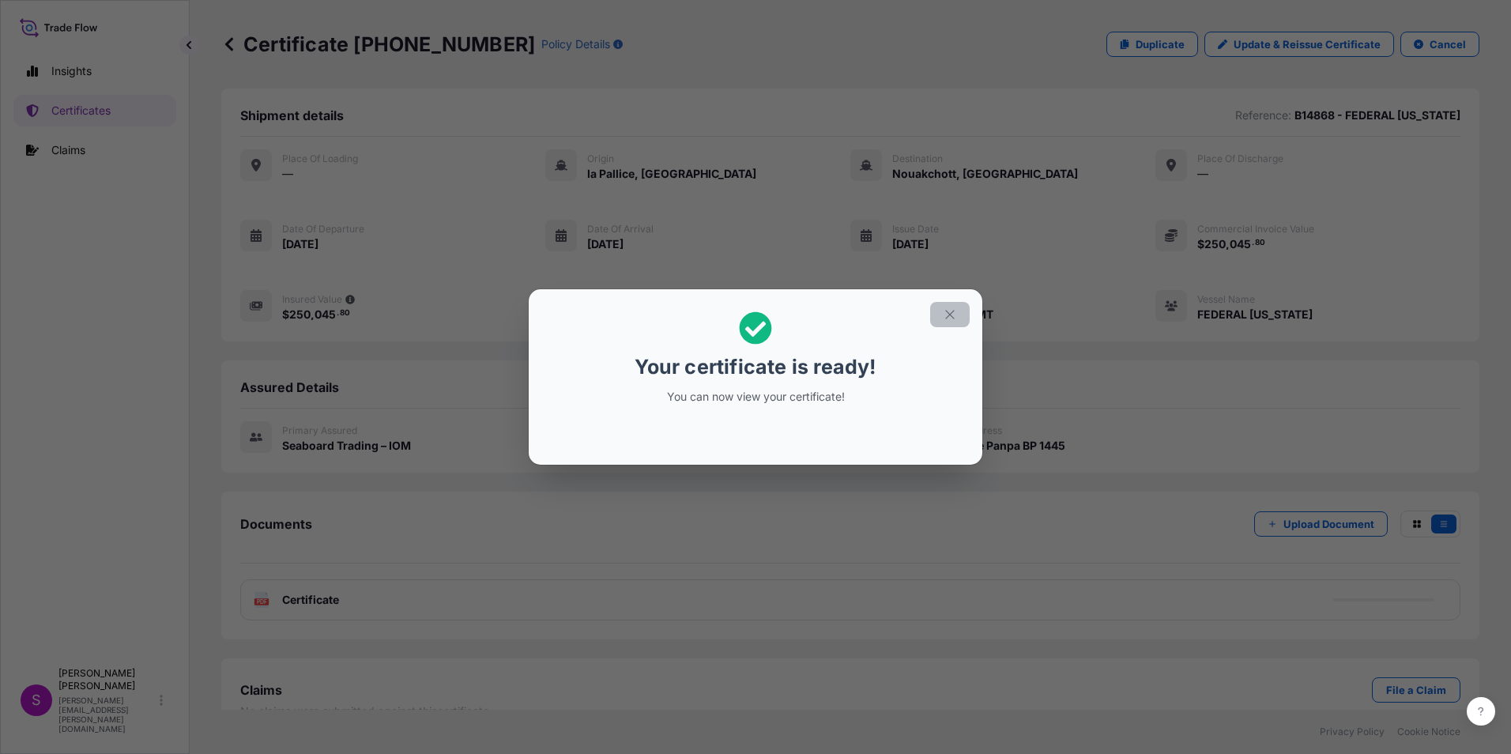
click at [951, 308] on icon "button" at bounding box center [950, 315] width 14 height 14
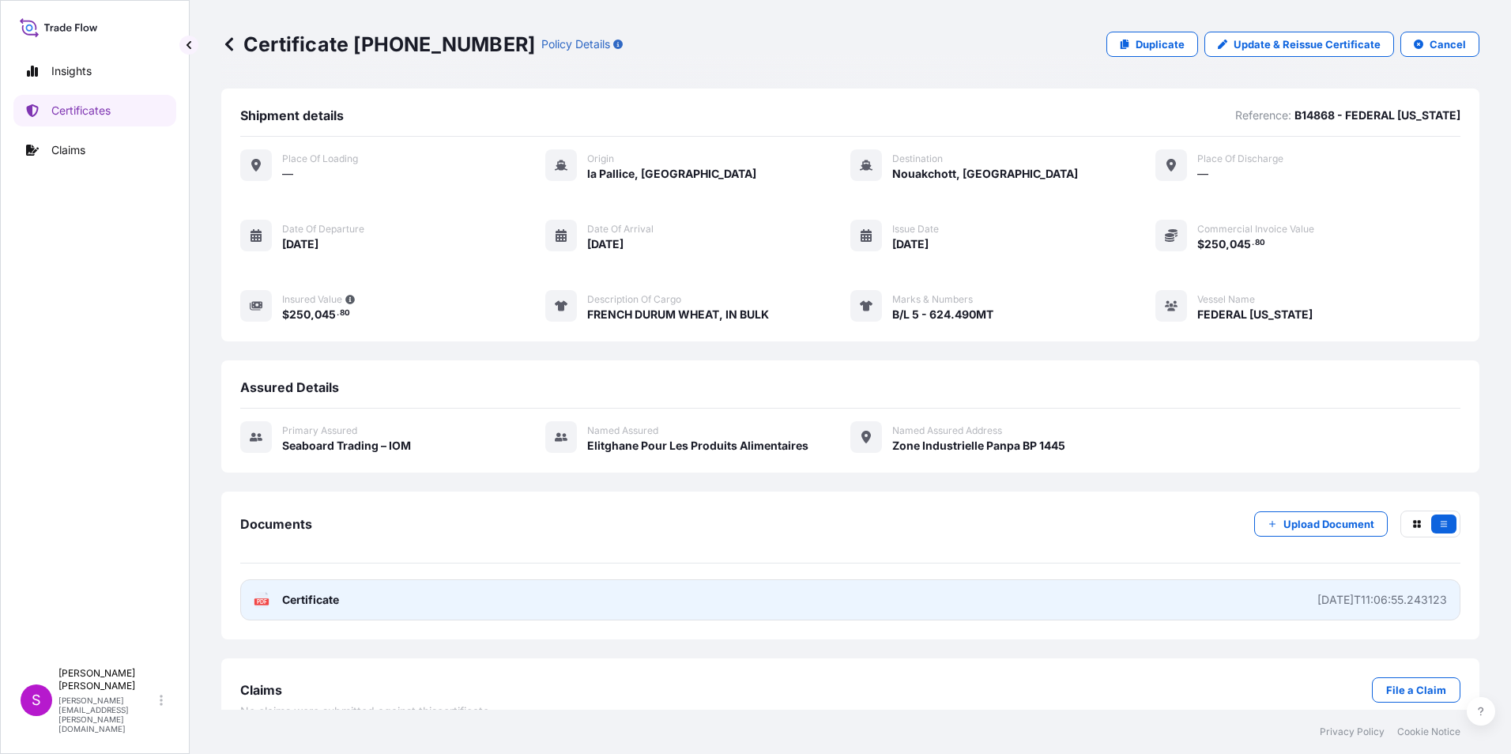
click at [791, 600] on link "PDF Certificate 2025-09-08T11:06:55.243123" at bounding box center [850, 599] width 1221 height 41
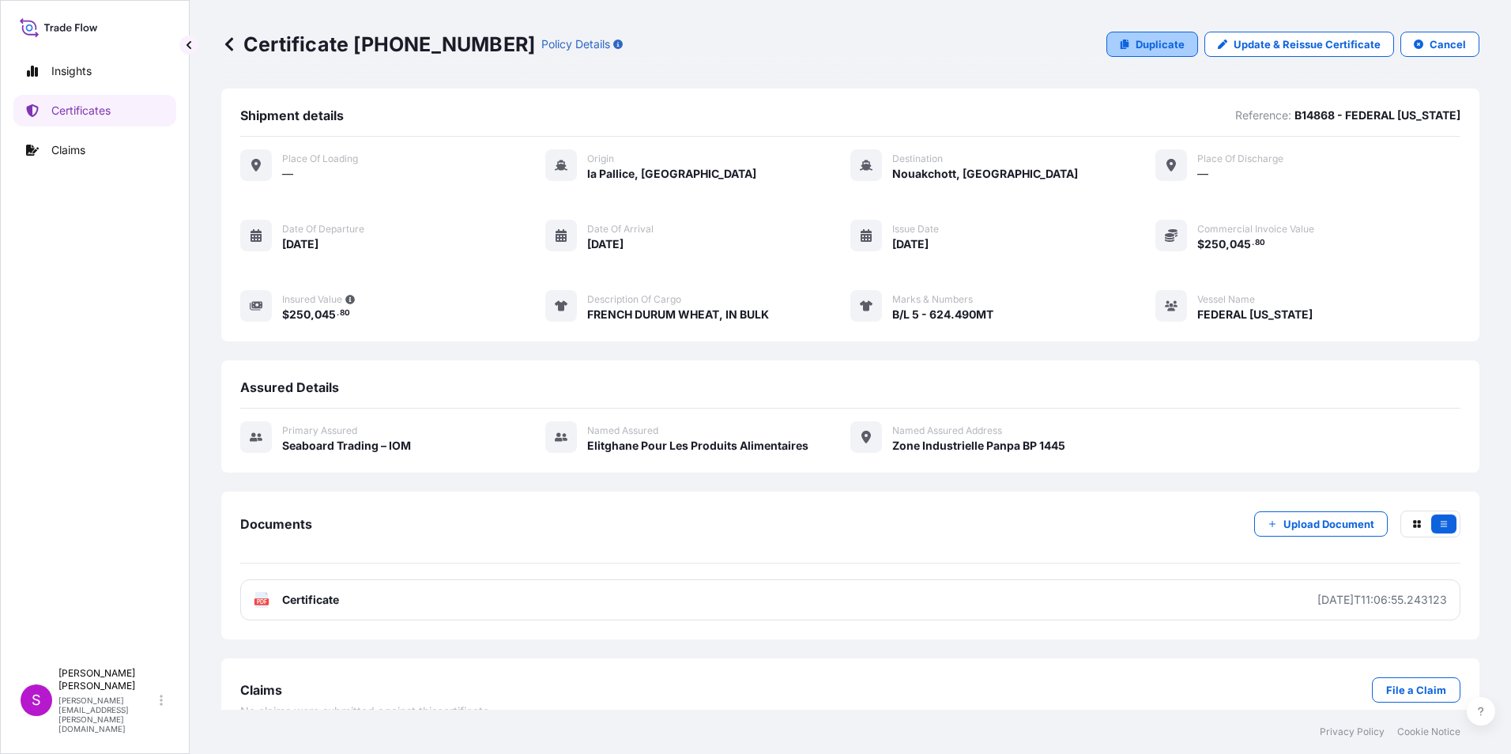
click at [1136, 43] on p "Duplicate" at bounding box center [1160, 44] width 49 height 16
select select "Ocean Vessel"
select select "31640"
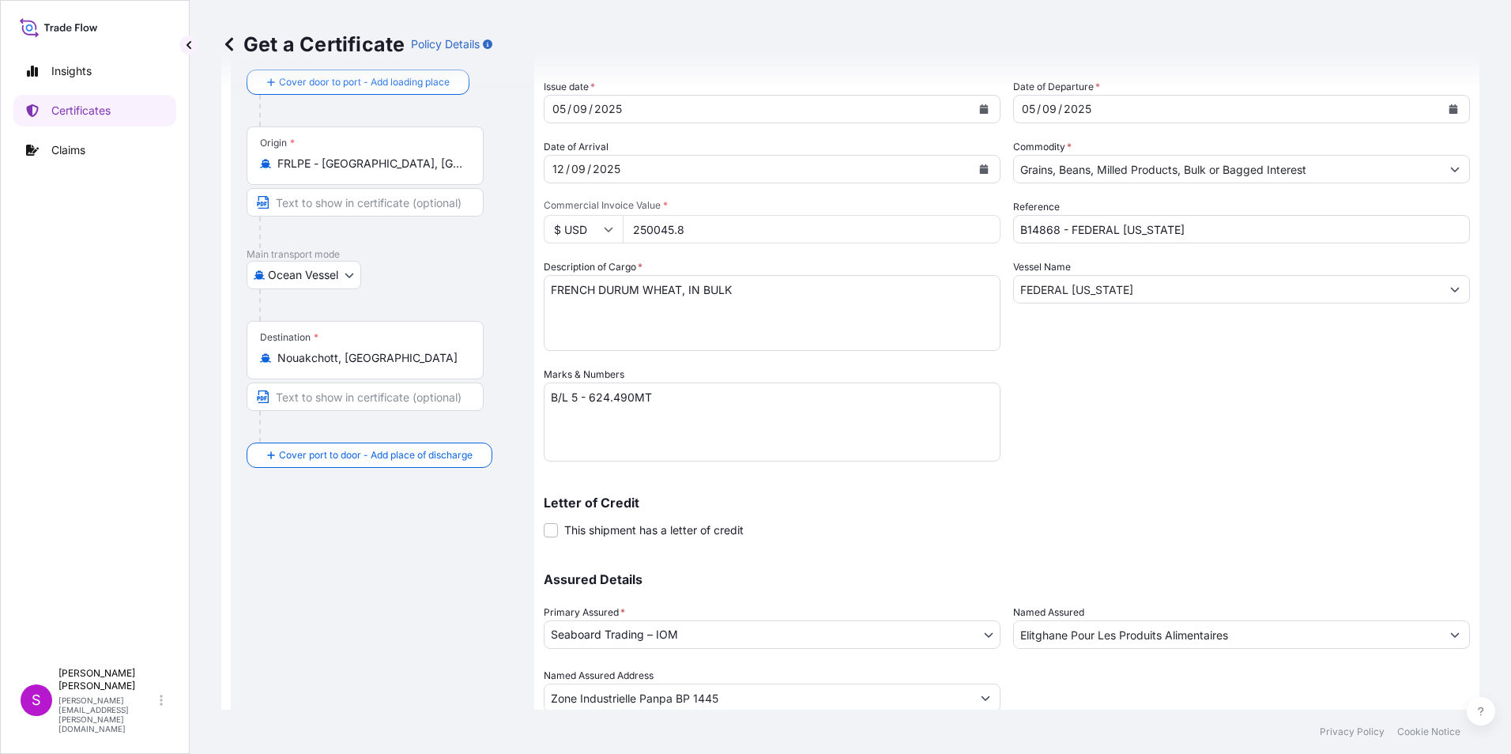
scroll to position [135, 0]
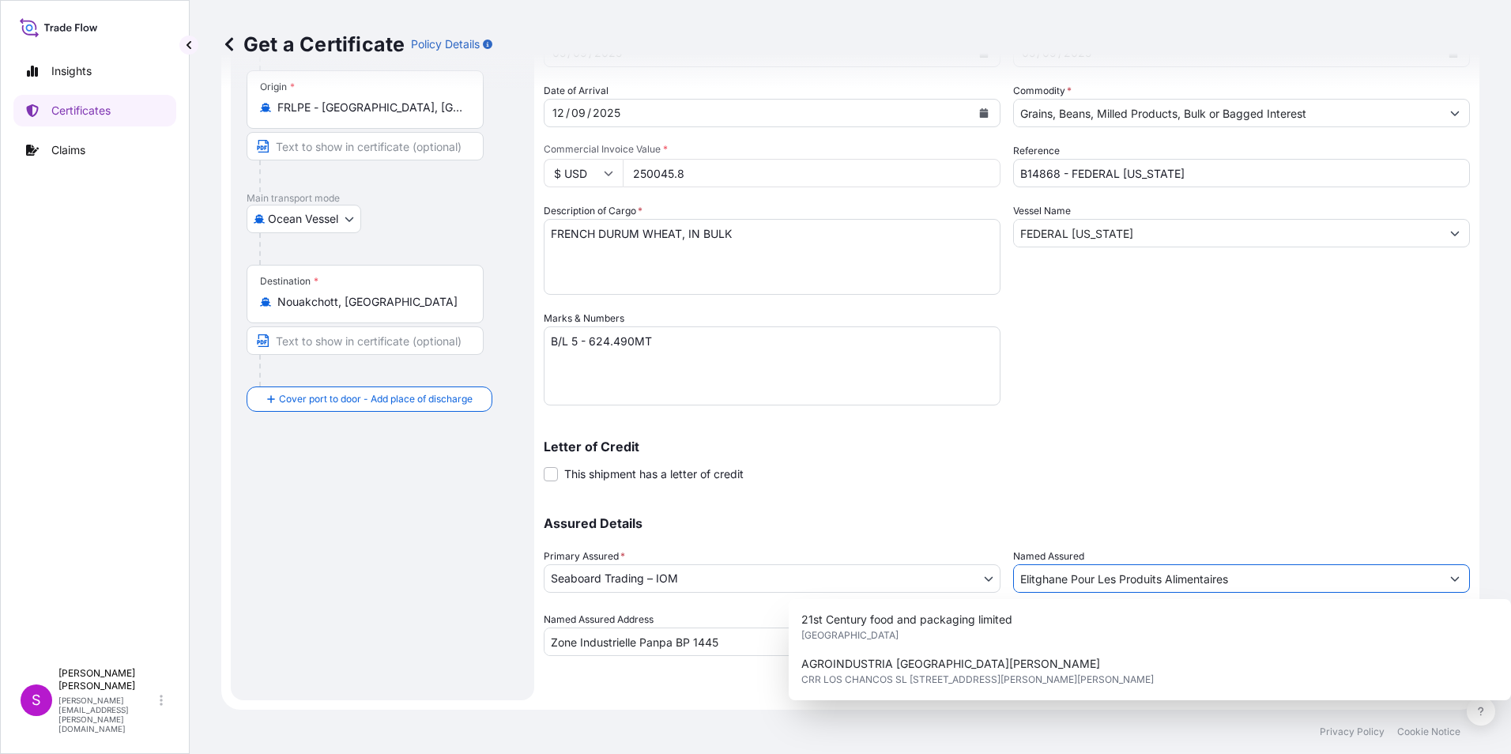
click at [1017, 582] on input "Elitghane Pour Les Produits Alimentaires" at bounding box center [1227, 578] width 427 height 28
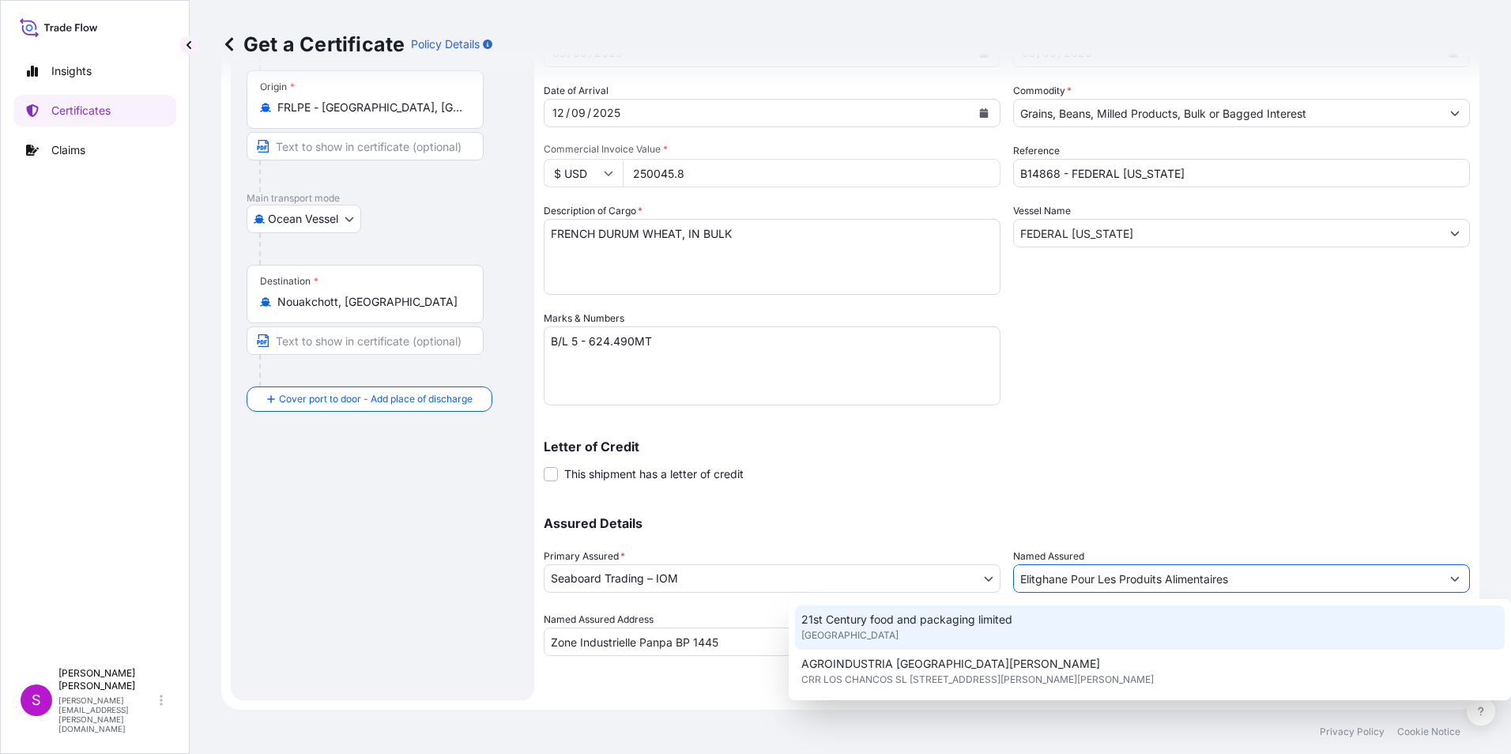
drag, startPoint x: 1270, startPoint y: 576, endPoint x: 934, endPoint y: 561, distance: 335.5
click at [931, 560] on div "Assured Details Primary Assured * Seaboard Trading – IOM Seaboard Trading – IOM…" at bounding box center [1007, 577] width 927 height 158
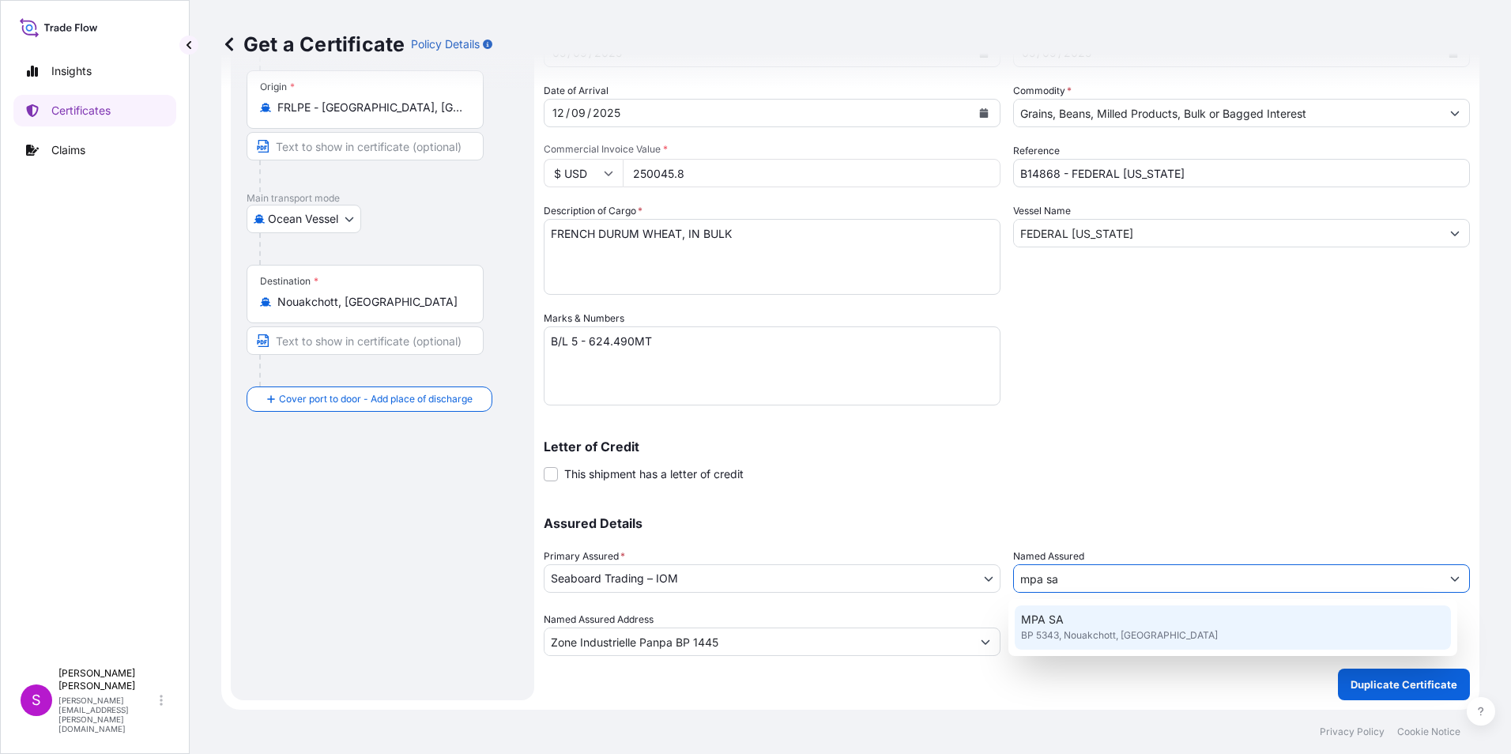
click at [1053, 622] on span "MPA SA" at bounding box center [1042, 620] width 43 height 16
type input "MPA SA"
type input "BP 5343"
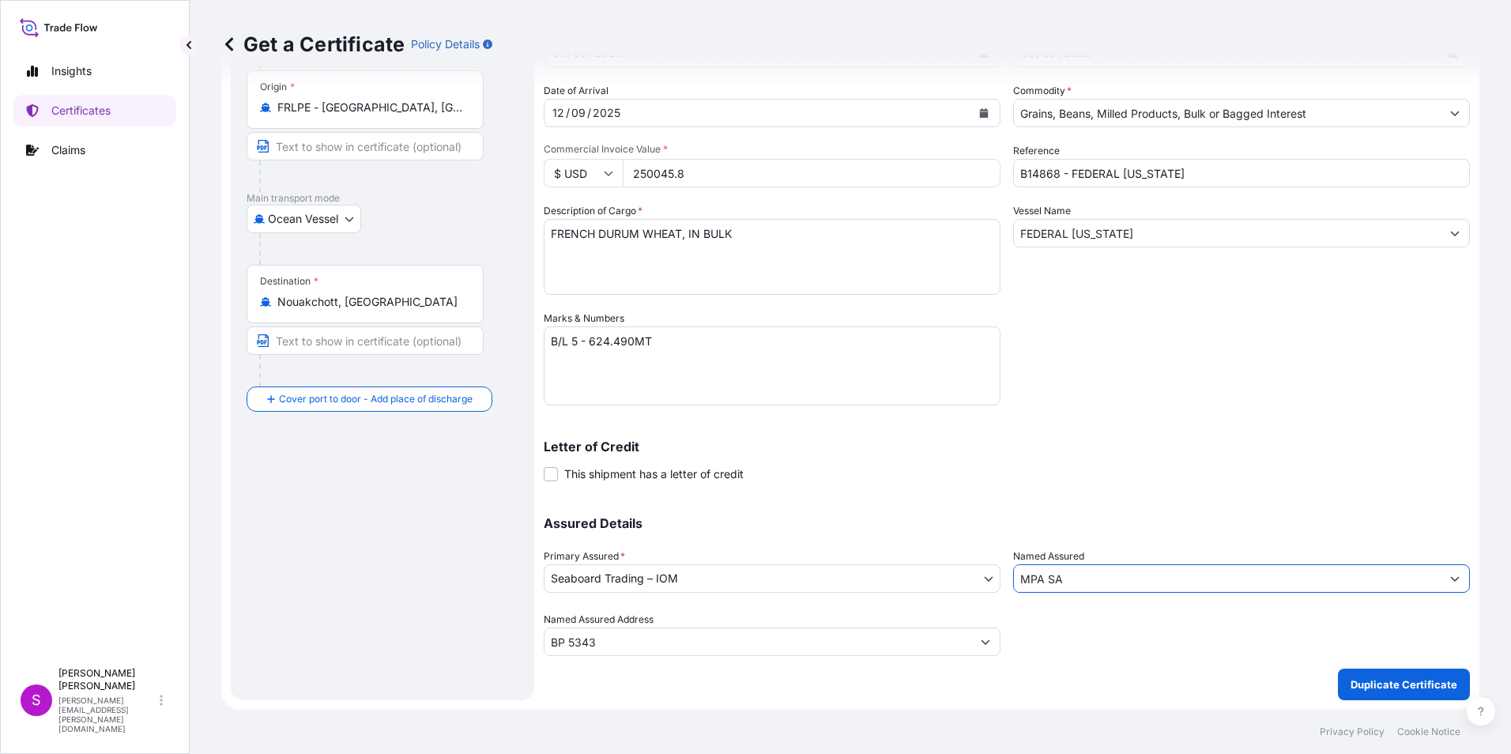
type input "MPA SA"
click at [573, 342] on textarea "B/L 5 - 624.490MT" at bounding box center [772, 365] width 457 height 79
click at [591, 336] on textarea "B/L 5 - 624.490MT" at bounding box center [772, 365] width 457 height 79
type textarea "B/L 3 - 5,405.070MT"
click at [600, 235] on textarea "FRENCH DURUM WHEAT, IN BULK" at bounding box center [772, 257] width 457 height 76
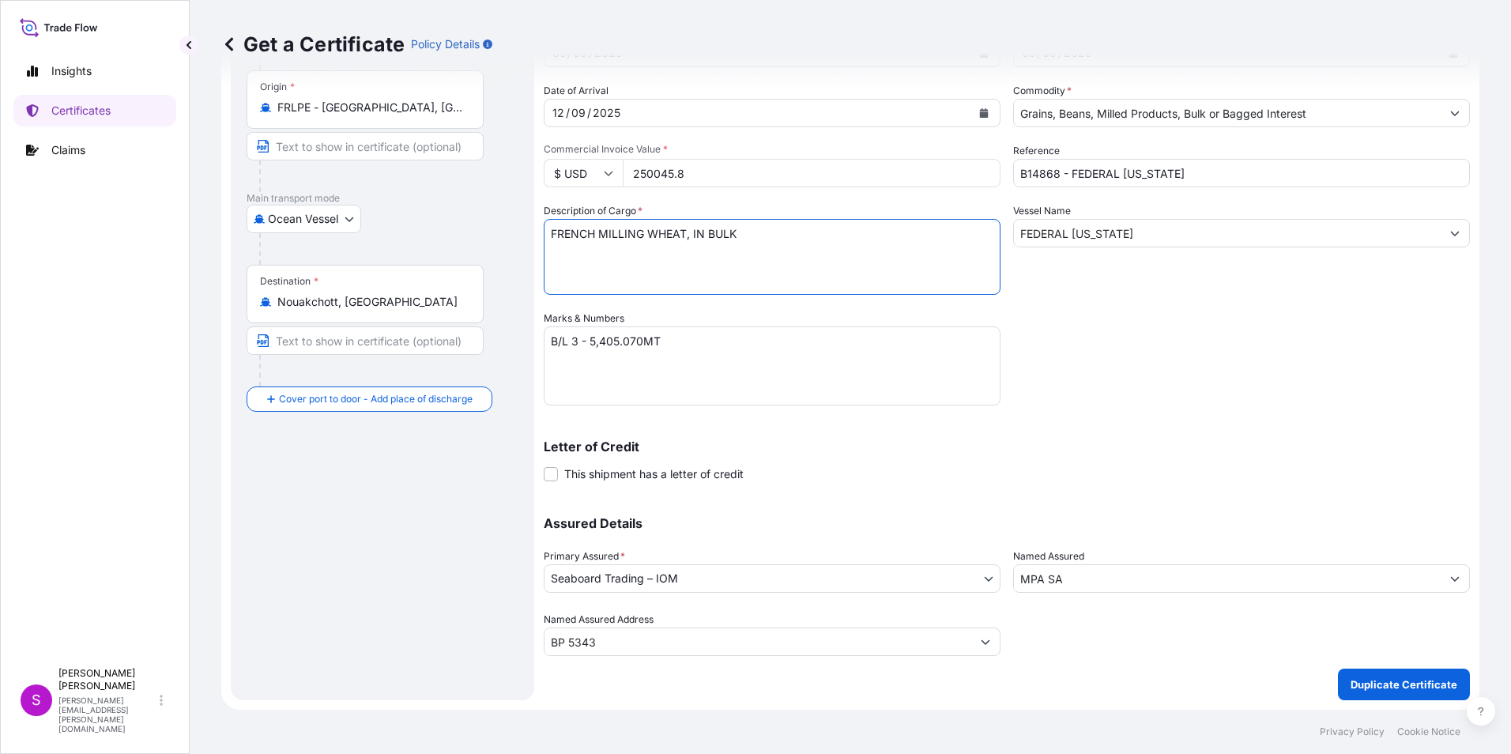
type textarea "FRENCH MILLING WHEAT, IN BULK"
drag, startPoint x: 715, startPoint y: 175, endPoint x: 621, endPoint y: 168, distance: 93.6
click at [621, 168] on div "$ USD 250045.8" at bounding box center [772, 173] width 457 height 28
type input "1569632.33"
click at [1372, 679] on p "Duplicate Certificate" at bounding box center [1404, 685] width 107 height 16
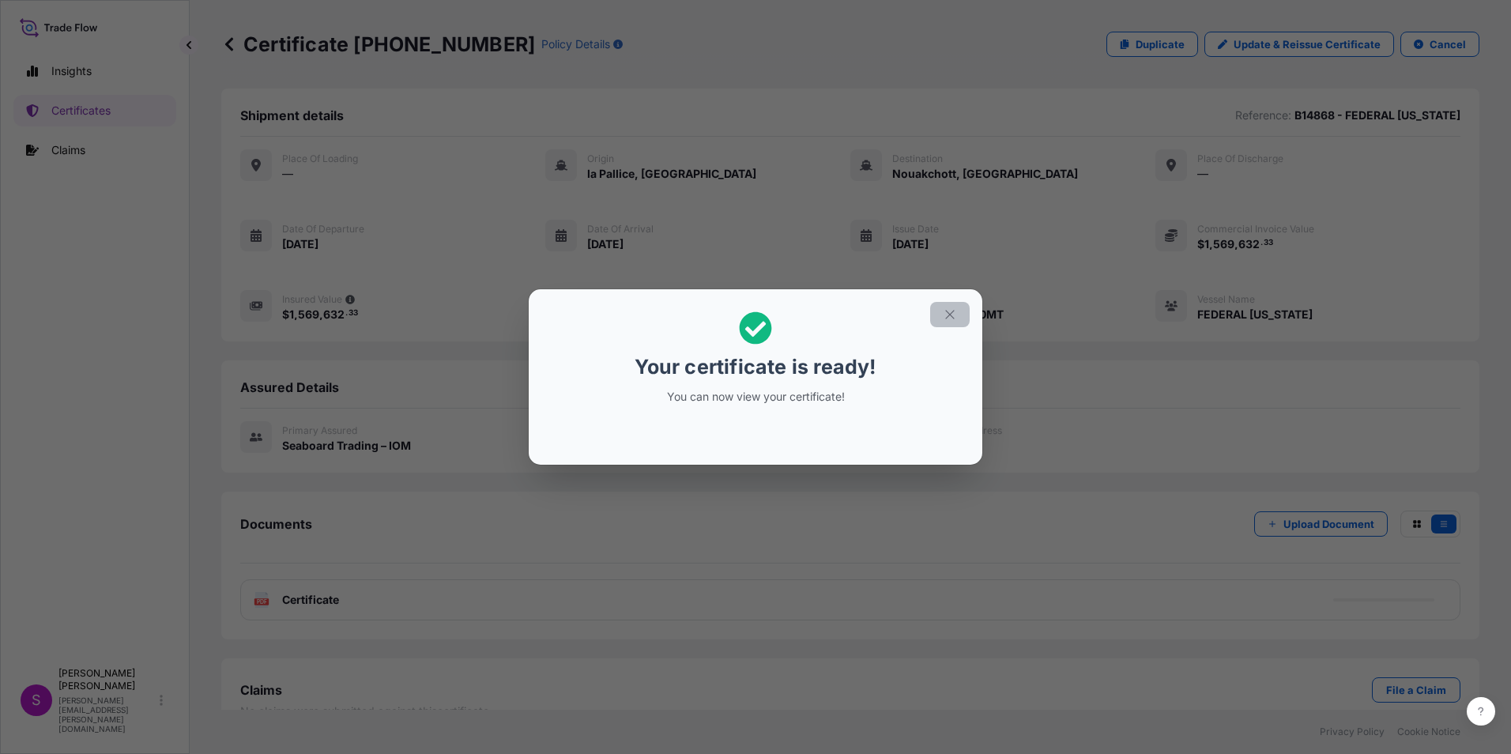
click at [949, 305] on button "button" at bounding box center [950, 314] width 40 height 25
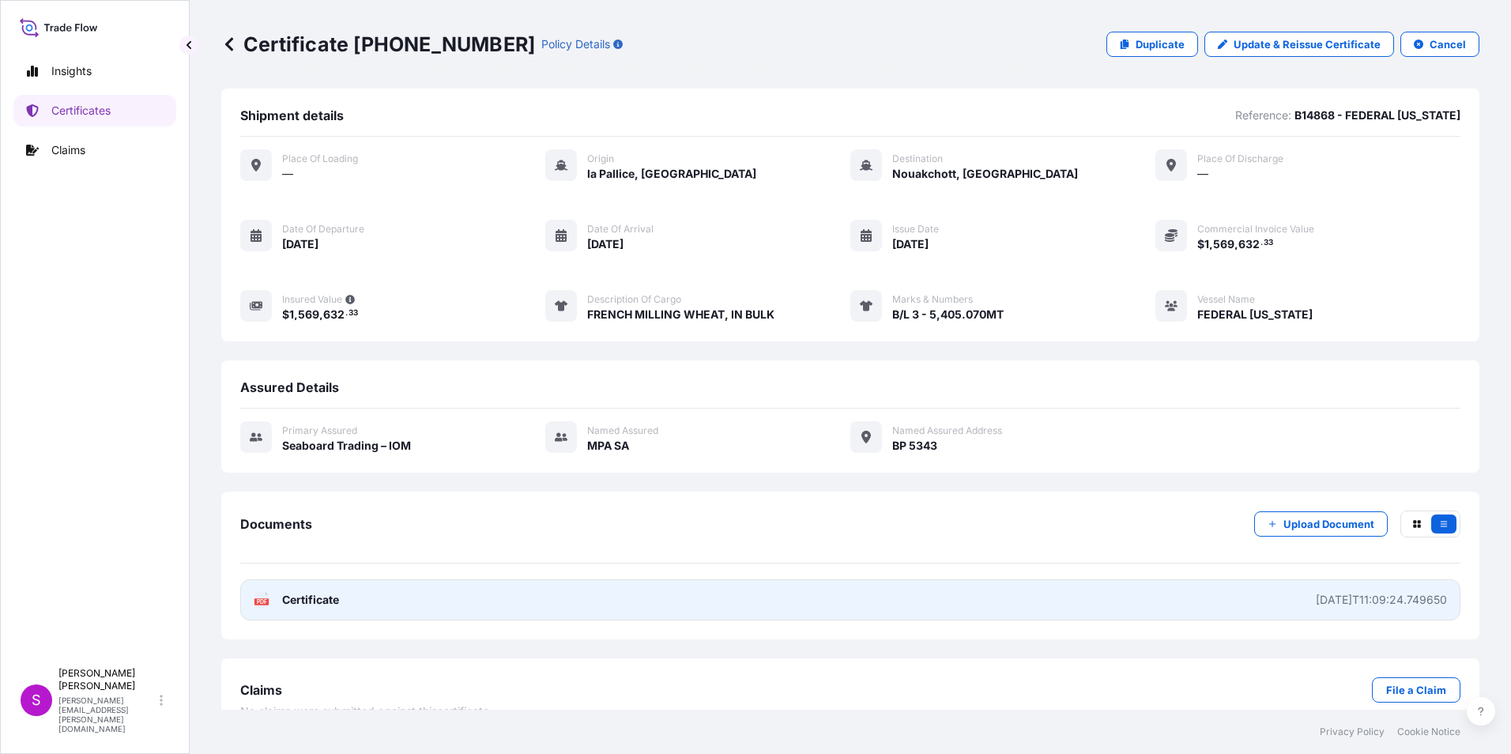
click at [816, 594] on link "PDF Certificate 2025-09-08T11:09:24.749650" at bounding box center [850, 599] width 1221 height 41
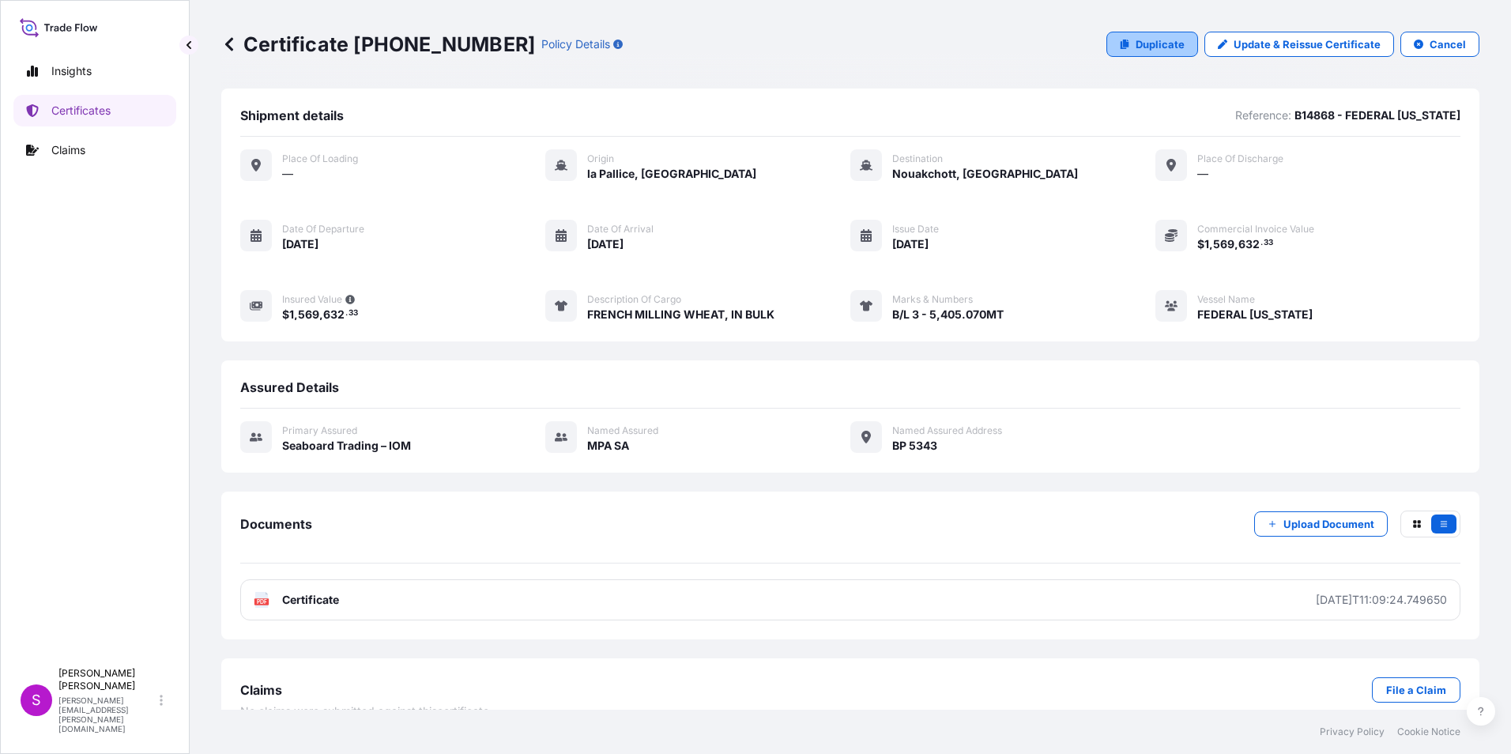
click at [1145, 41] on p "Duplicate" at bounding box center [1160, 44] width 49 height 16
select select "Ocean Vessel"
select select "31640"
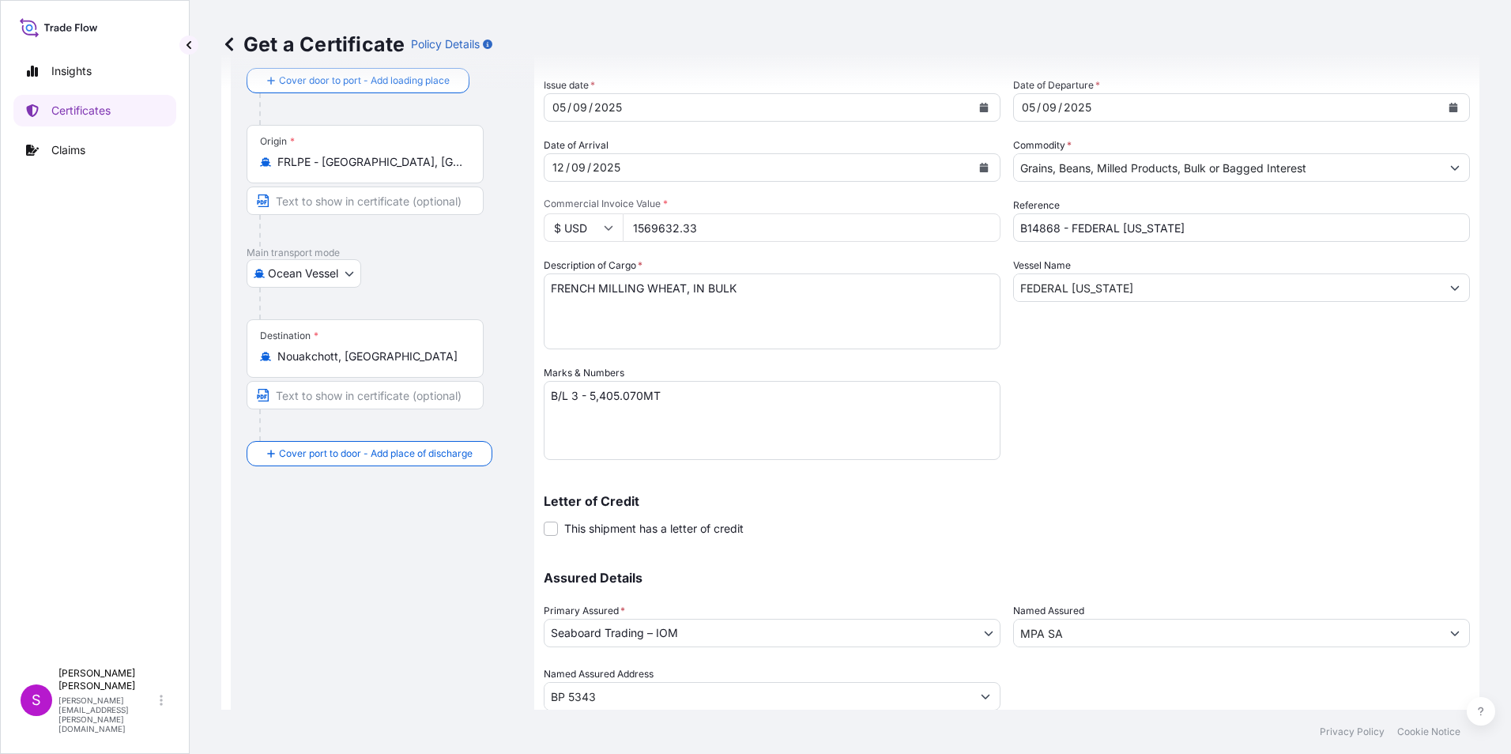
scroll to position [135, 0]
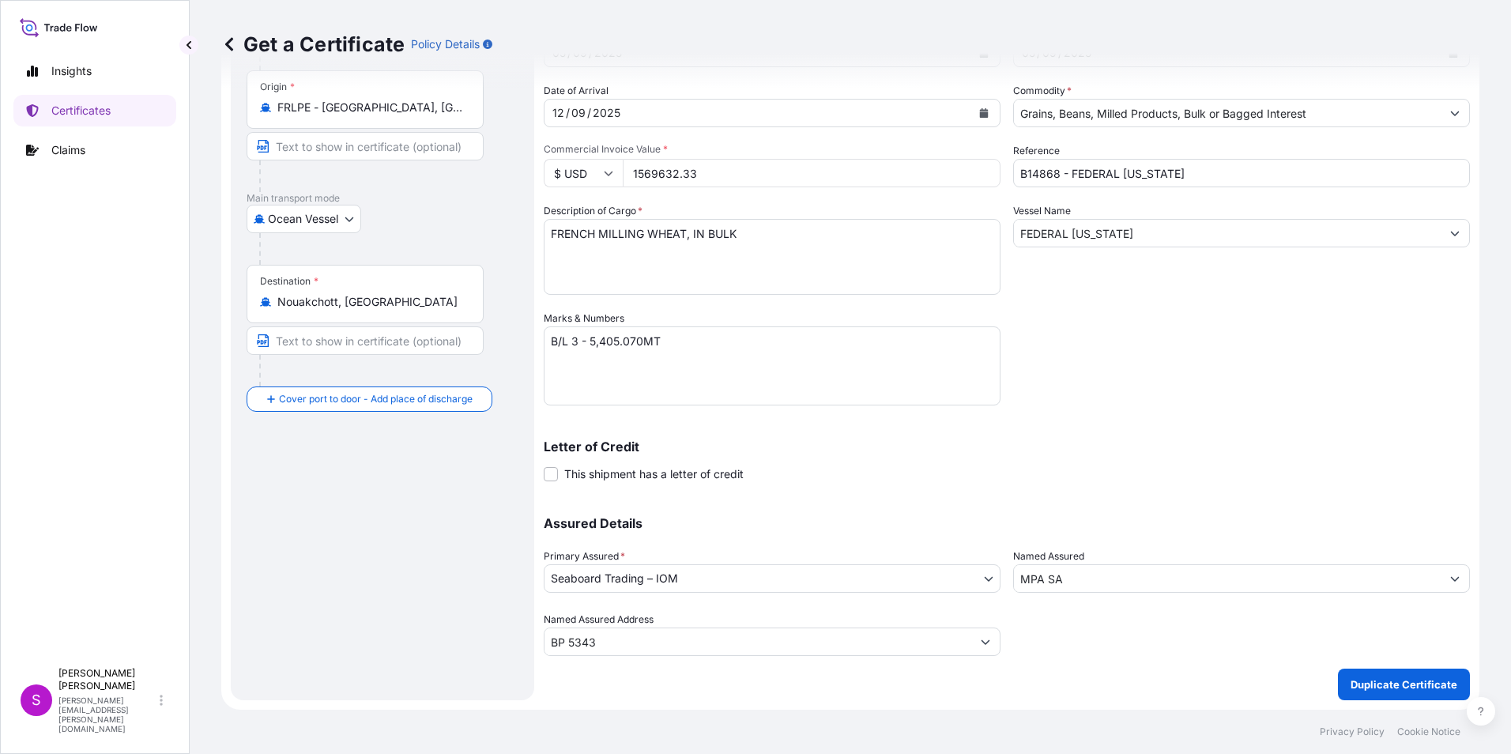
click at [1030, 580] on input "MPA SA" at bounding box center [1227, 578] width 427 height 28
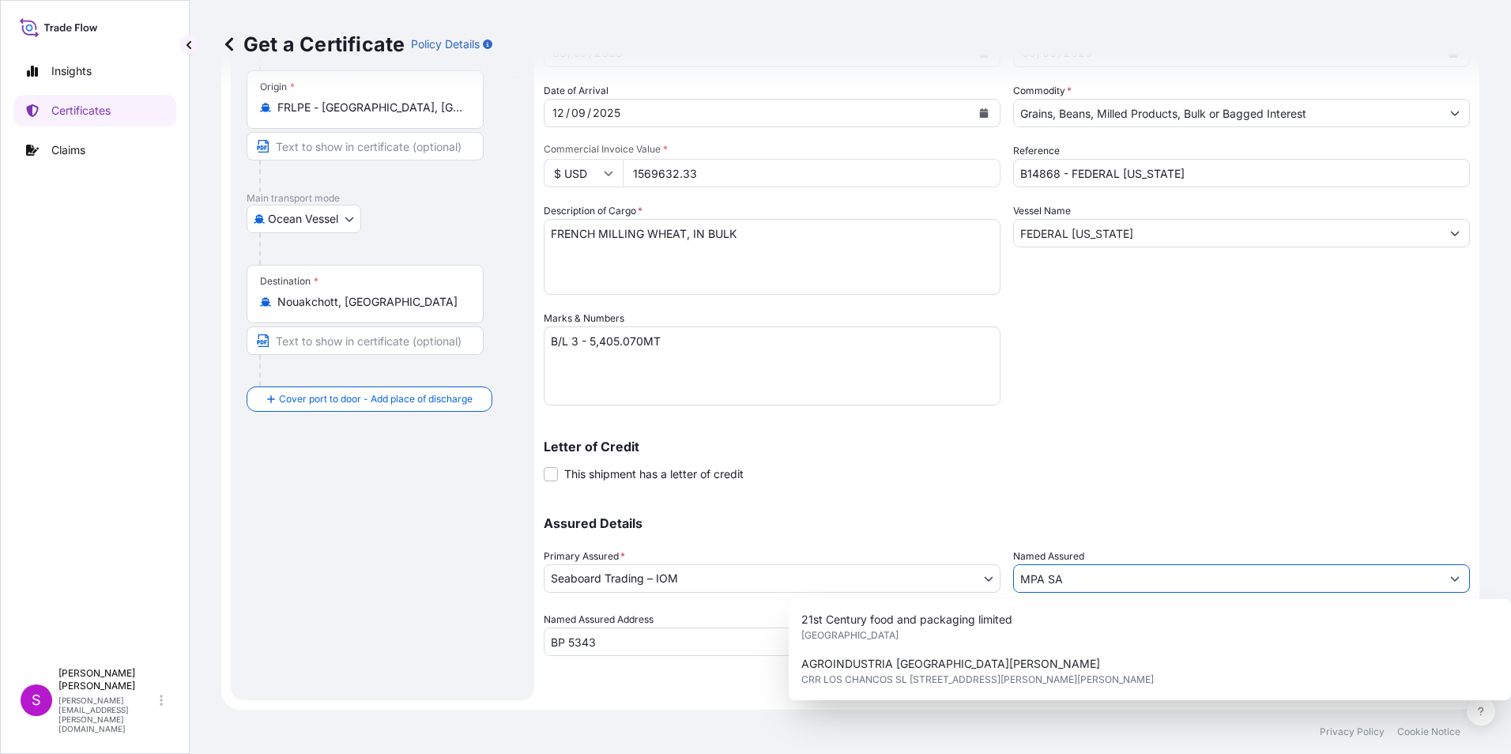
drag, startPoint x: 1115, startPoint y: 579, endPoint x: 930, endPoint y: 592, distance: 184.6
click at [931, 588] on div "Assured Details Primary Assured * Seaboard Trading – IOM Seaboard Trading – IOM…" at bounding box center [1007, 577] width 927 height 158
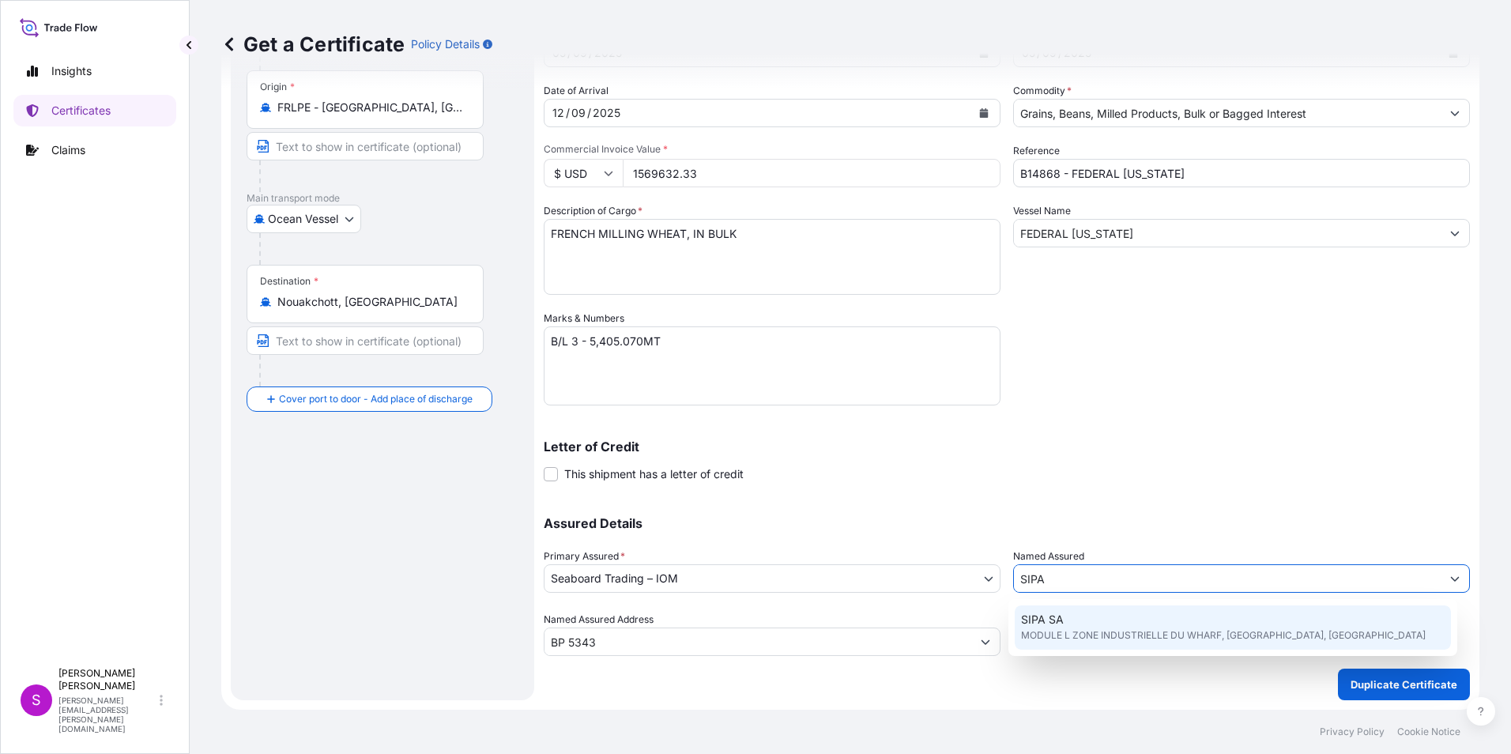
click at [1063, 618] on div "SIPA SA MODULE L ZONE INDUSTRIELLE DU WHARF, NOUAKCHOTT, MAURITANIA" at bounding box center [1233, 628] width 437 height 44
type input "SIPA SA"
type input "MODULE L ZONE INDUSTRIELLE DU WHARF"
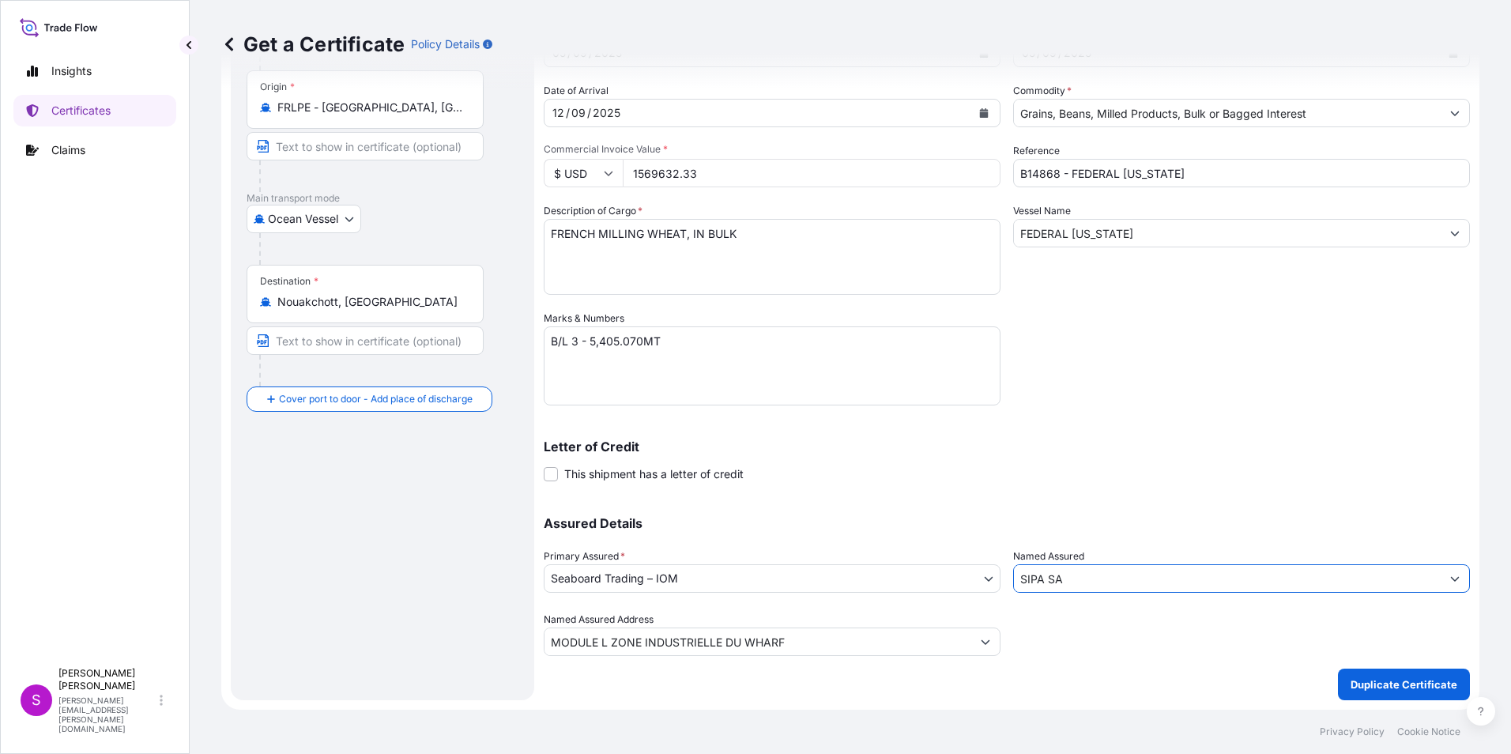
type input "SIPA SA"
click at [577, 341] on textarea "B/L 3 - 5,405.070MT" at bounding box center [772, 365] width 457 height 79
click at [592, 337] on textarea "B/L 3 - 5,405.070MT" at bounding box center [772, 365] width 457 height 79
drag, startPoint x: 589, startPoint y: 338, endPoint x: 597, endPoint y: 340, distance: 8.1
click at [589, 339] on textarea "B/L 3 - 5,405.070MT" at bounding box center [772, 365] width 457 height 79
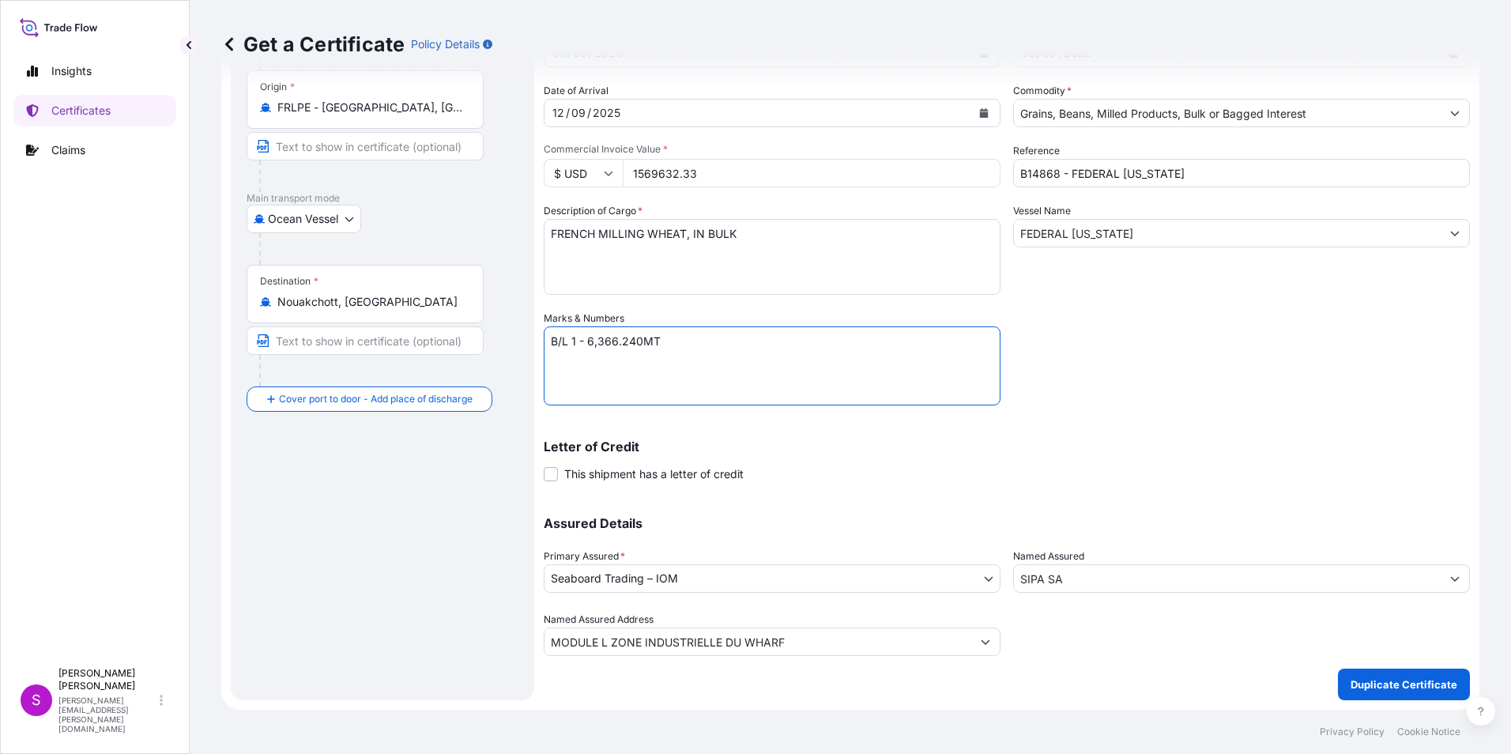
type textarea "B/L 1 - 6,366.240MT"
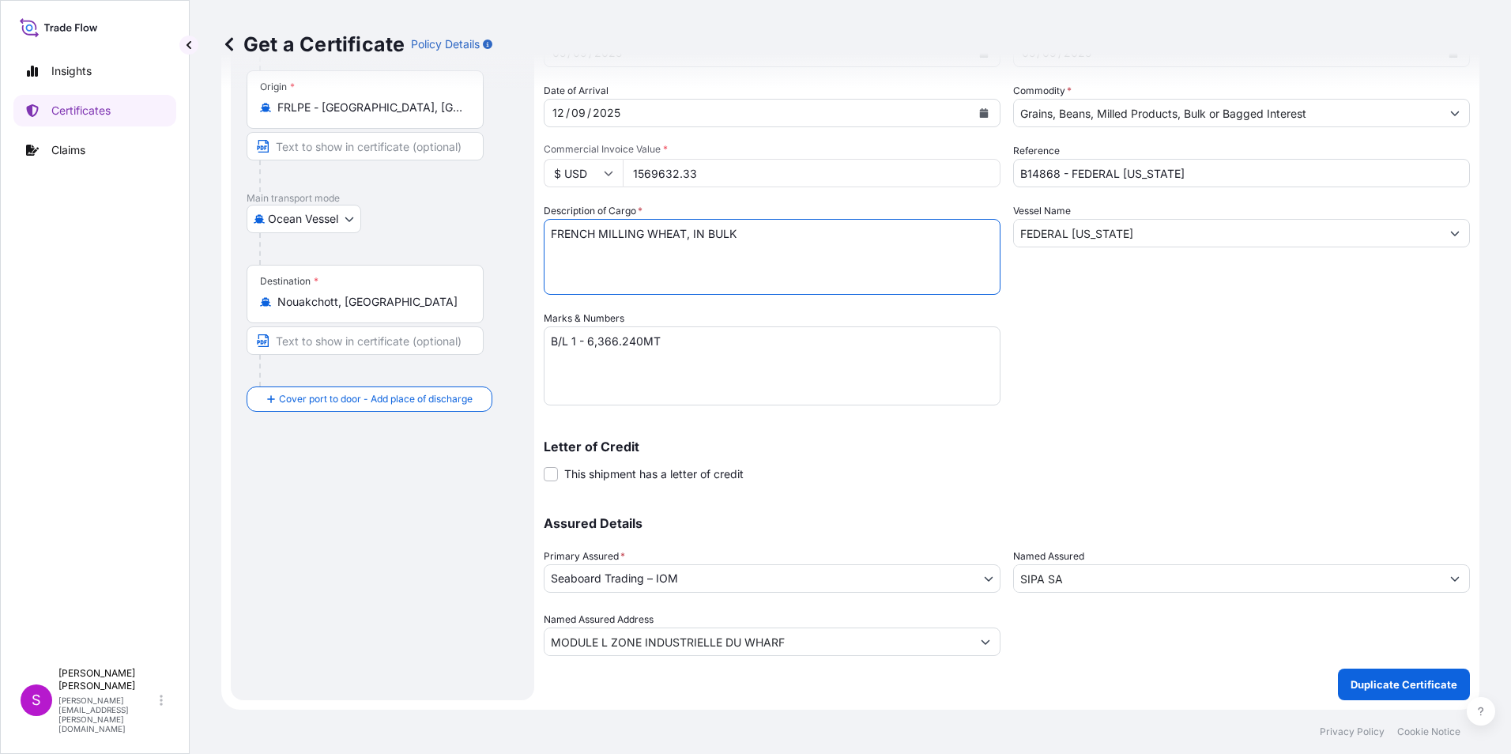
click at [602, 231] on textarea "FRENCH MILLING WHEAT, IN BULK" at bounding box center [772, 257] width 457 height 76
type textarea "FRENCH DURUM WHEAT, IN BULK"
click at [708, 170] on input "1569632.33" at bounding box center [812, 173] width 378 height 28
drag, startPoint x: 708, startPoint y: 170, endPoint x: 563, endPoint y: 157, distance: 145.2
click at [544, 111] on div "Shipment Details Issue date * 05 / 09 / 2025 Date of Departure * 05 / 09 / 2025…" at bounding box center [1007, 309] width 927 height 693
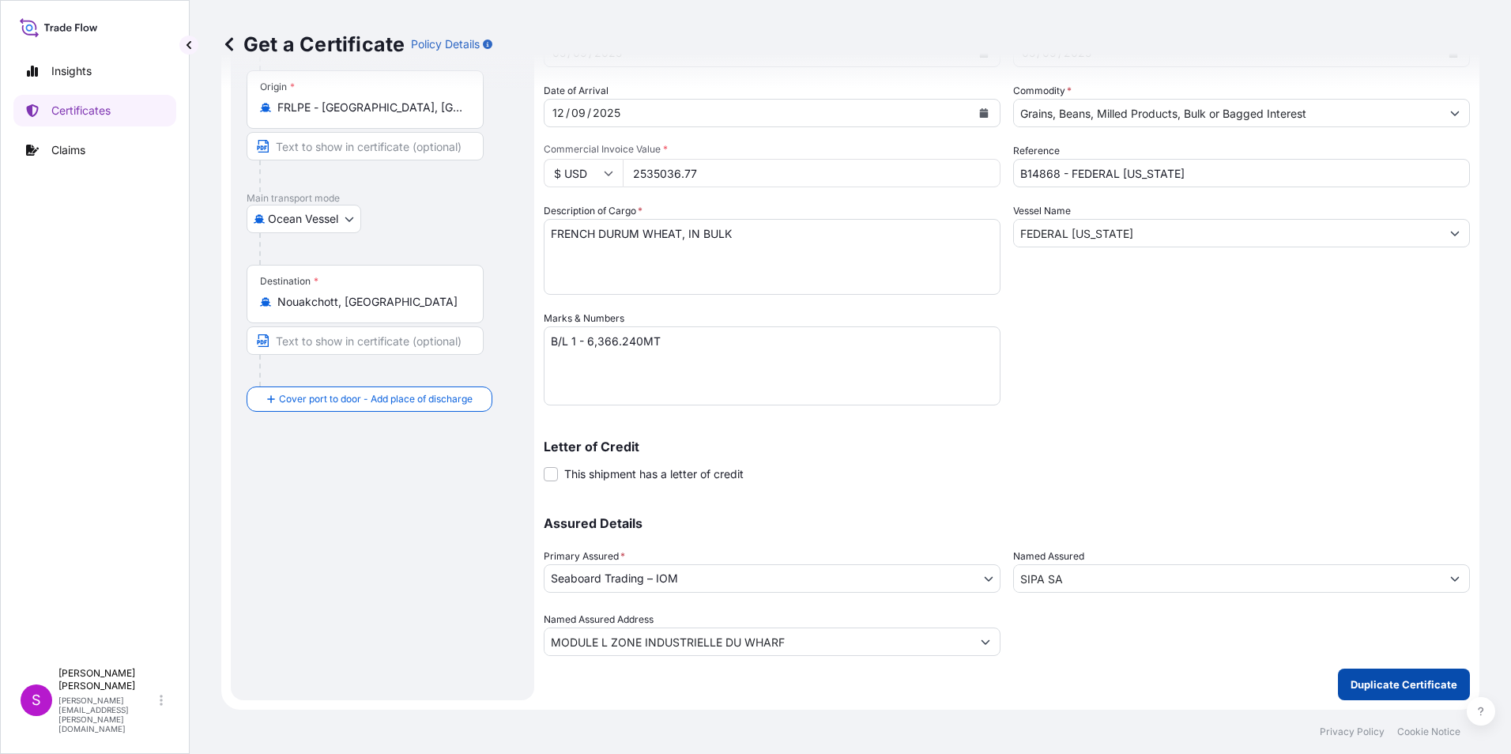
type input "2535036.77"
click at [1383, 679] on p "Duplicate Certificate" at bounding box center [1404, 685] width 107 height 16
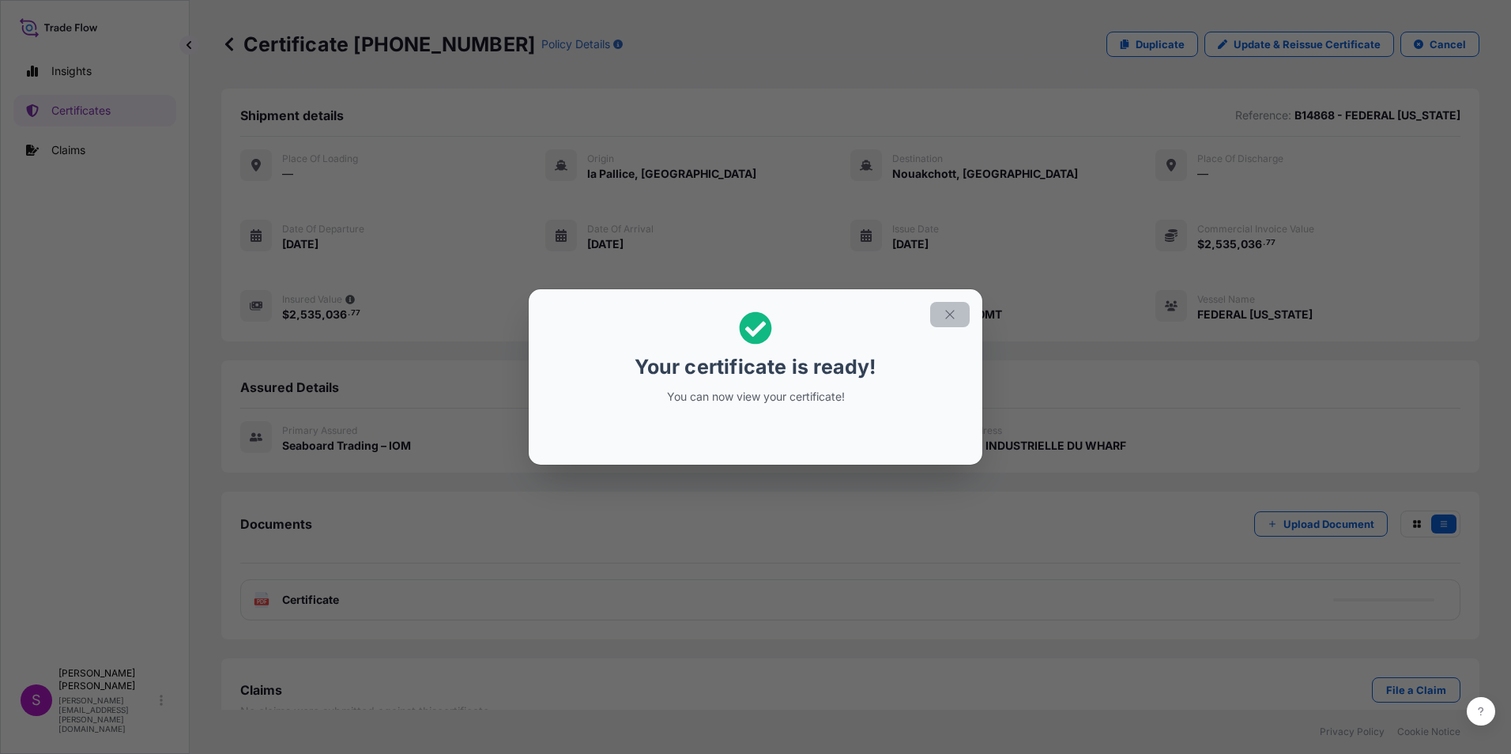
click at [946, 316] on icon "button" at bounding box center [950, 315] width 14 height 14
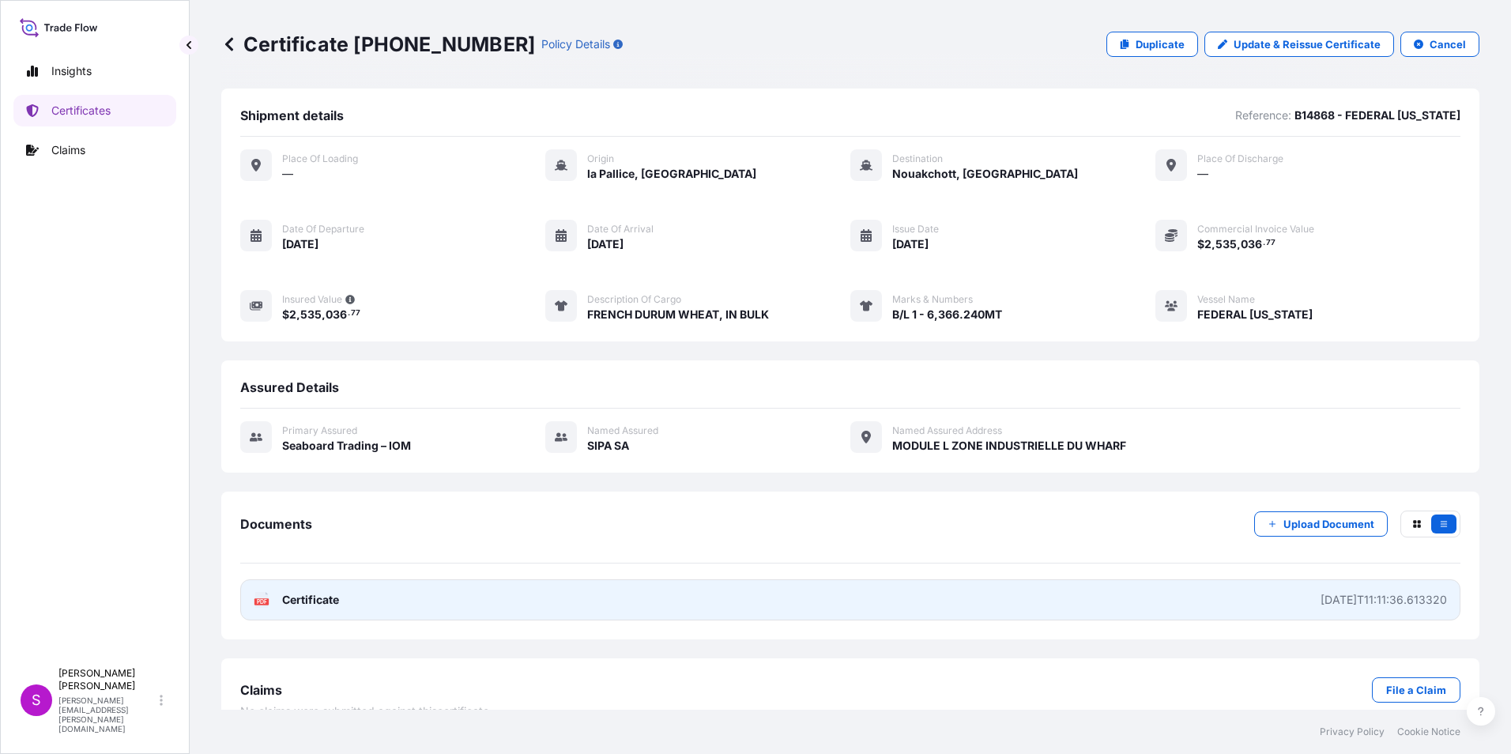
click at [664, 599] on link "PDF Certificate 2025-09-08T11:11:36.613320" at bounding box center [850, 599] width 1221 height 41
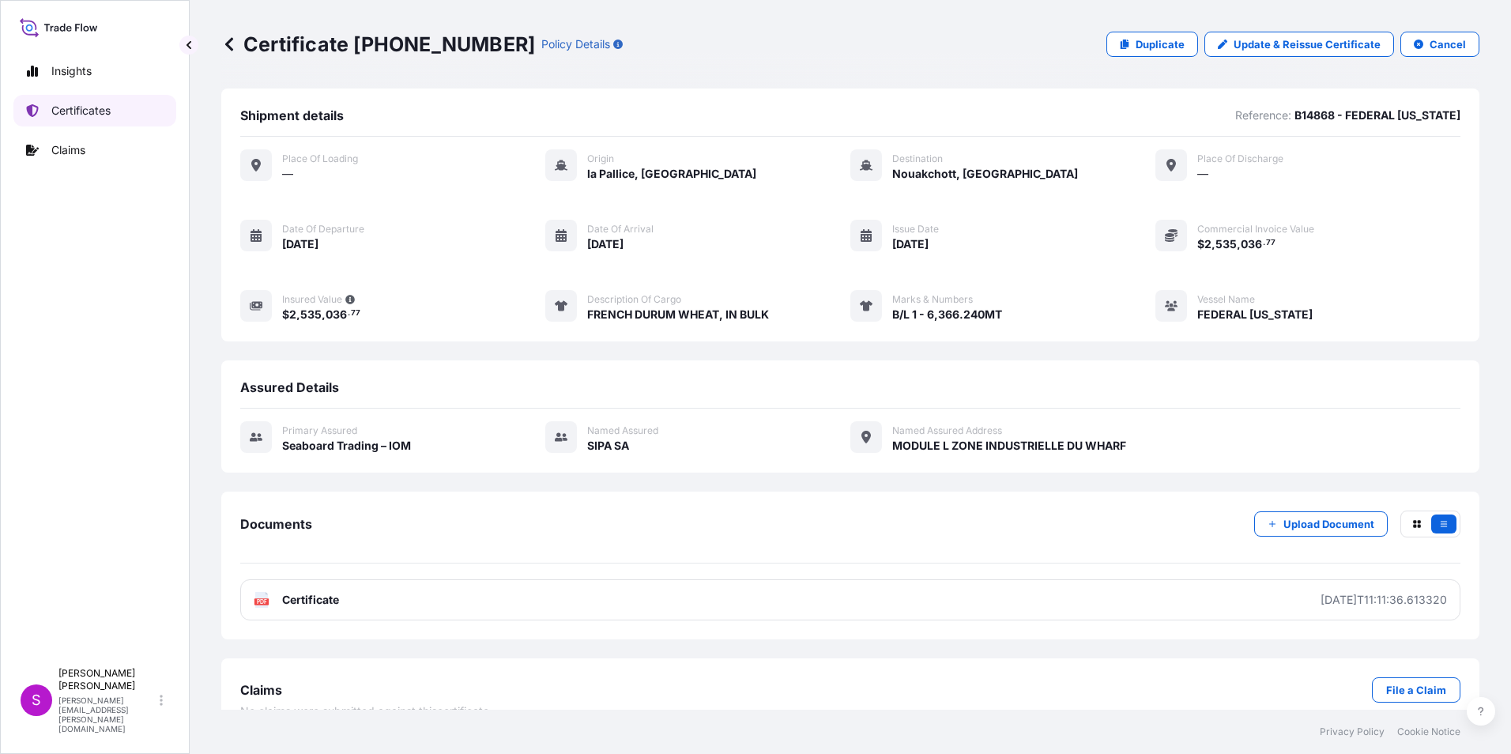
click at [84, 100] on link "Certificates" at bounding box center [94, 111] width 163 height 32
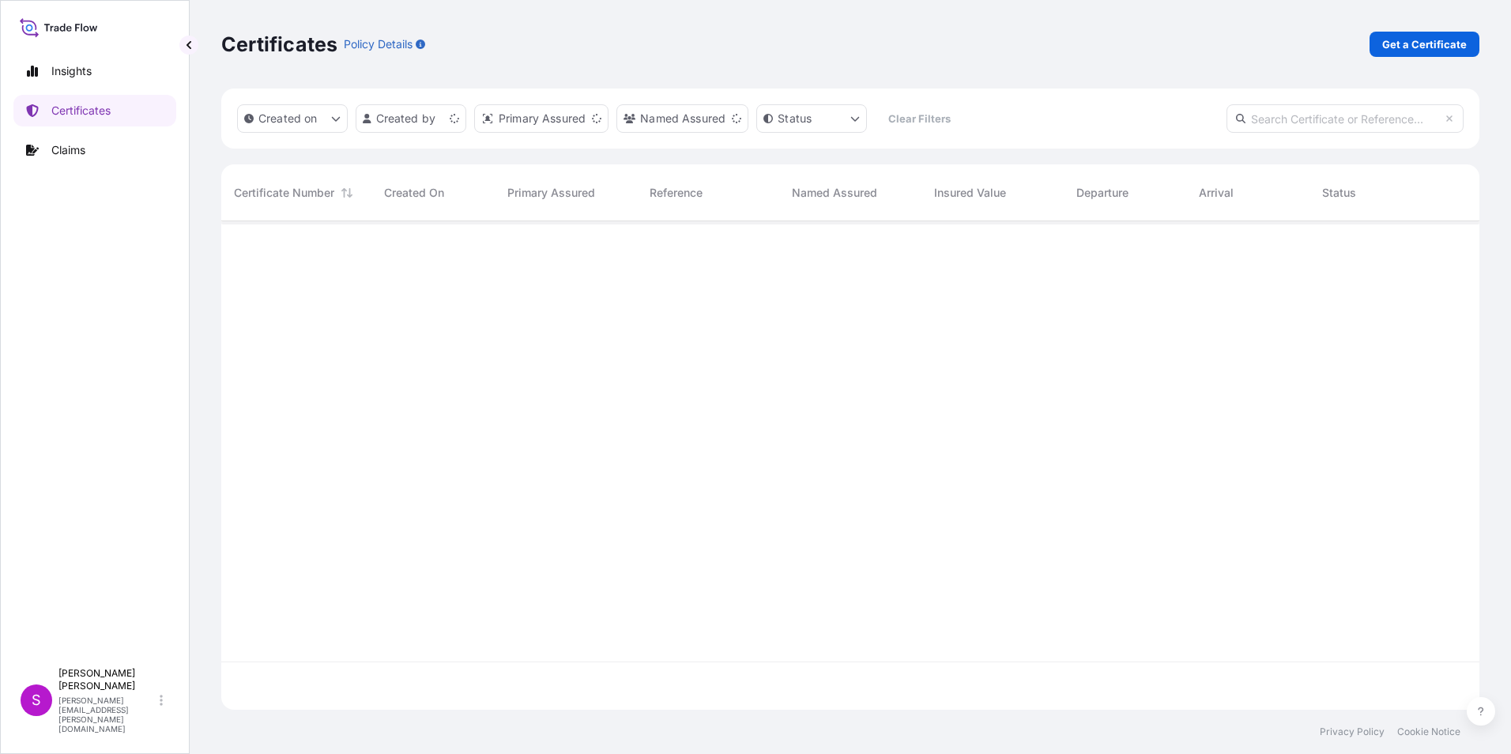
scroll to position [485, 1247]
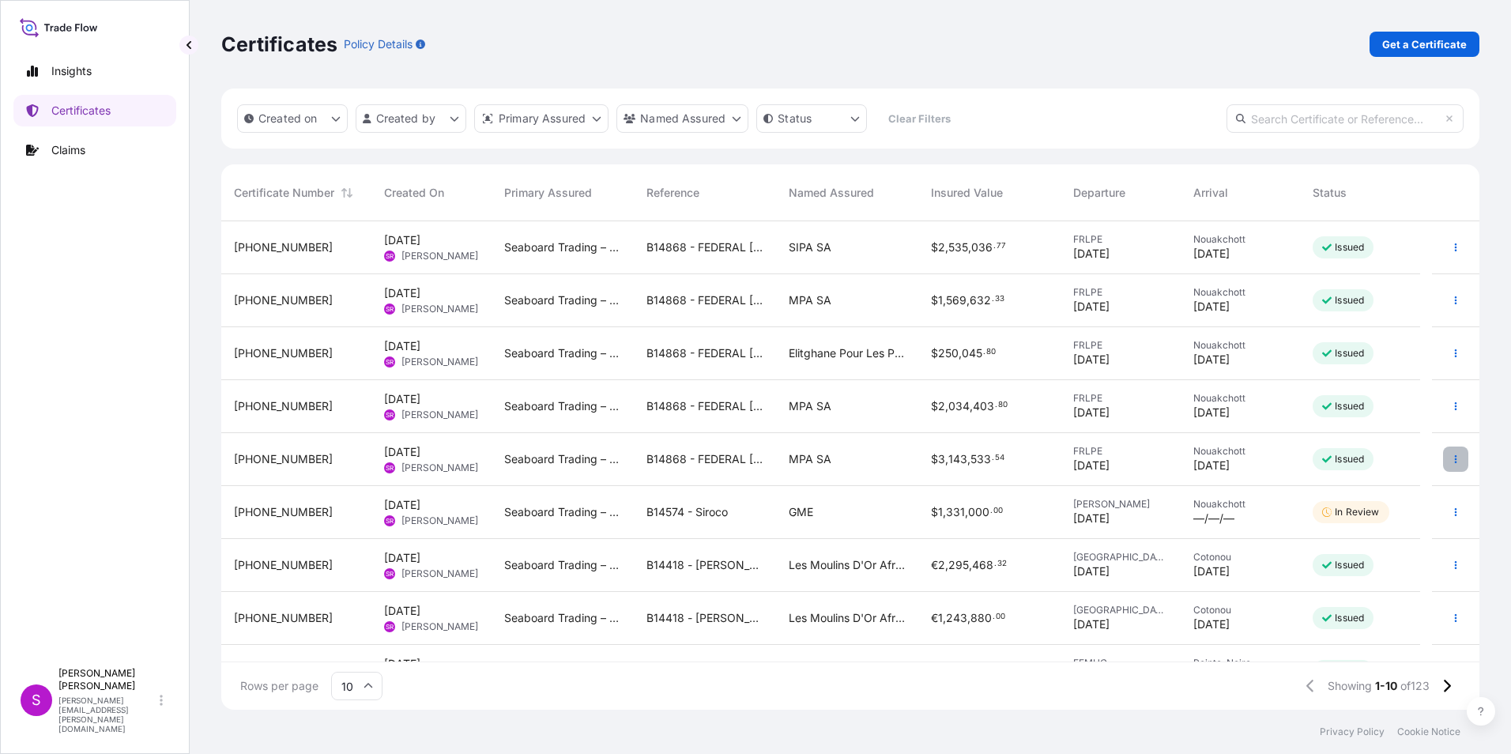
click at [1444, 451] on button "button" at bounding box center [1456, 459] width 25 height 25
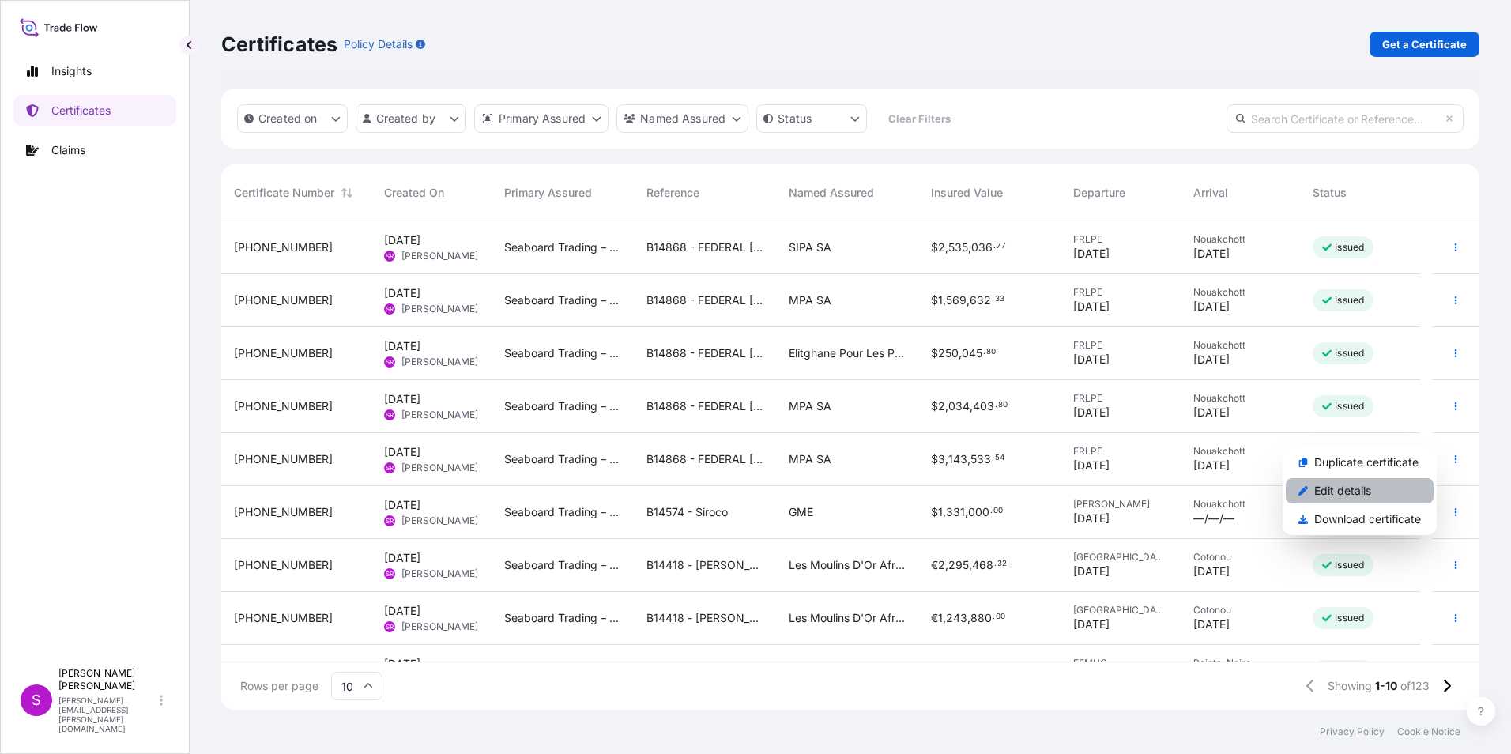
click at [1333, 490] on p "Edit details" at bounding box center [1343, 491] width 57 height 16
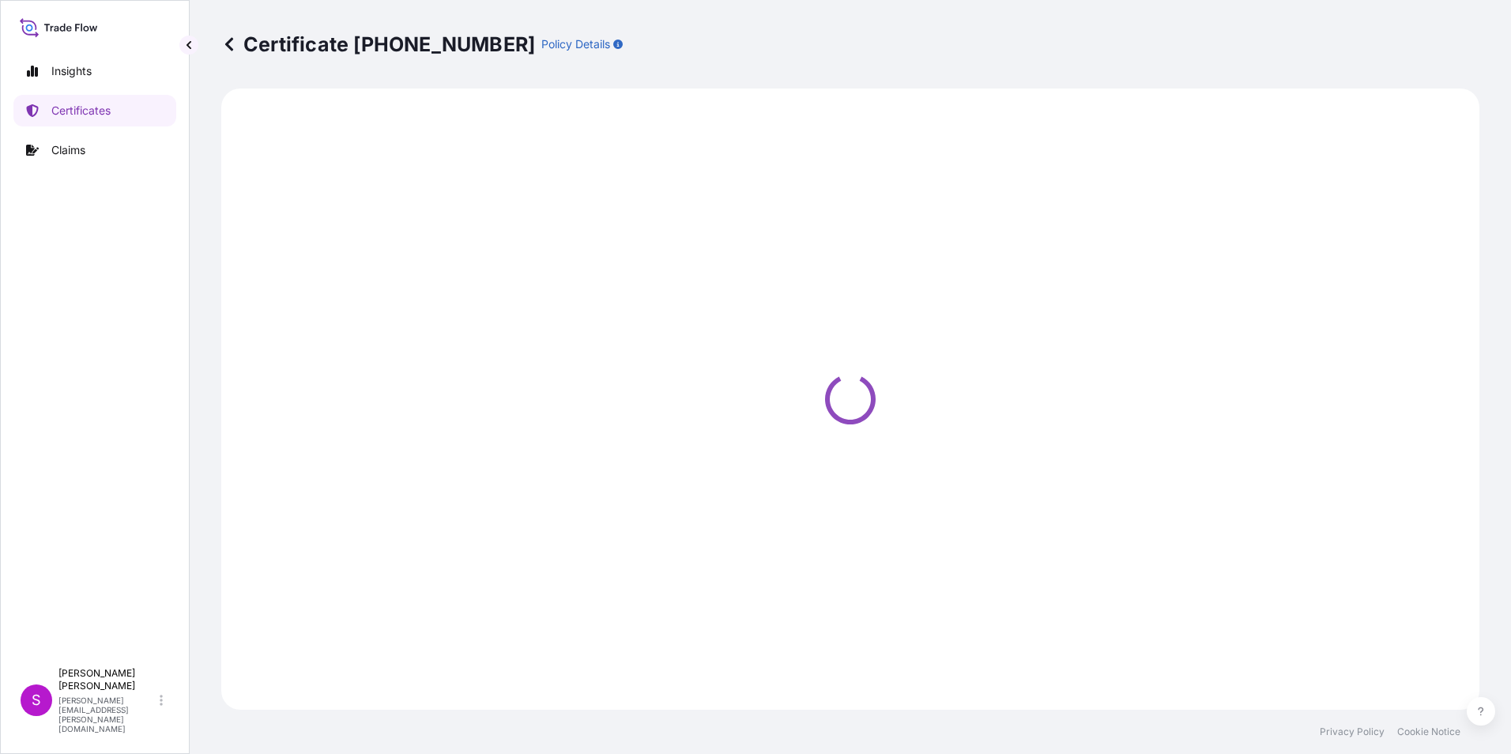
select select "Ocean Vessel"
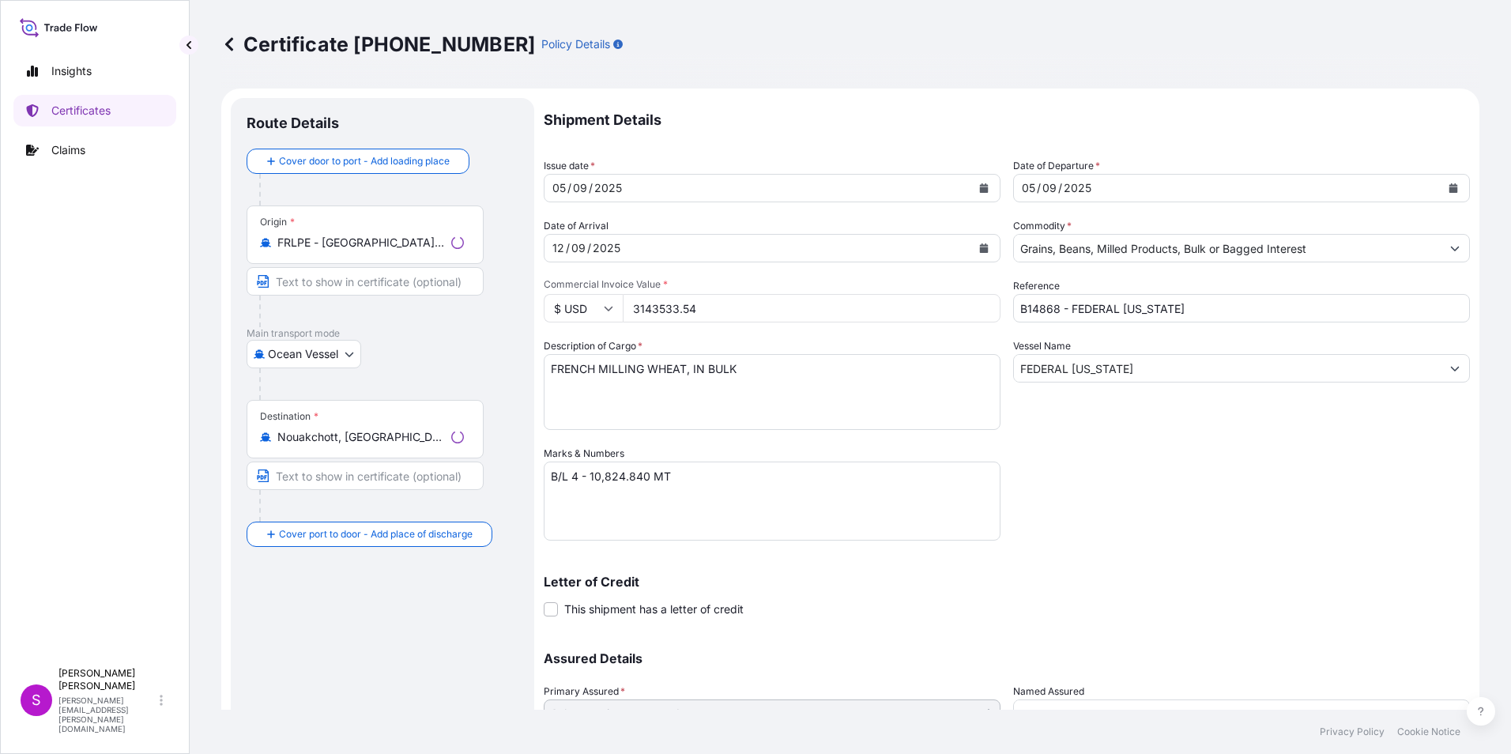
select select "31640"
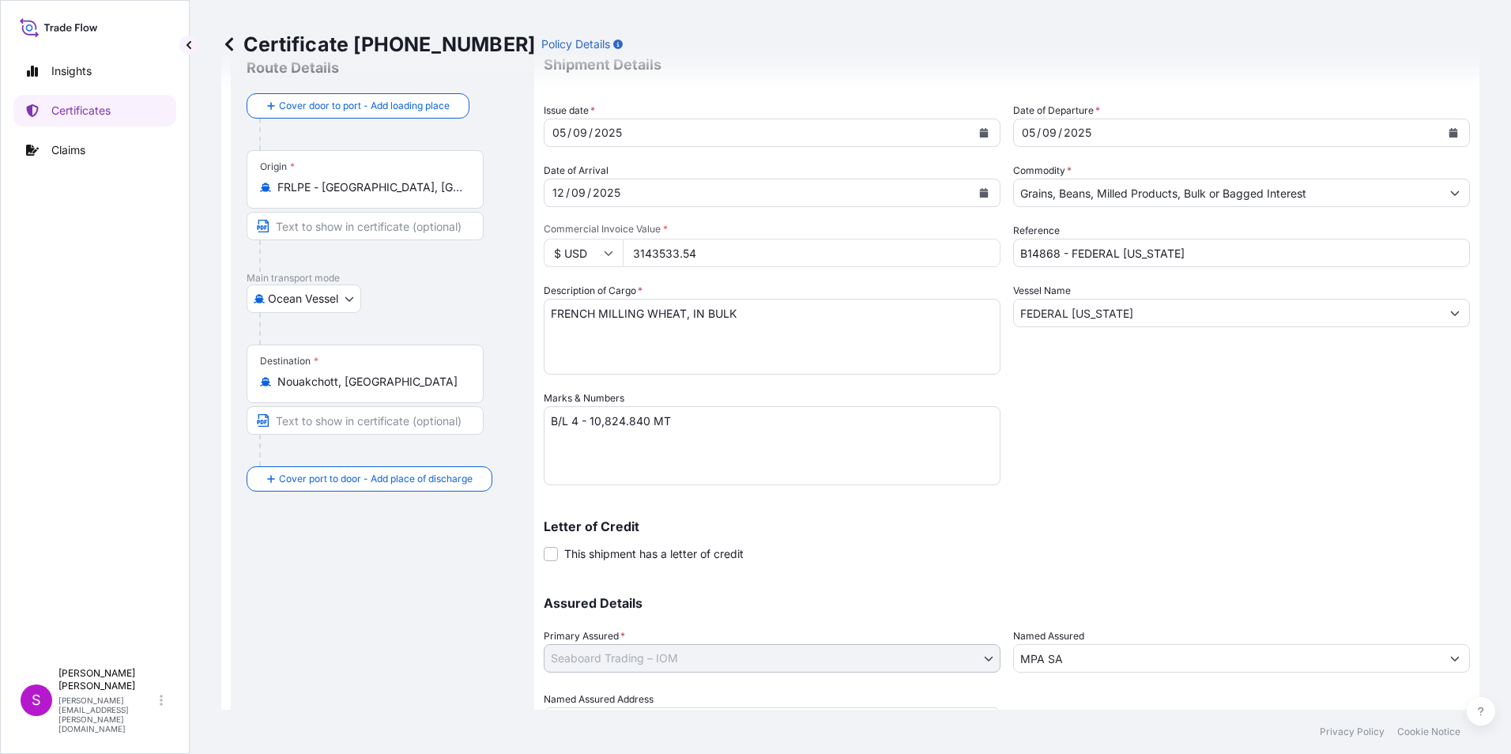
scroll to position [135, 0]
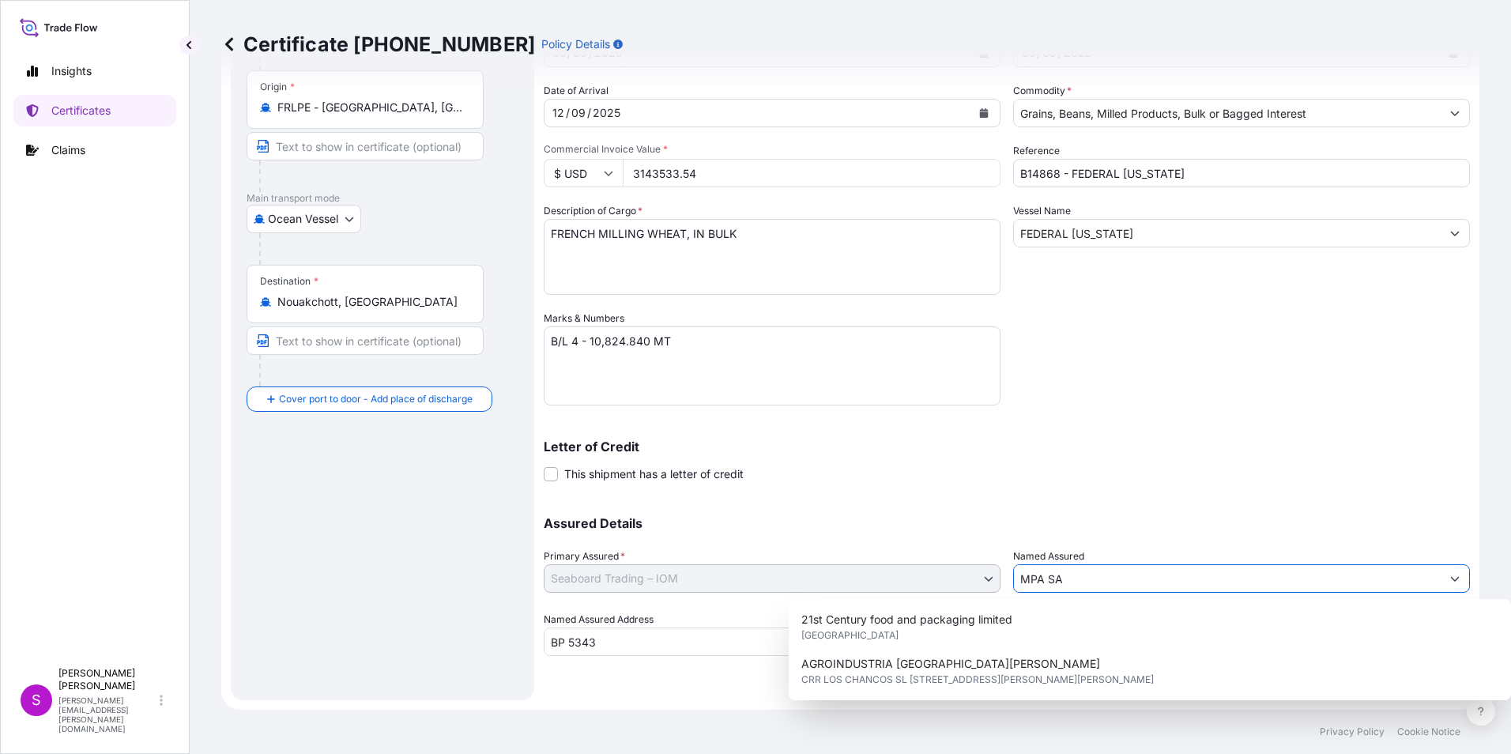
click at [1083, 583] on input "MPA SA" at bounding box center [1227, 578] width 427 height 28
click at [883, 568] on div "Assured Details Primary Assured * Seaboard Trading – IOM Seaboard Trading – IOM…" at bounding box center [1007, 577] width 927 height 158
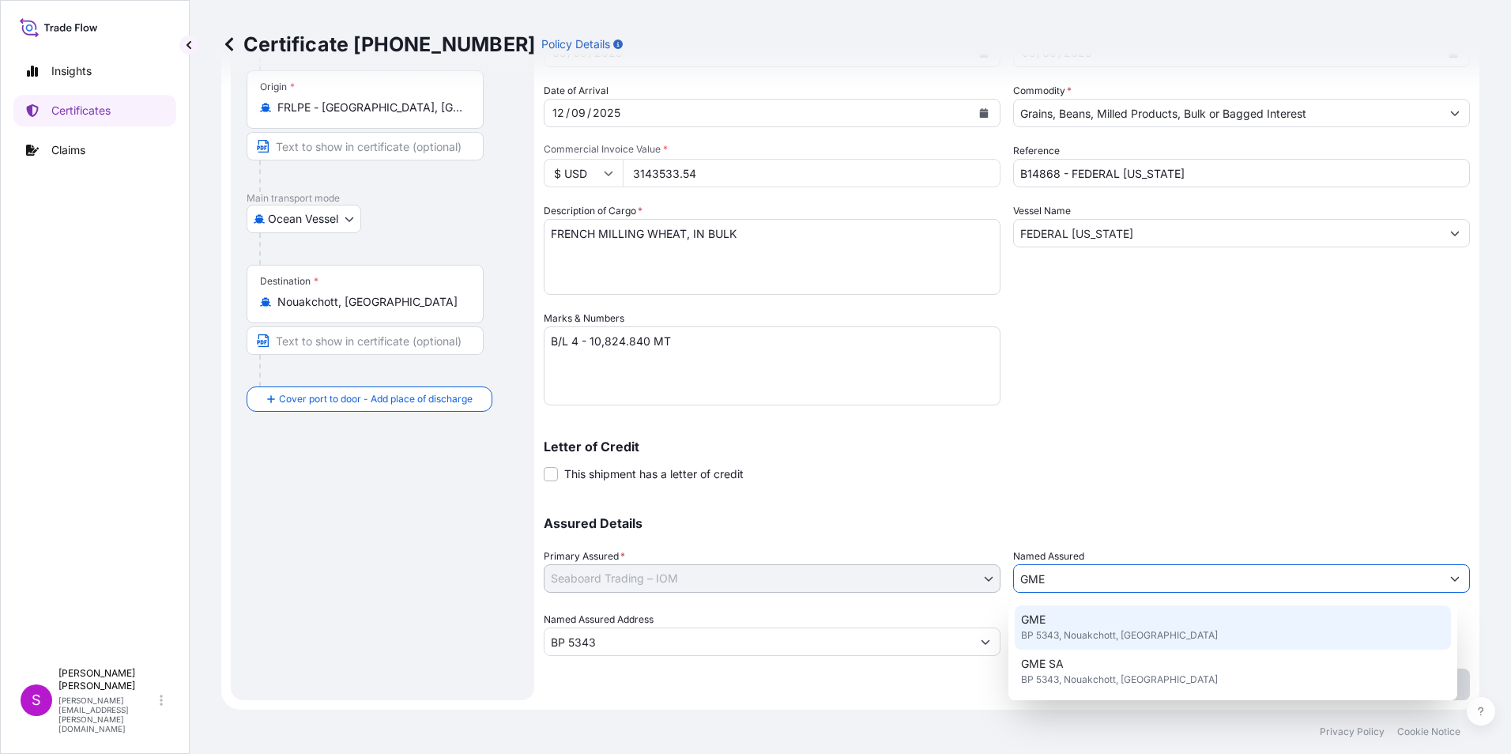
click at [1042, 632] on span "BP 5343, Nouakchott, MAURITANIA" at bounding box center [1119, 636] width 197 height 16
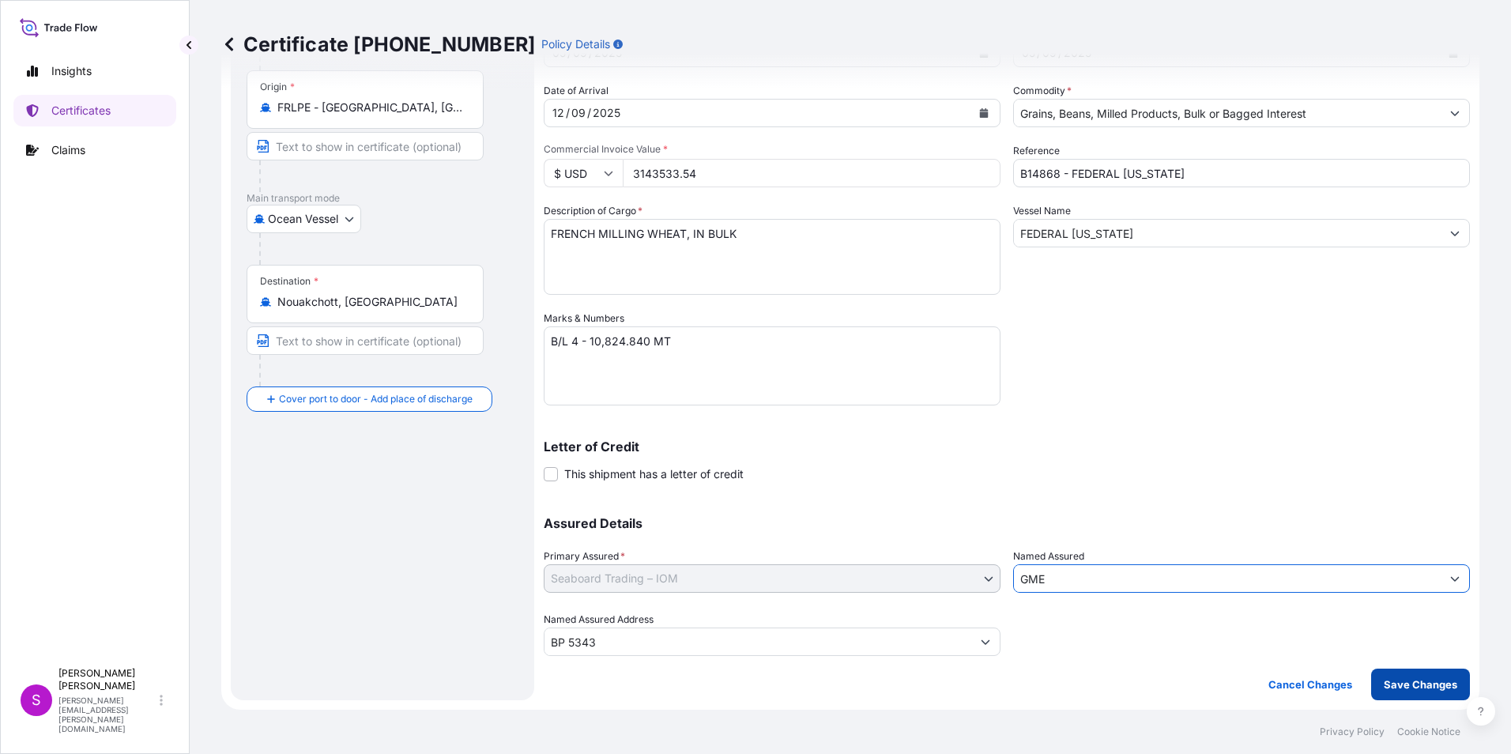
type input "GME"
click at [1389, 678] on p "Save Changes" at bounding box center [1421, 685] width 74 height 16
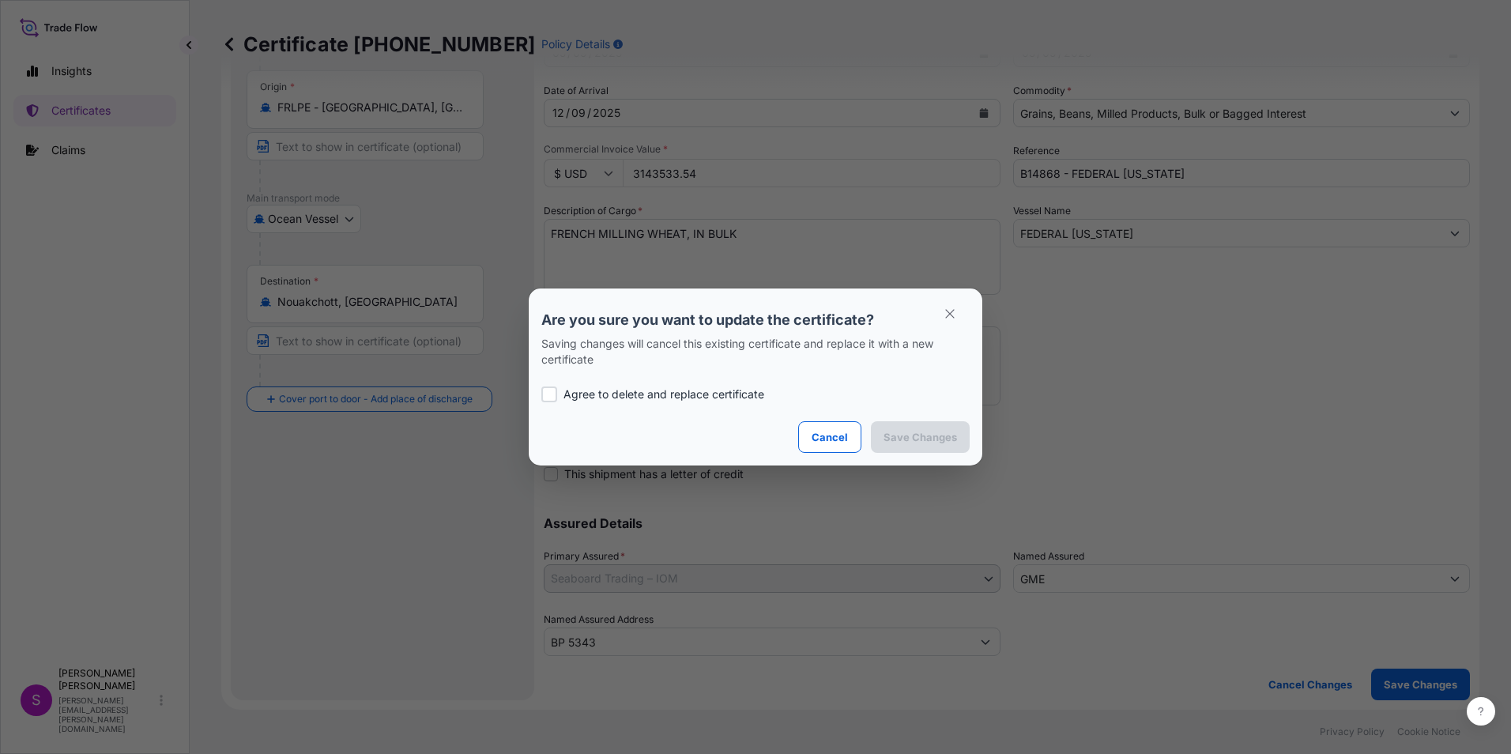
click at [544, 389] on div at bounding box center [550, 395] width 16 height 16
checkbox input "true"
click at [905, 432] on p "Save Changes" at bounding box center [921, 437] width 74 height 16
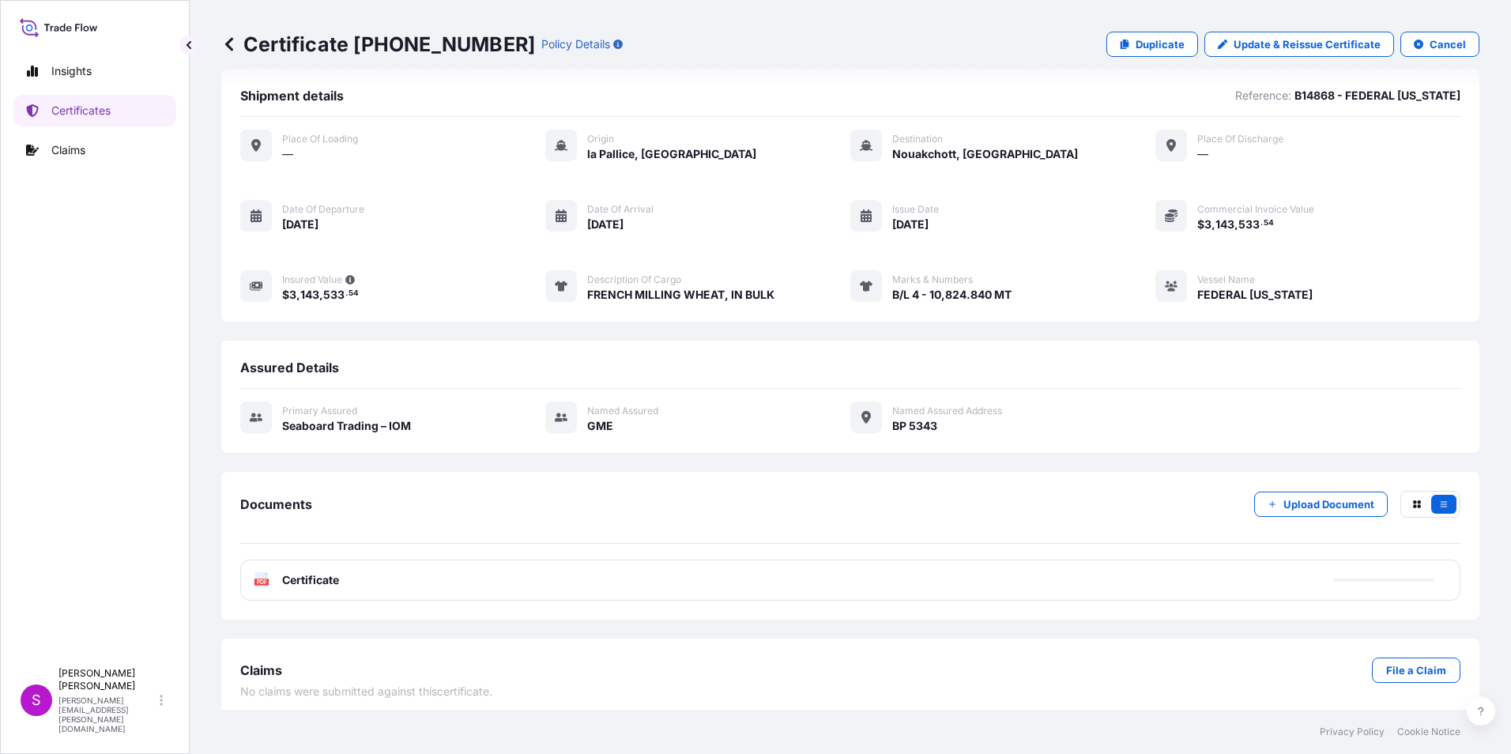
scroll to position [28, 0]
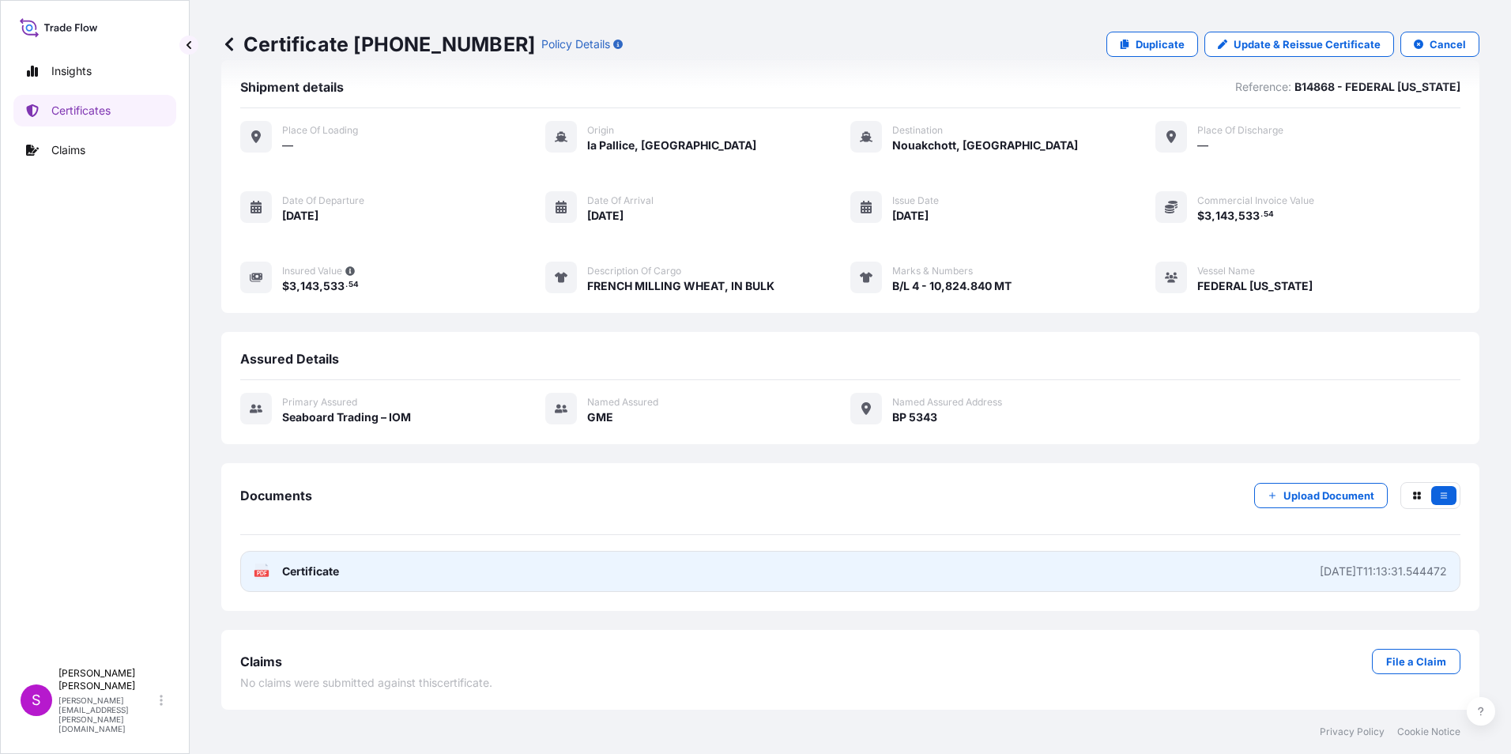
click at [1012, 565] on link "PDF Certificate 2025-09-08T11:13:31.544472" at bounding box center [850, 571] width 1221 height 41
